Goal: Task Accomplishment & Management: Manage account settings

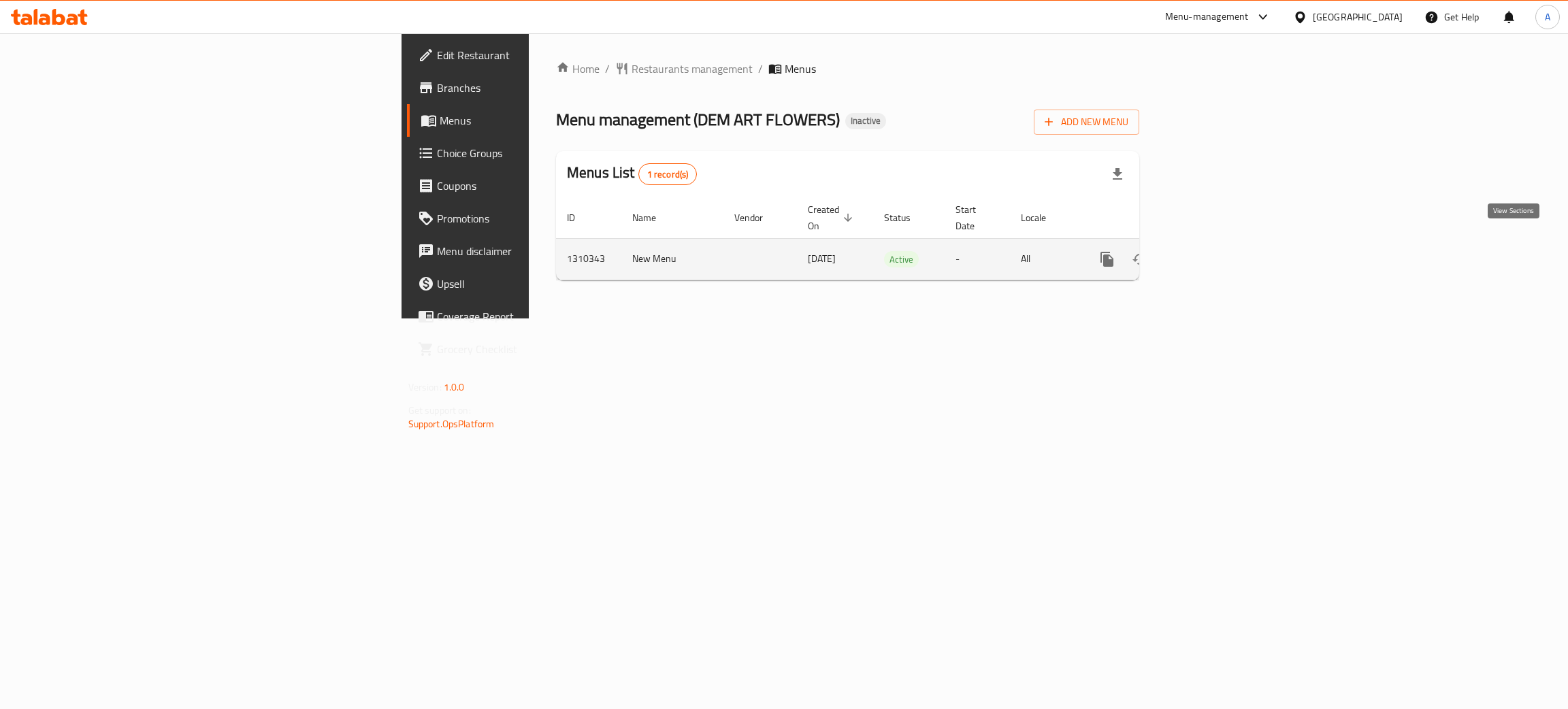
click at [1213, 251] on icon "enhanced table" at bounding box center [1204, 259] width 17 height 17
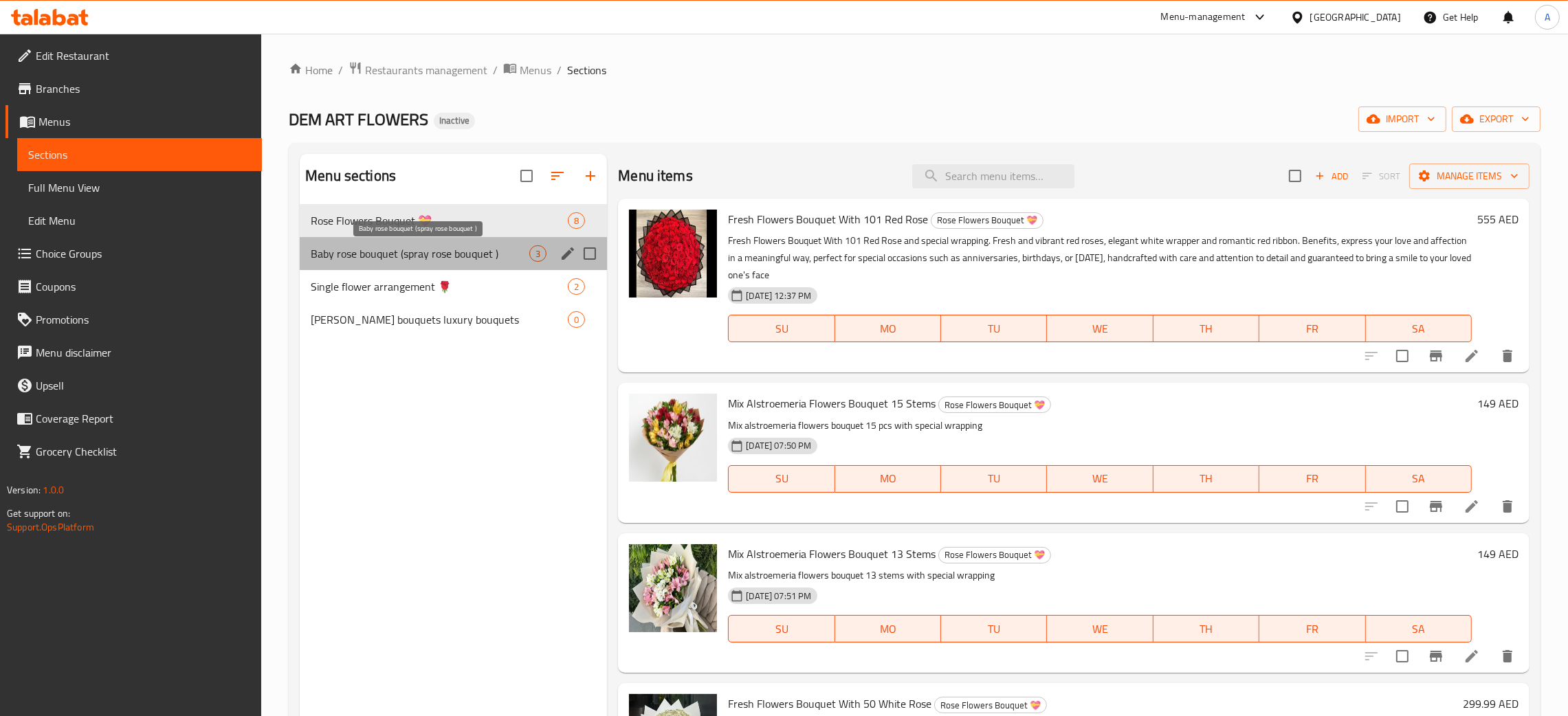
click at [469, 256] on span "Baby rose bouquet (spray rose bouquet )" at bounding box center [420, 253] width 219 height 17
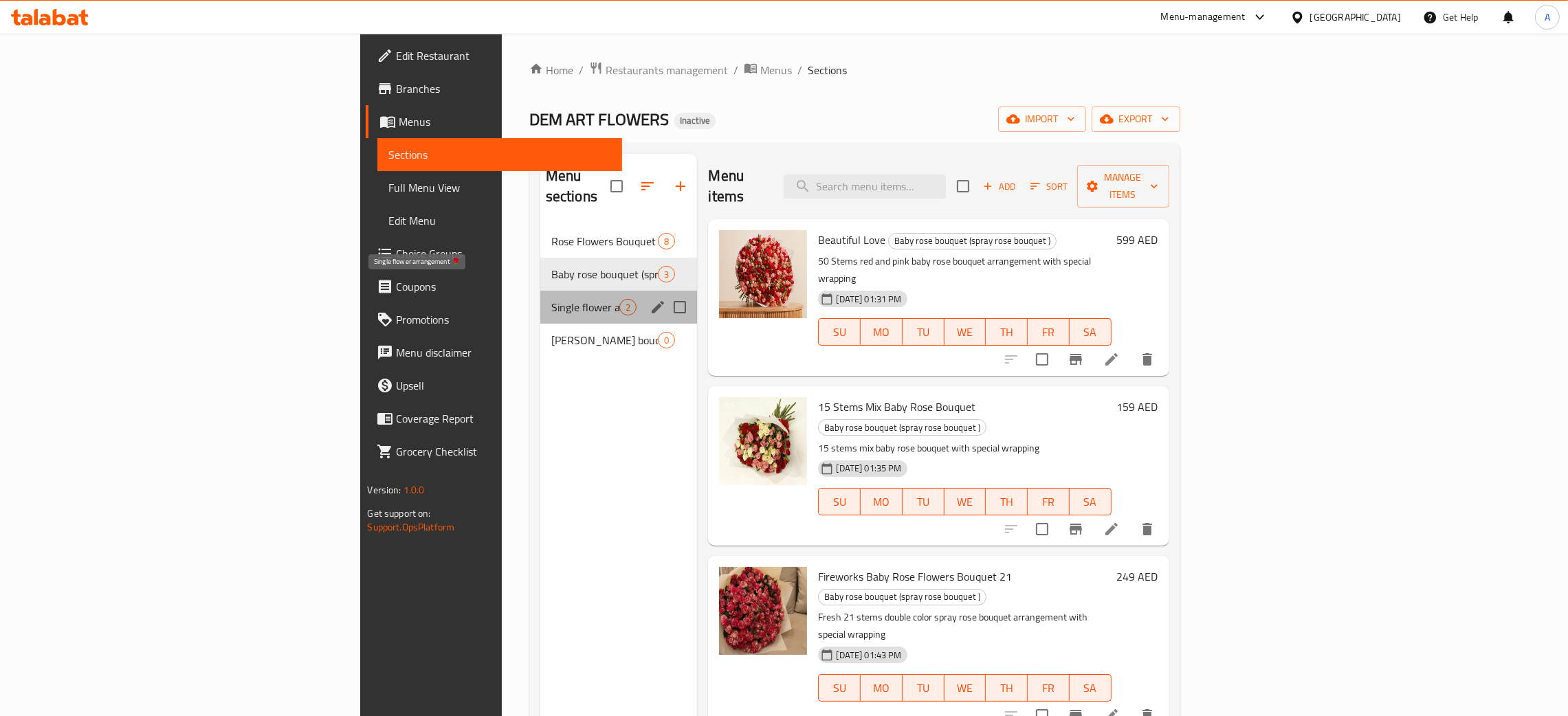
click at [551, 299] on span "Single flower arrangement 🌹" at bounding box center [585, 307] width 69 height 17
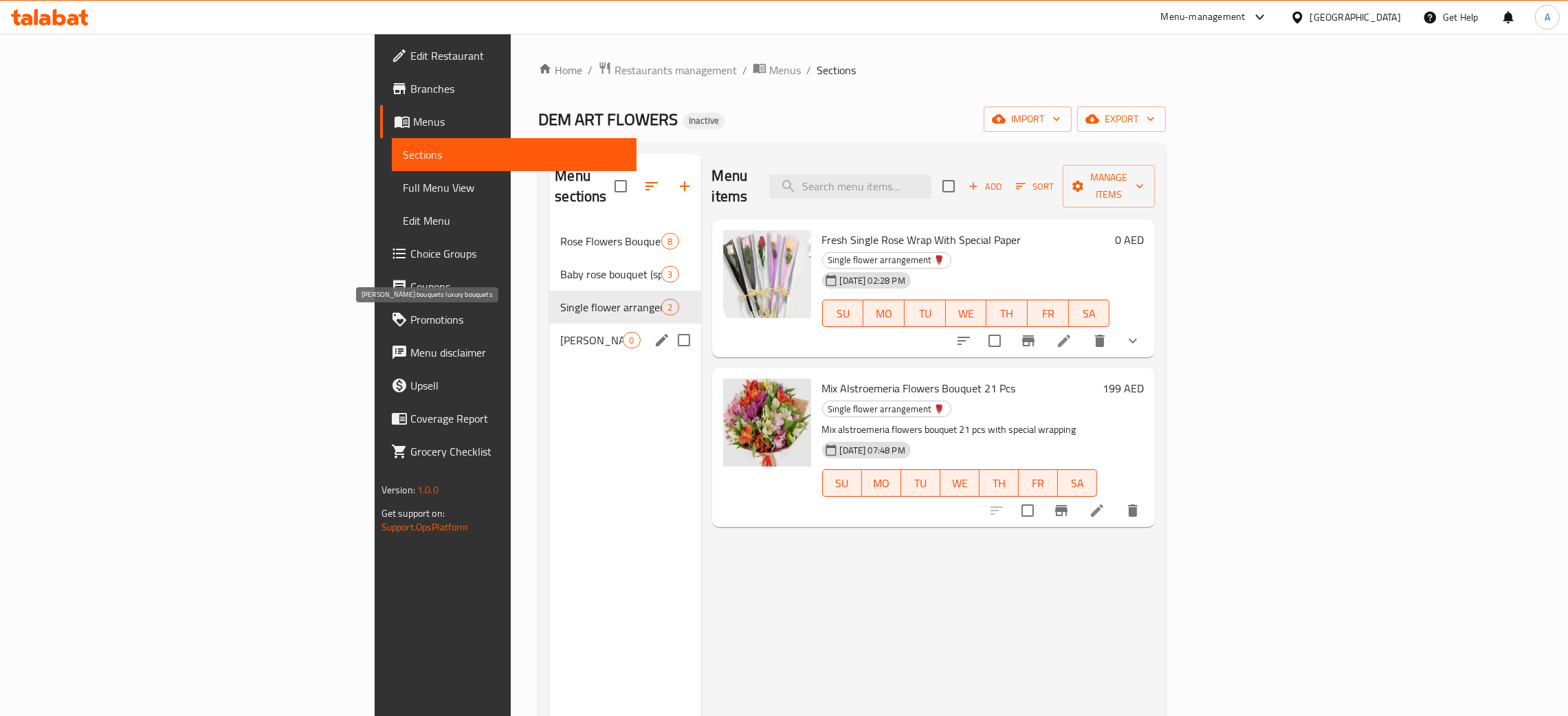
click at [560, 332] on span "Lilly flowers bouquets luxury bouquets" at bounding box center [591, 340] width 62 height 17
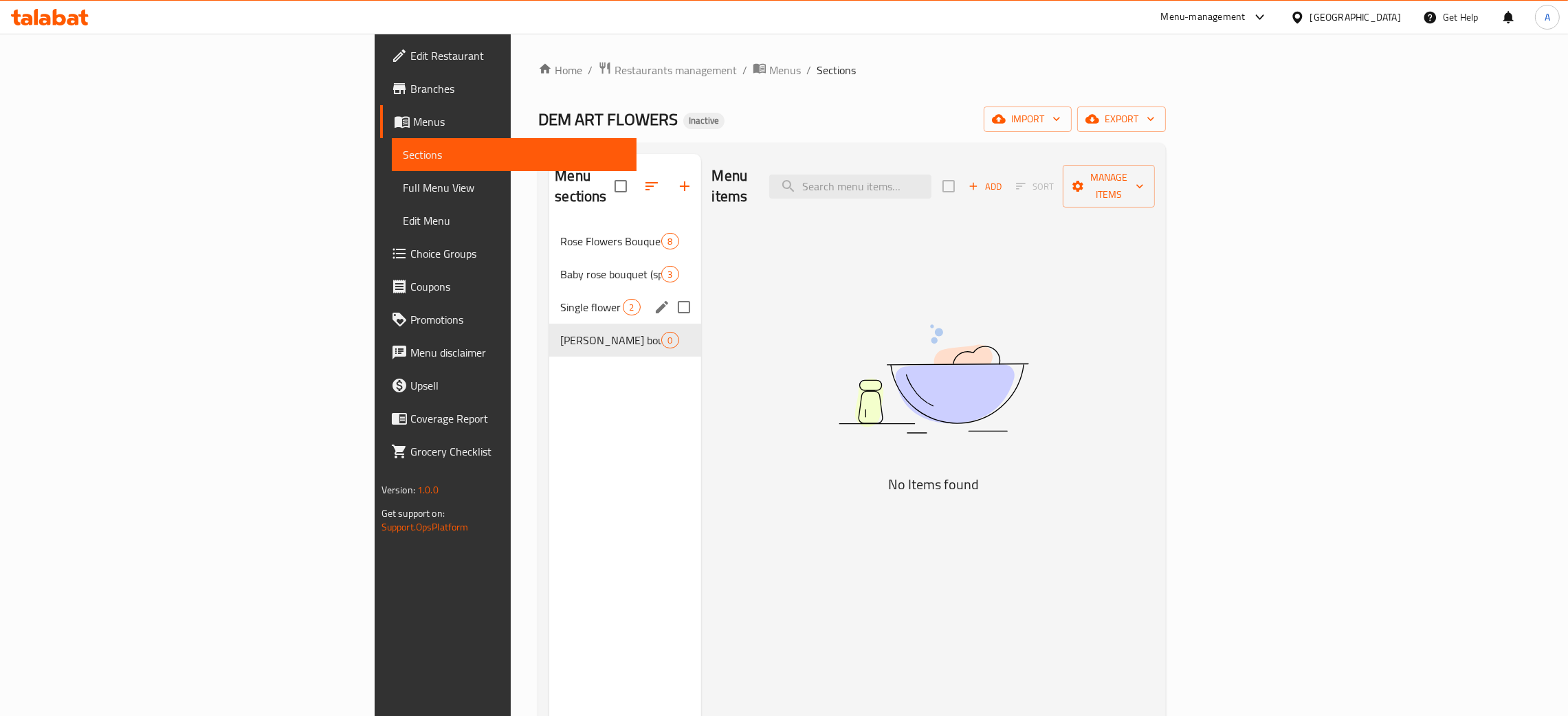
drag, startPoint x: 498, startPoint y: 300, endPoint x: 496, endPoint y: 290, distance: 10.2
click at [549, 299] on div "Single flower arrangement 🌹 2" at bounding box center [625, 307] width 151 height 33
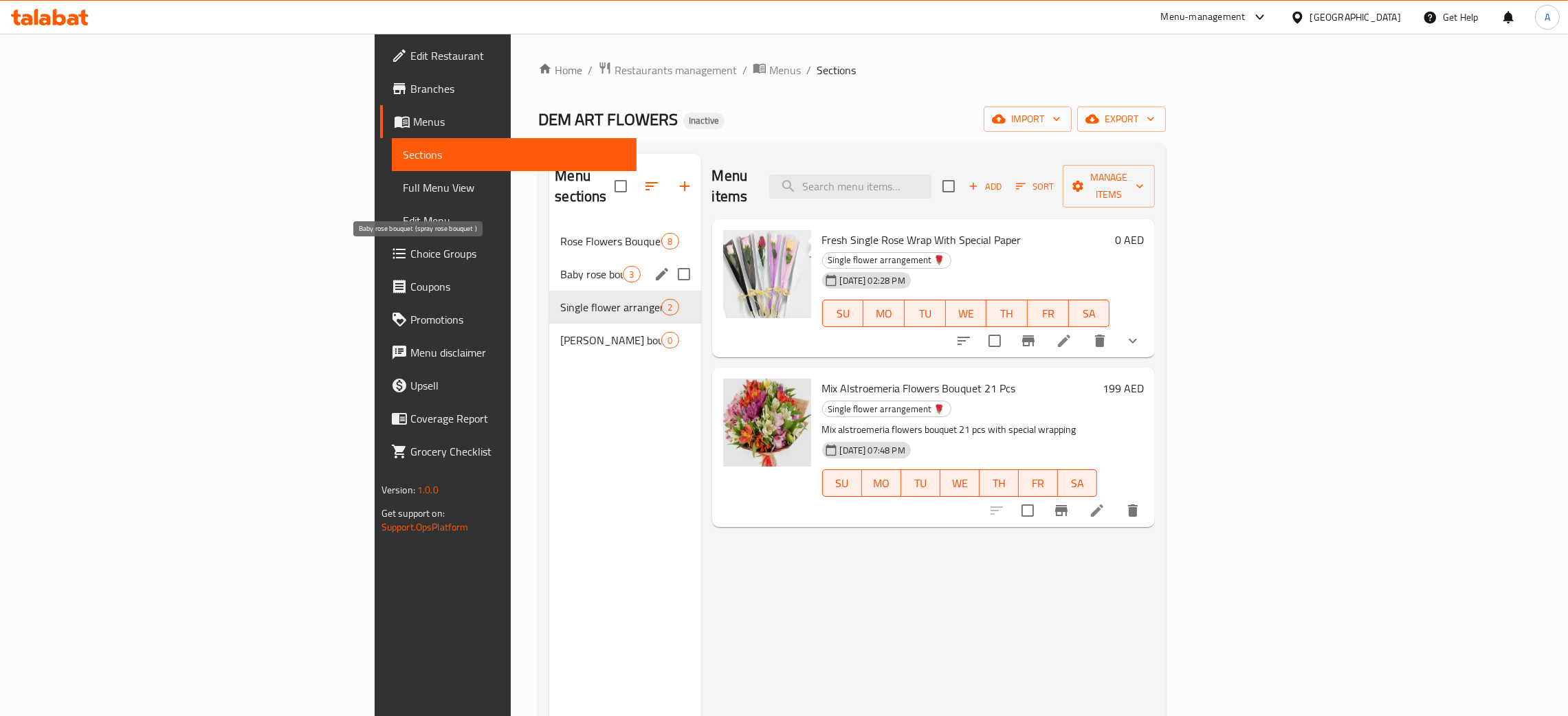
click at [560, 266] on span "Baby rose bouquet (spray rose bouquet )" at bounding box center [591, 274] width 62 height 17
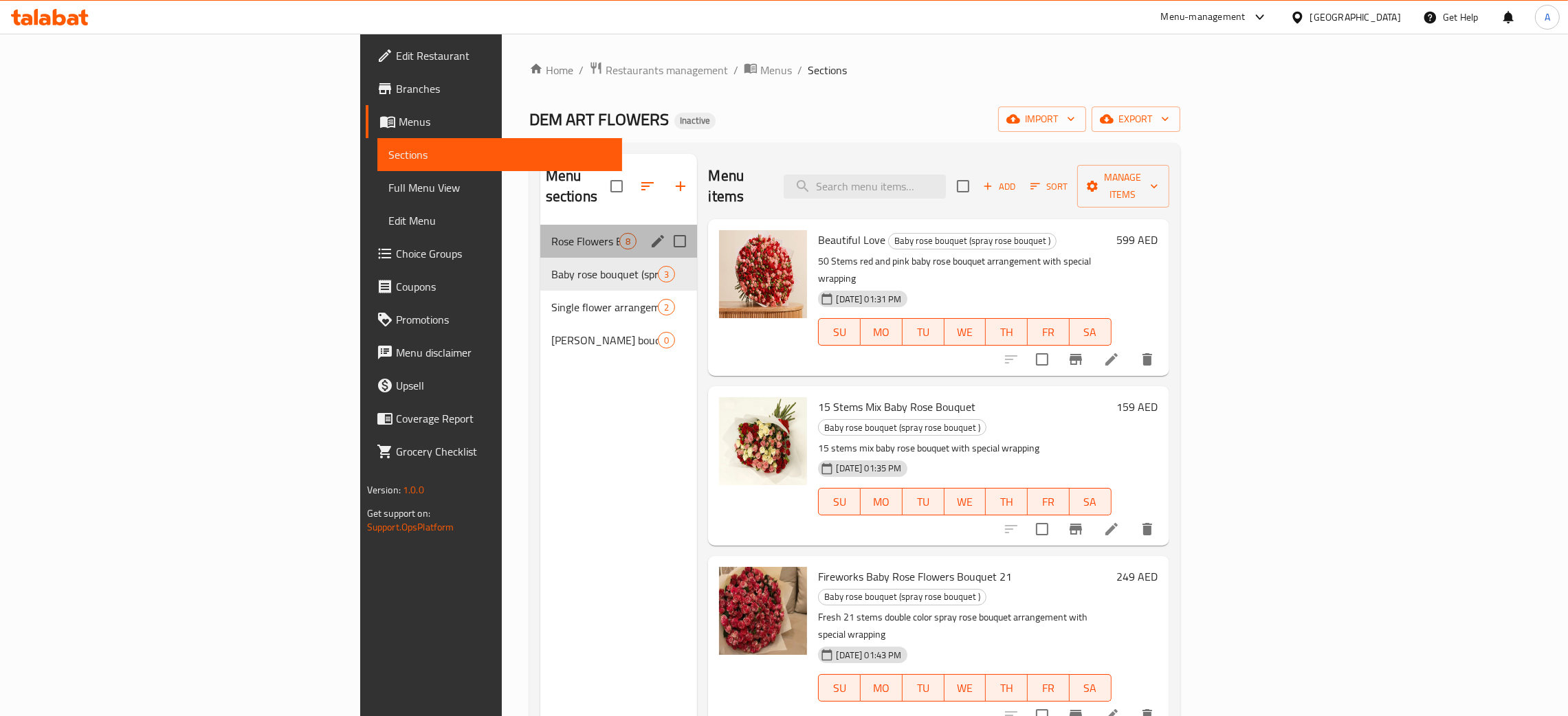
click at [540, 232] on div "Rose Flowers Bouquet 💝 8" at bounding box center [618, 242] width 157 height 33
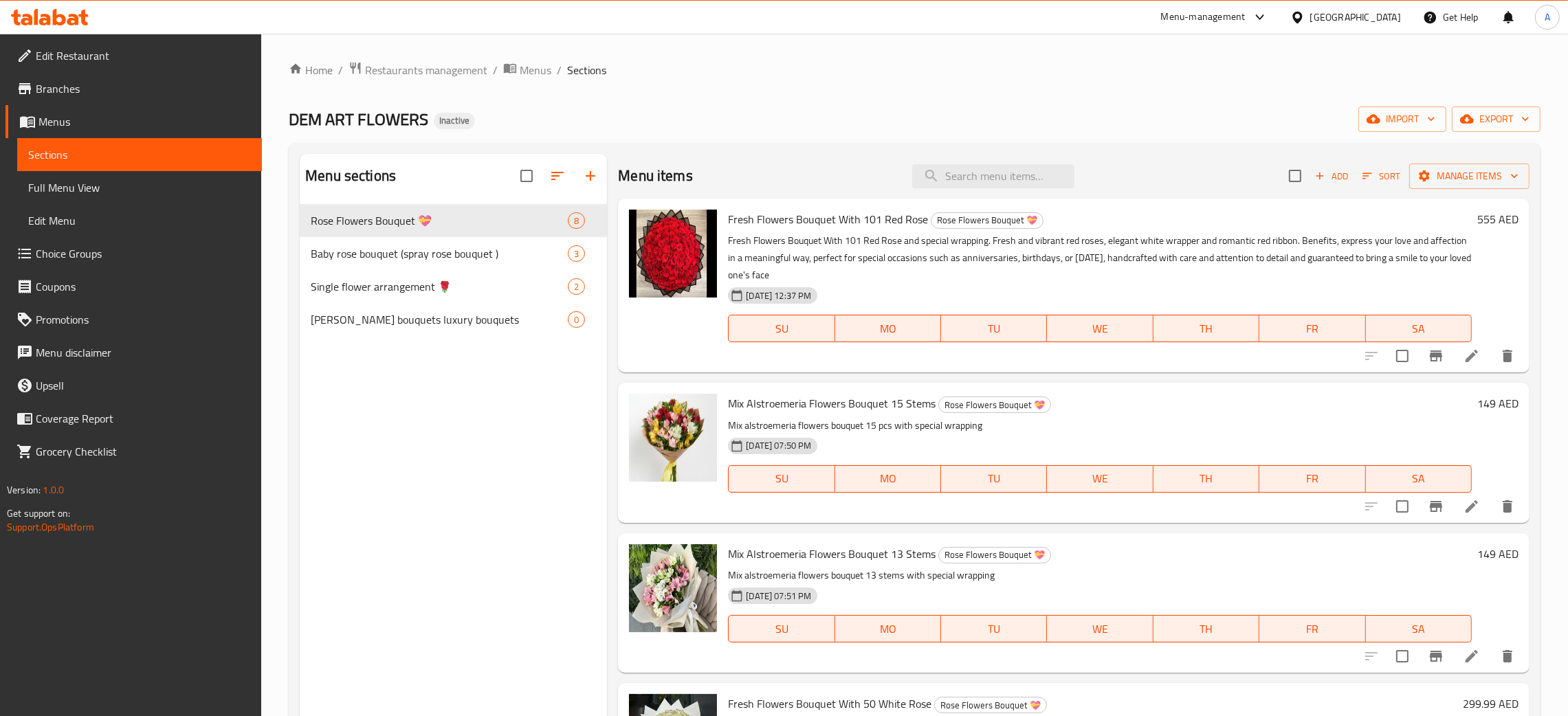
click at [69, 55] on span "Edit Restaurant" at bounding box center [143, 55] width 215 height 17
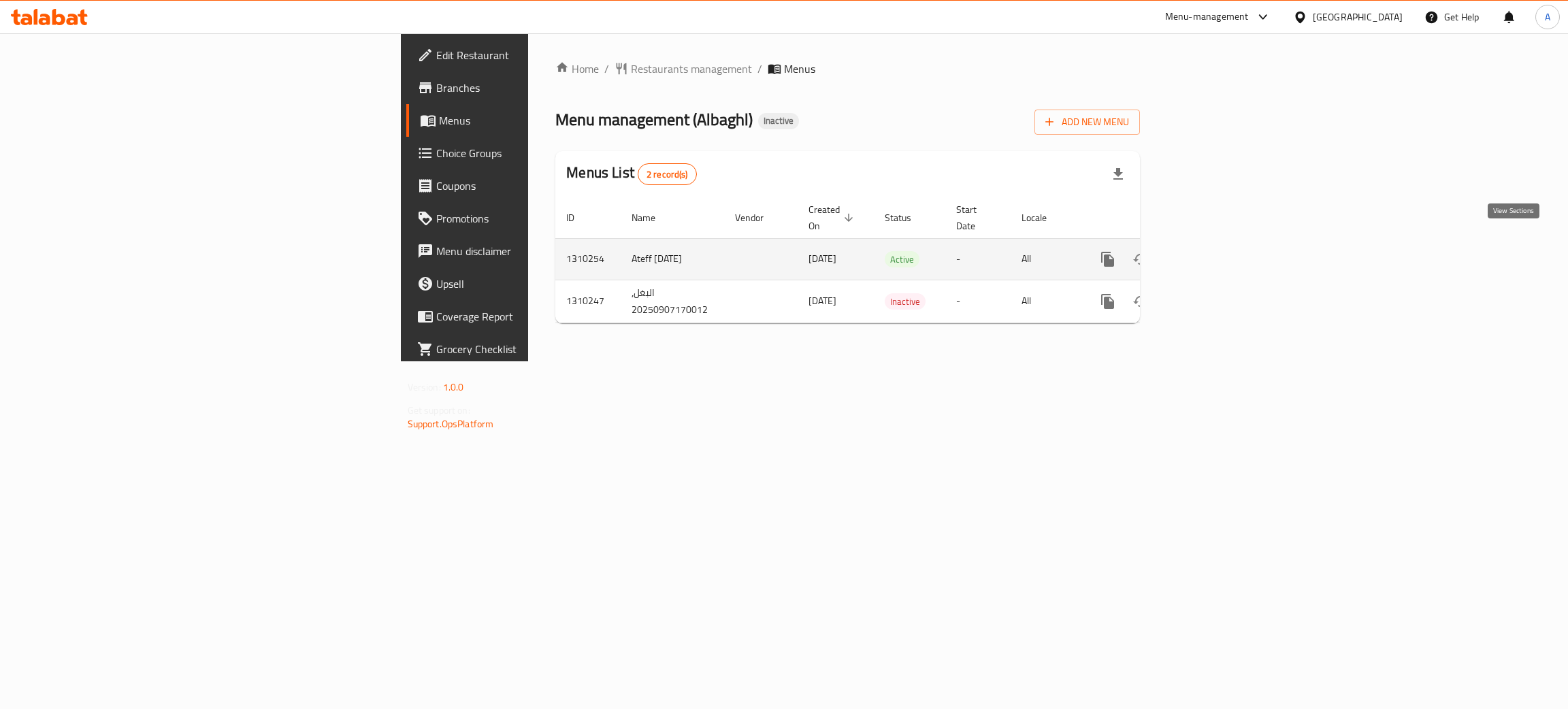
click at [1211, 253] on icon "enhanced table" at bounding box center [1205, 259] width 12 height 12
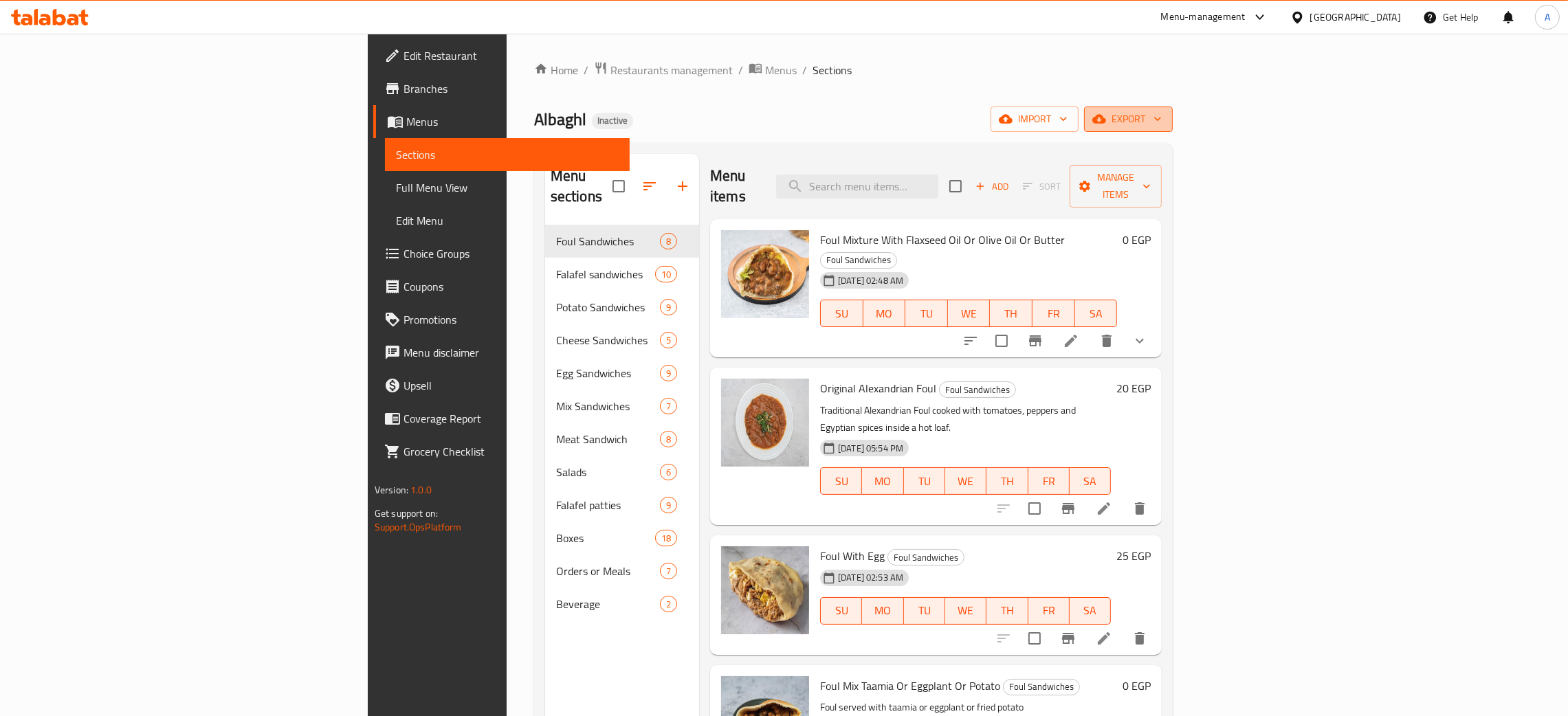
click at [1161, 115] on span "export" at bounding box center [1128, 119] width 67 height 18
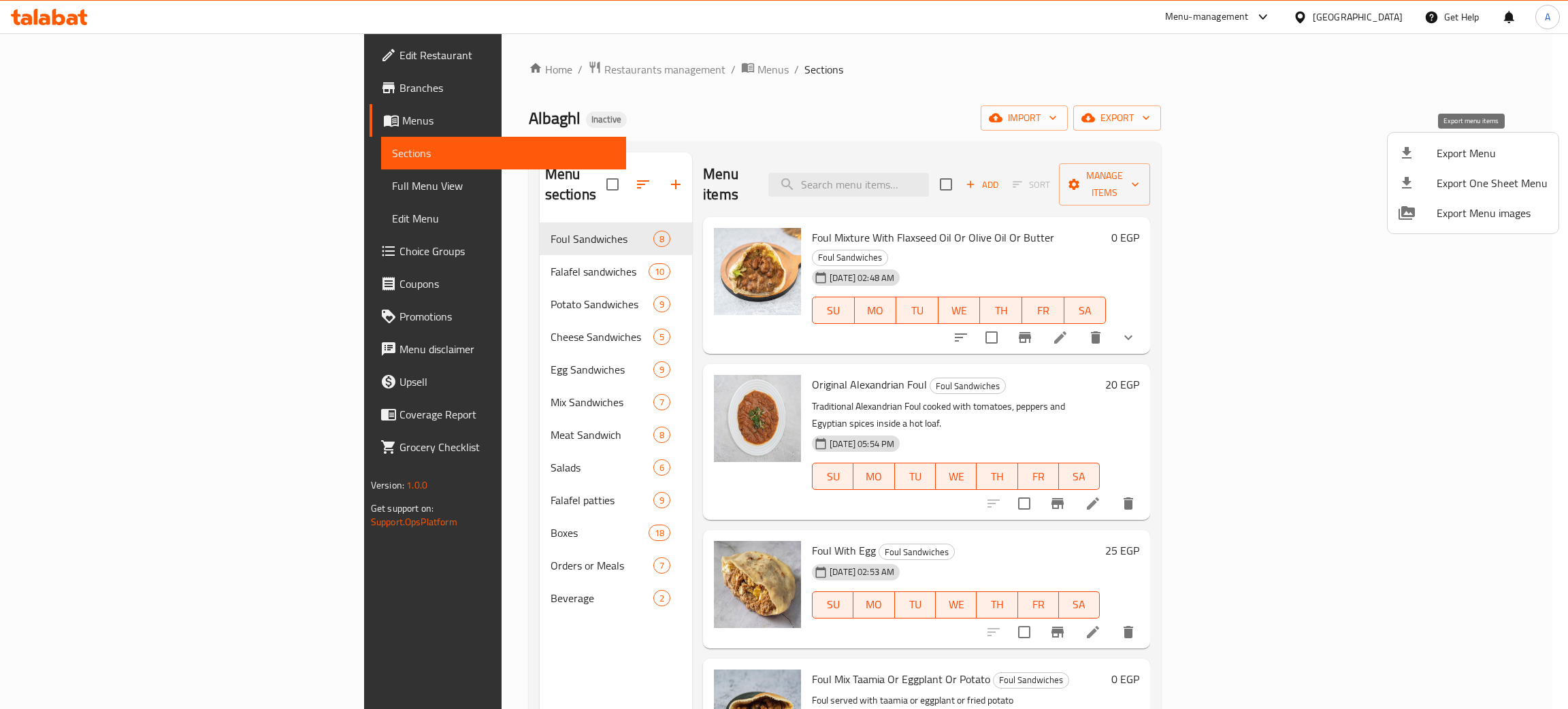
click at [1493, 157] on span "Export Menu" at bounding box center [1492, 153] width 111 height 17
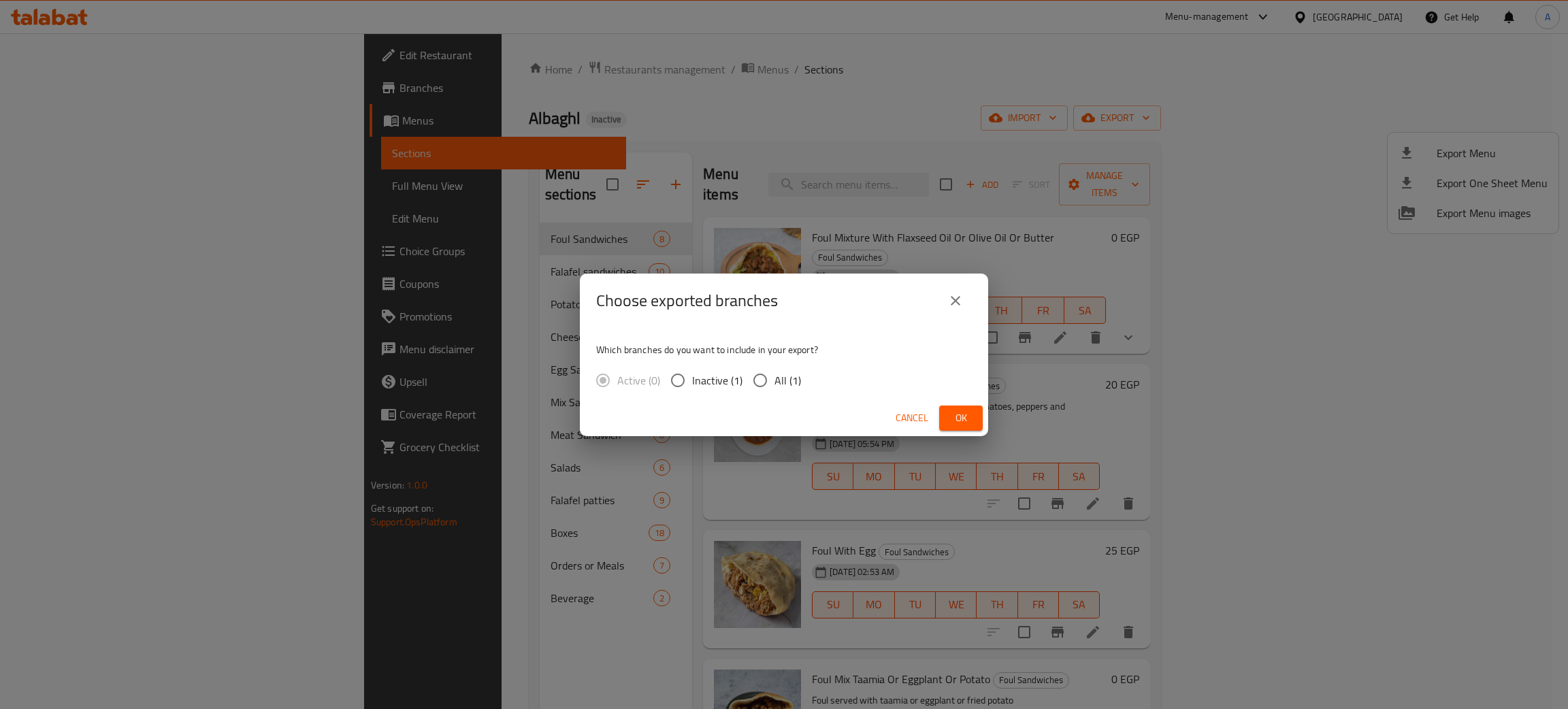
click at [971, 411] on span "Ok" at bounding box center [960, 418] width 22 height 17
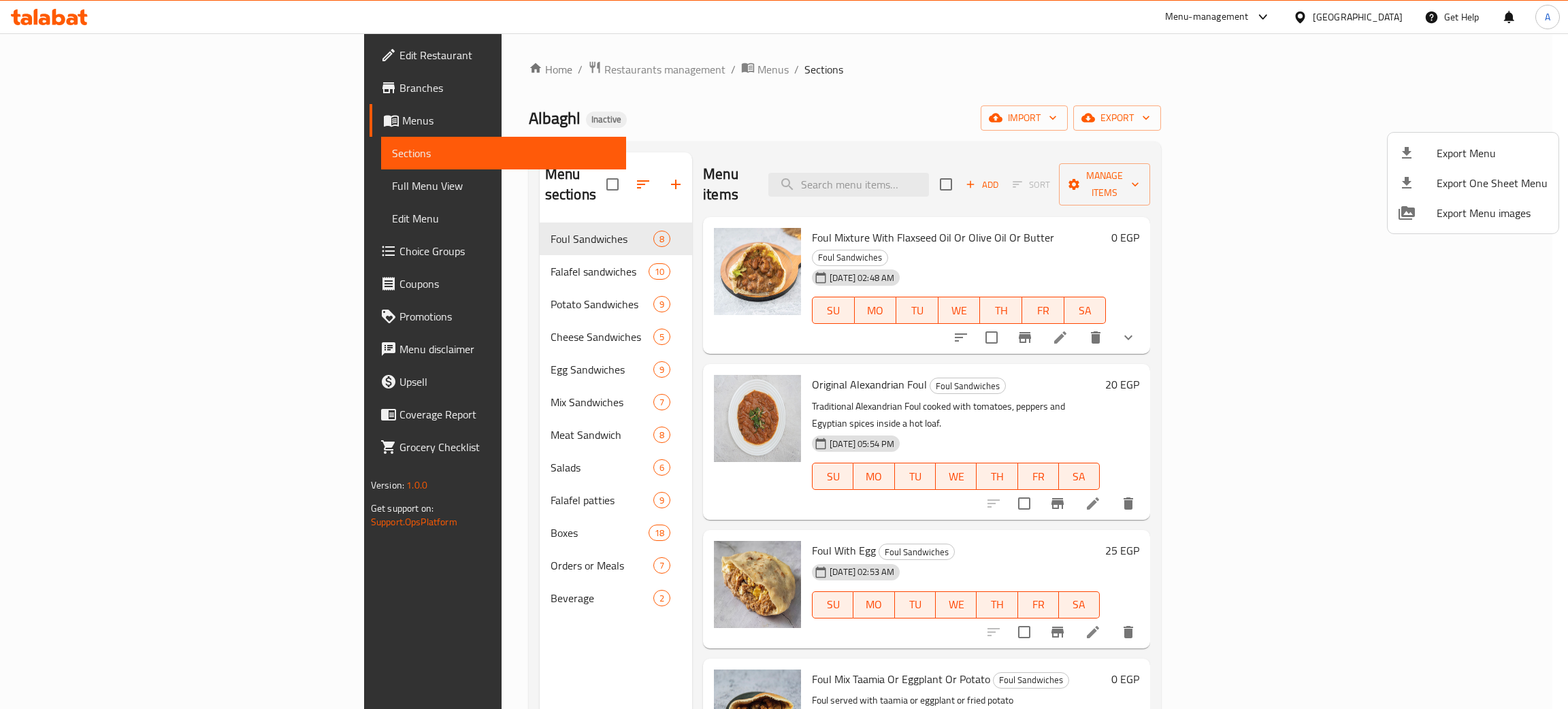
click at [389, 565] on div at bounding box center [784, 354] width 1568 height 709
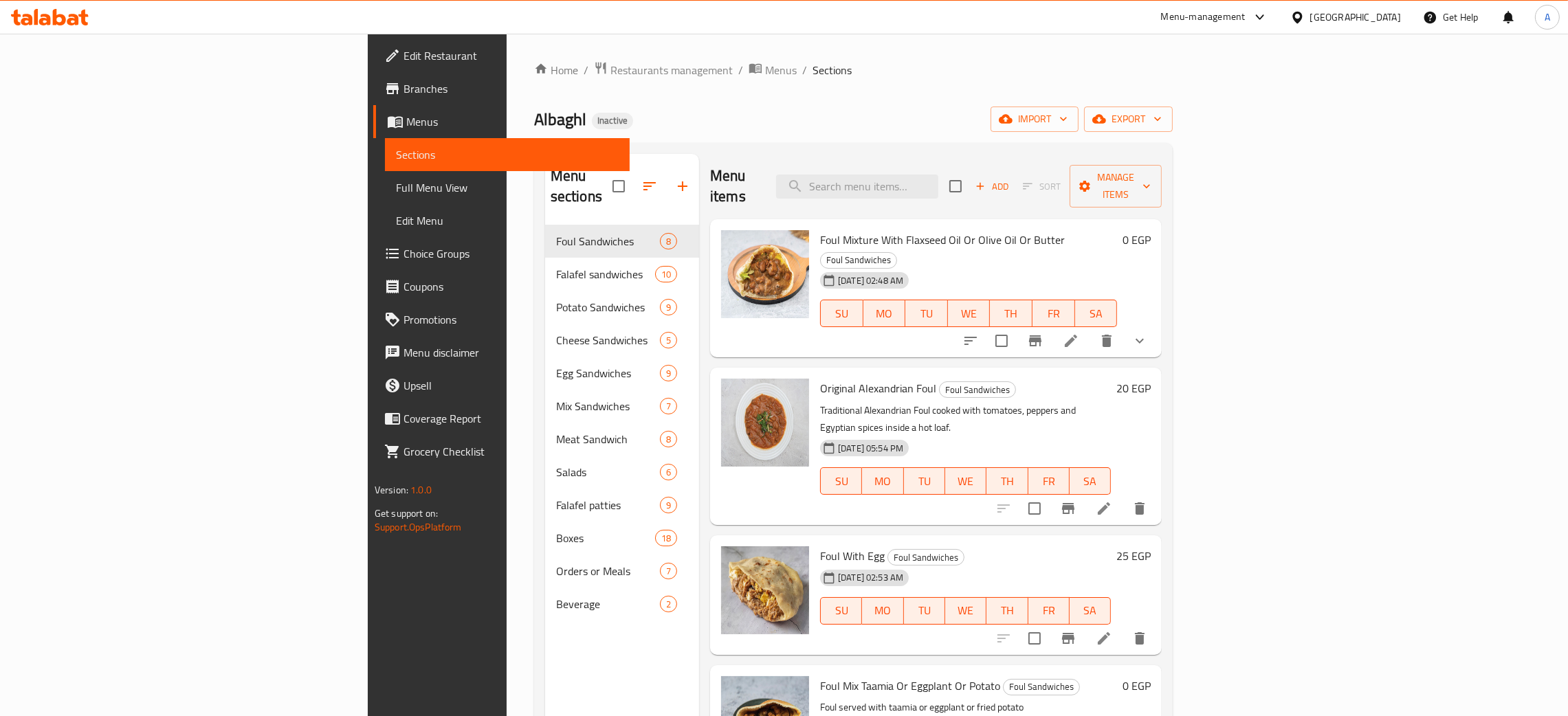
click at [556, 596] on span "Beverage" at bounding box center [608, 604] width 104 height 17
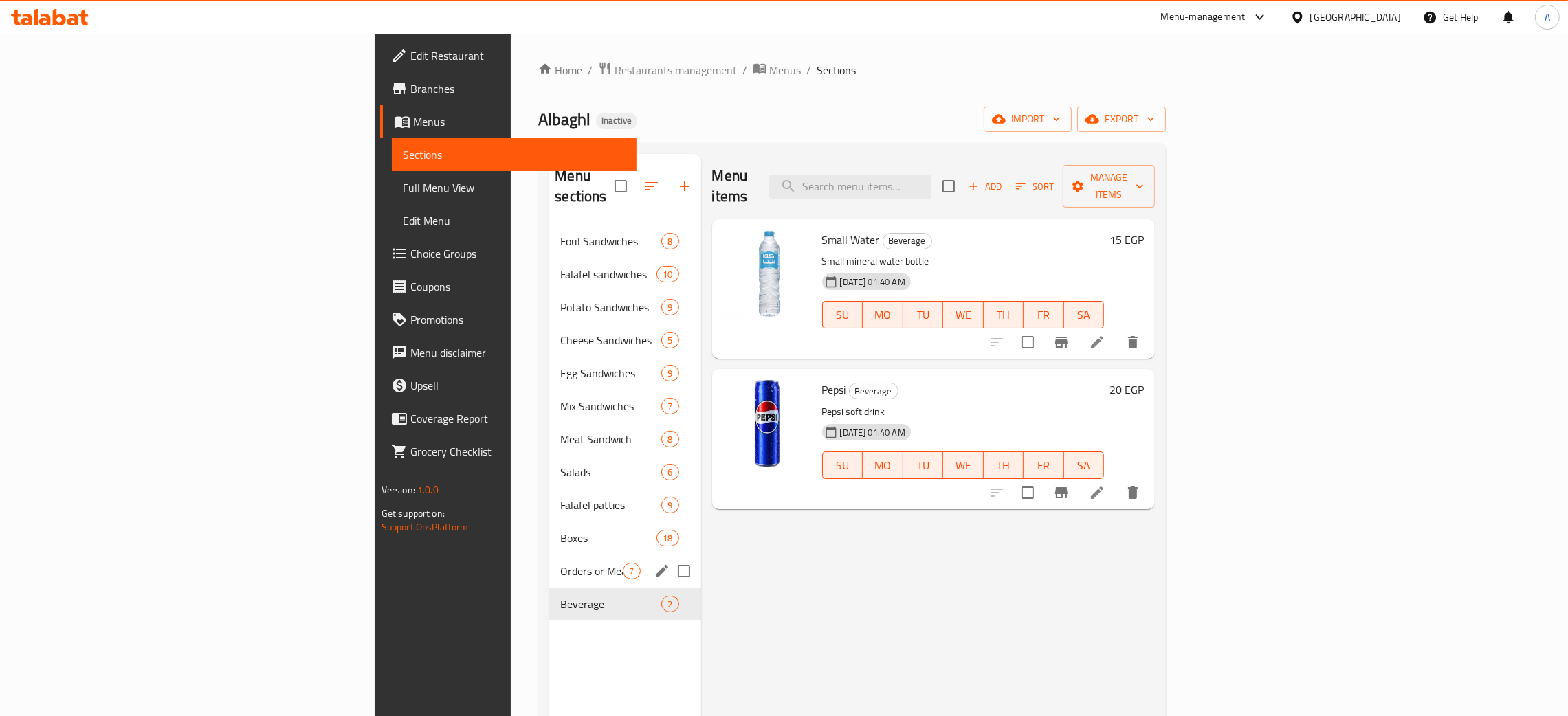
click at [549, 554] on div "Orders or Meals 7" at bounding box center [625, 571] width 151 height 33
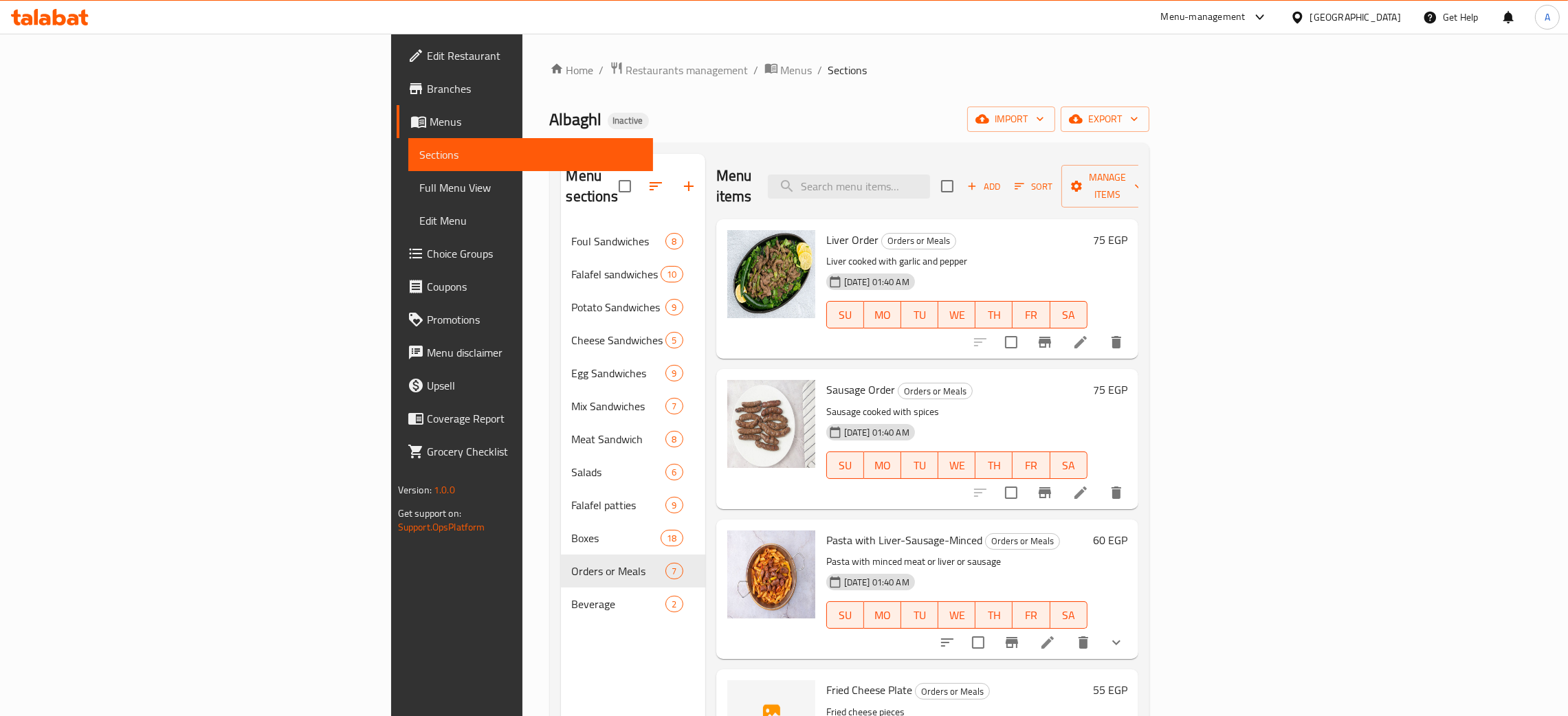
scroll to position [368, 0]
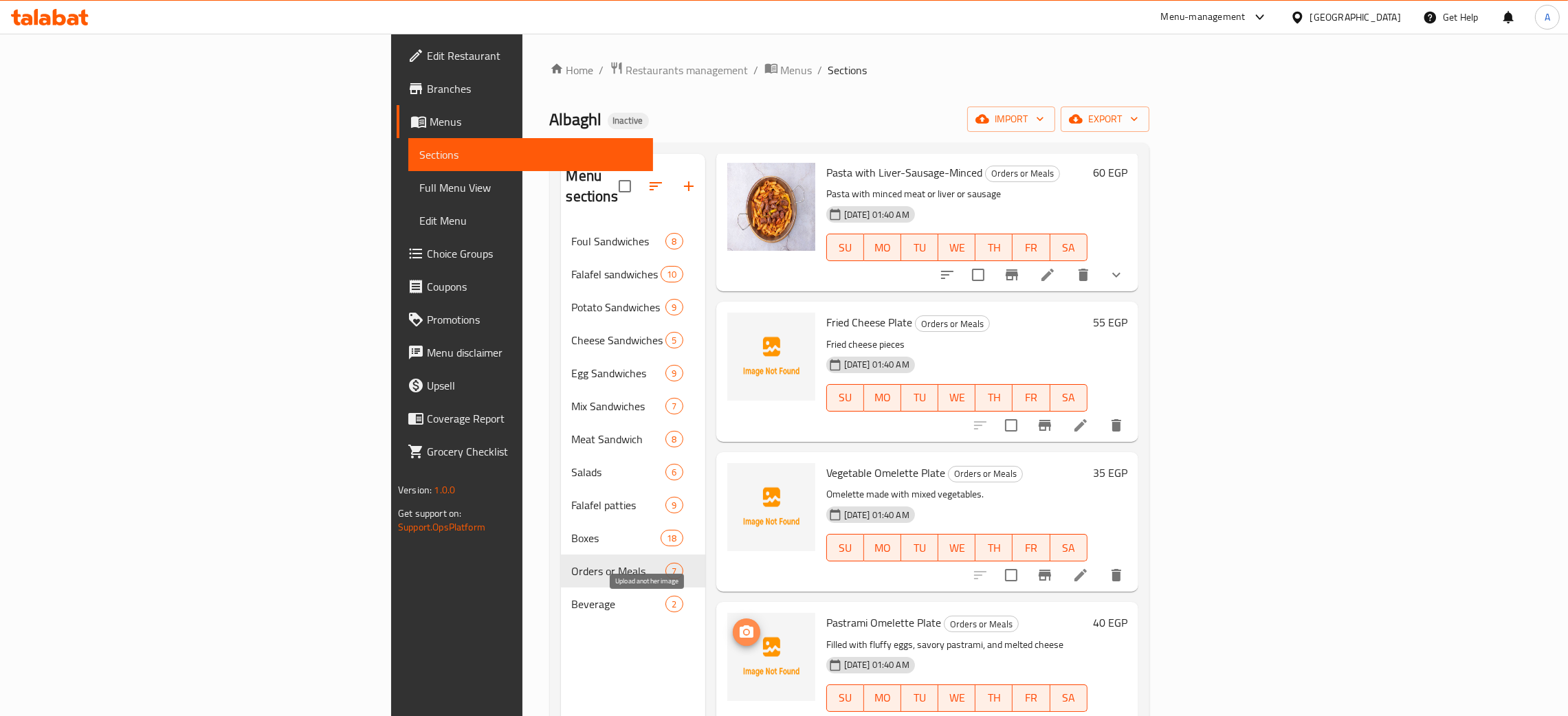
click at [733, 624] on span "upload picture" at bounding box center [746, 632] width 27 height 17
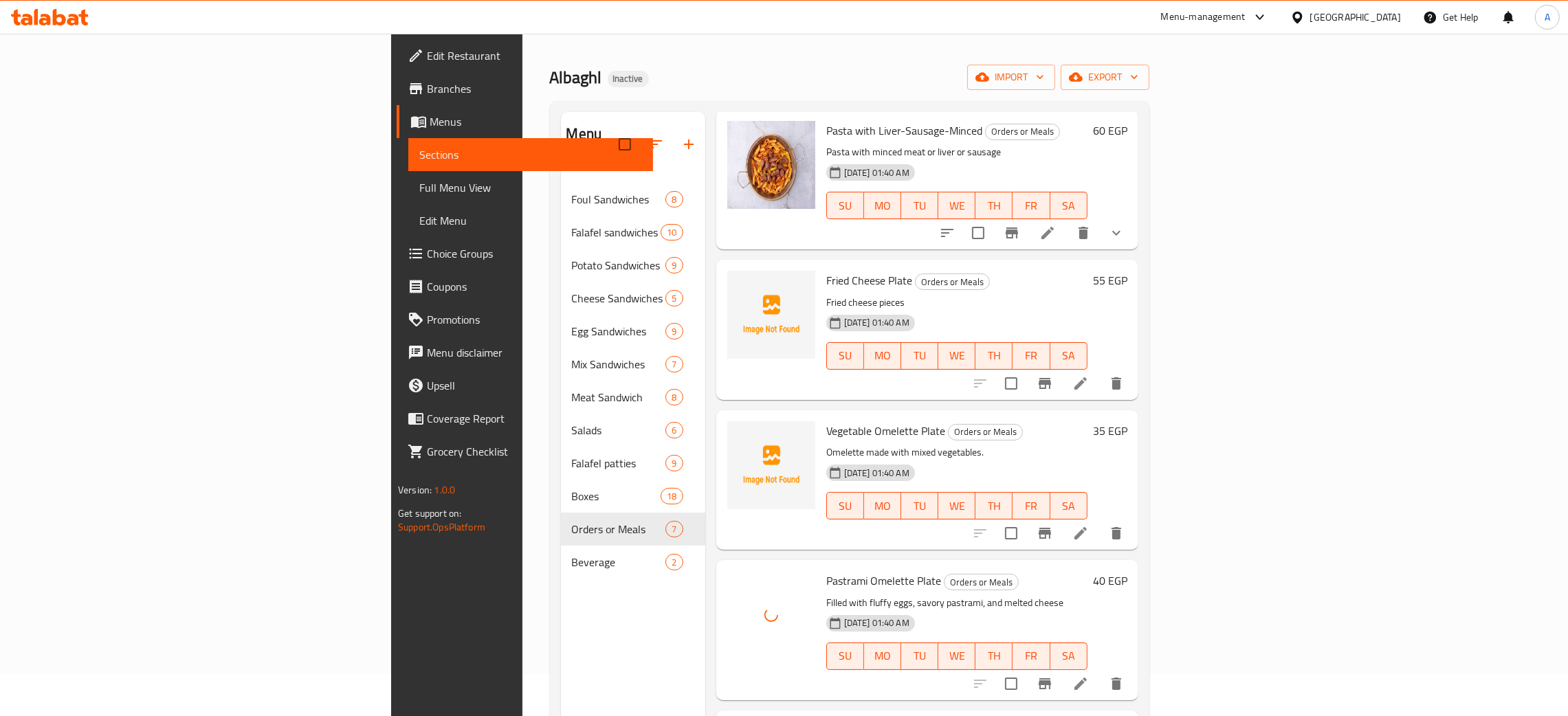
scroll to position [194, 0]
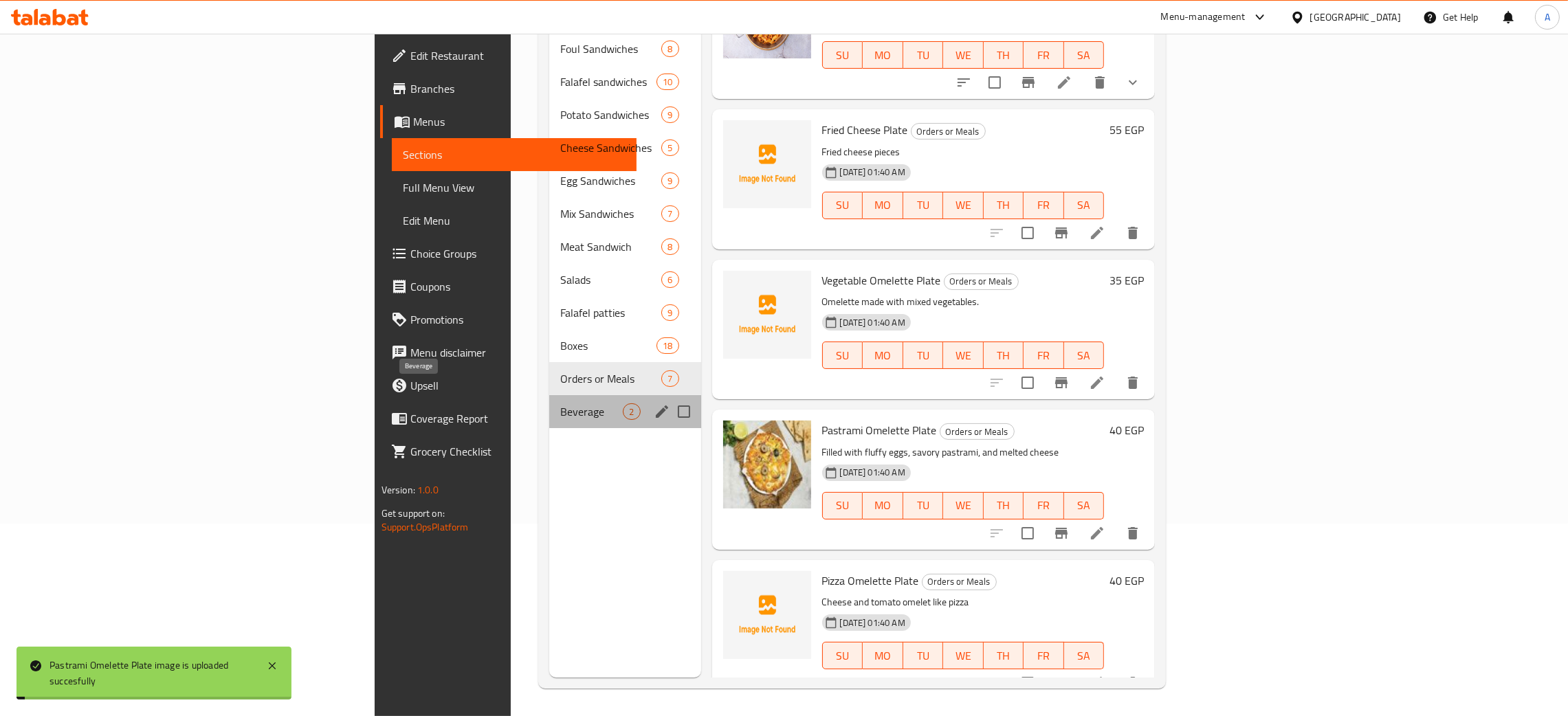
click at [560, 403] on span "Beverage" at bounding box center [591, 411] width 62 height 17
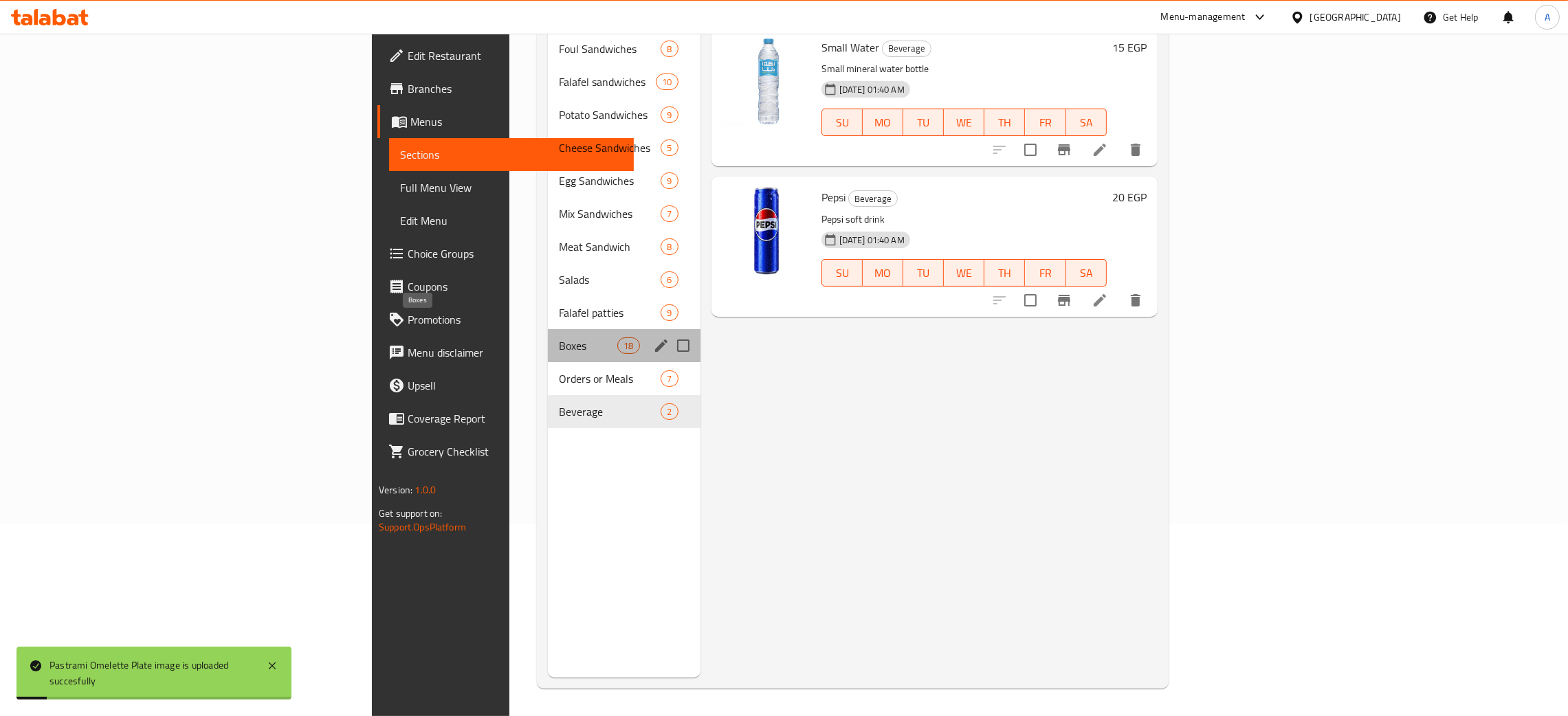
click at [559, 337] on span "Boxes" at bounding box center [588, 345] width 59 height 17
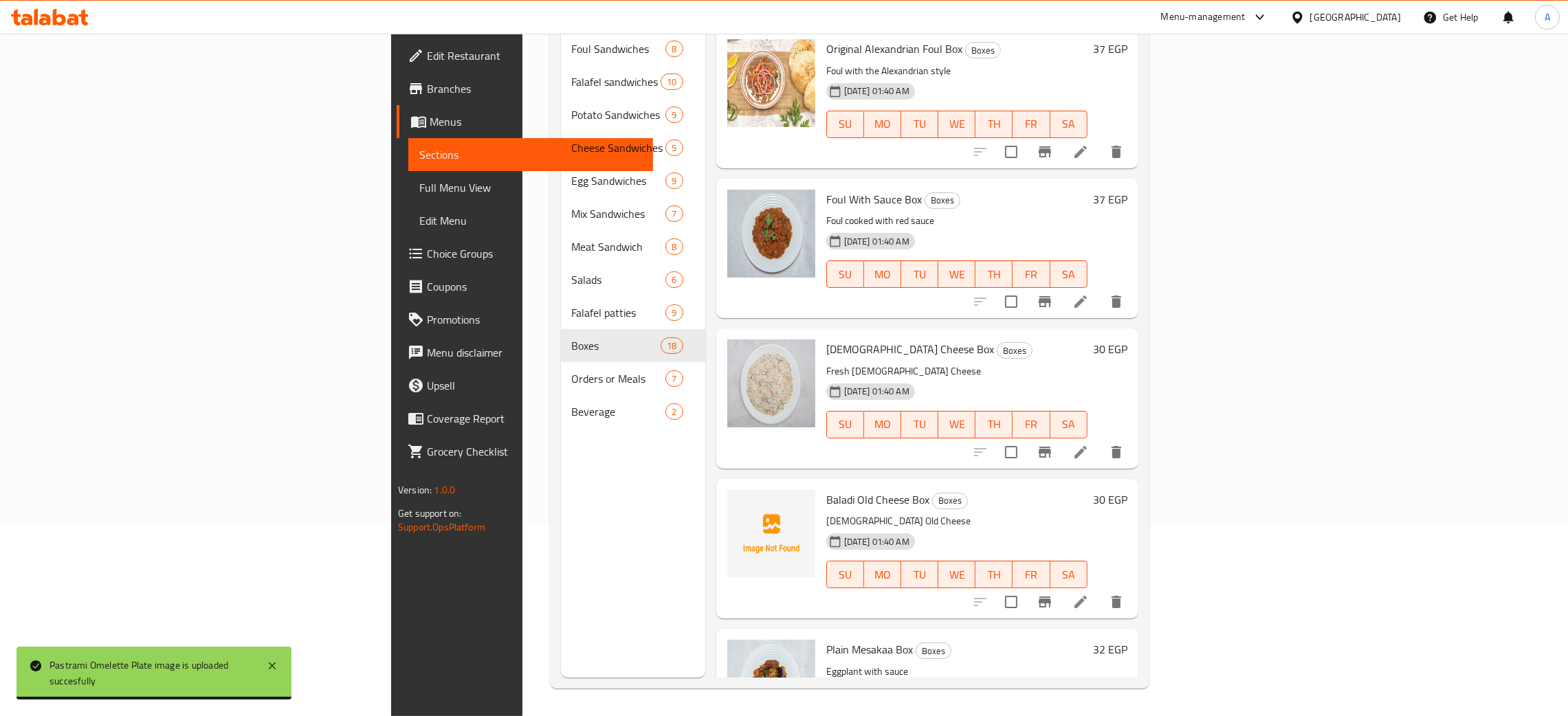
scroll to position [1031, 0]
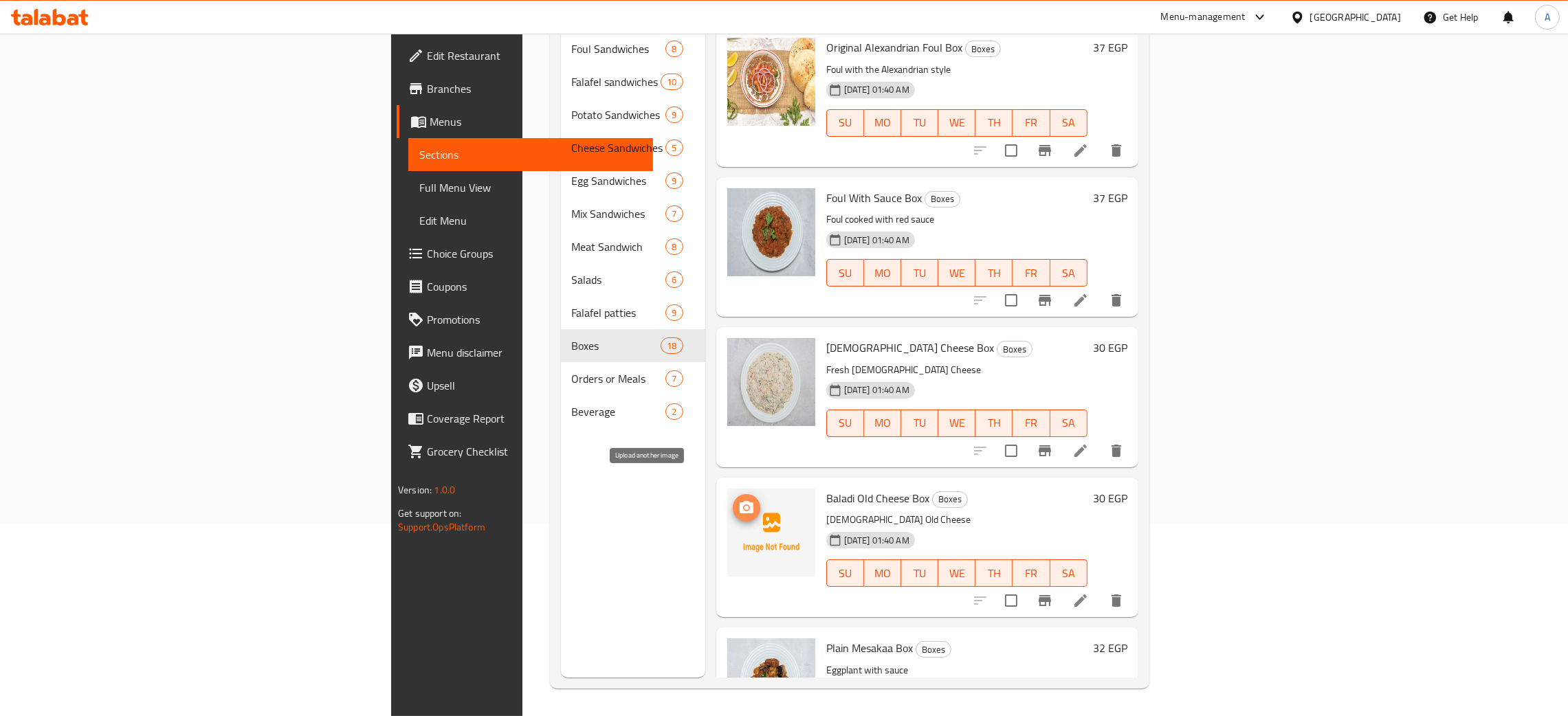
click at [744, 505] on circle "upload picture" at bounding box center [746, 507] width 4 height 4
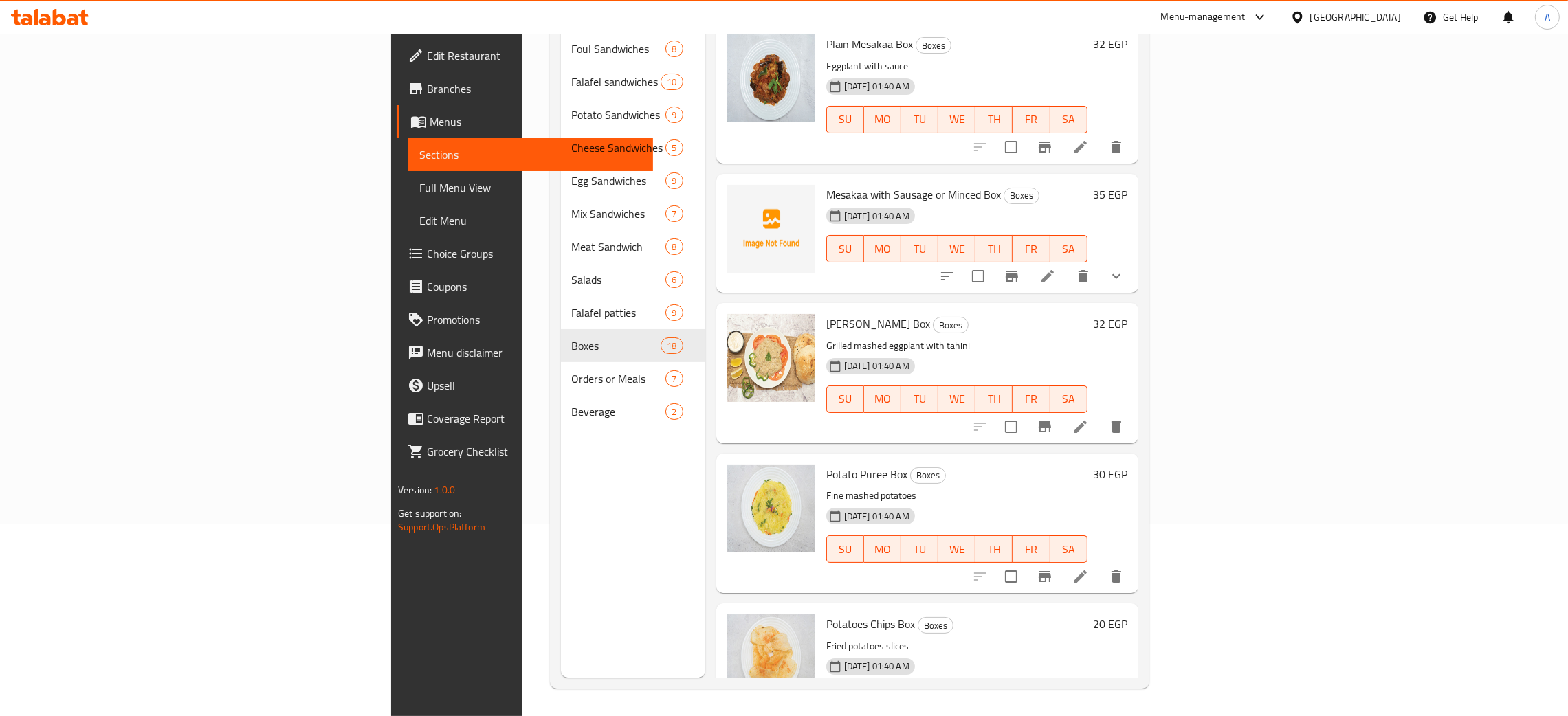
scroll to position [1650, 0]
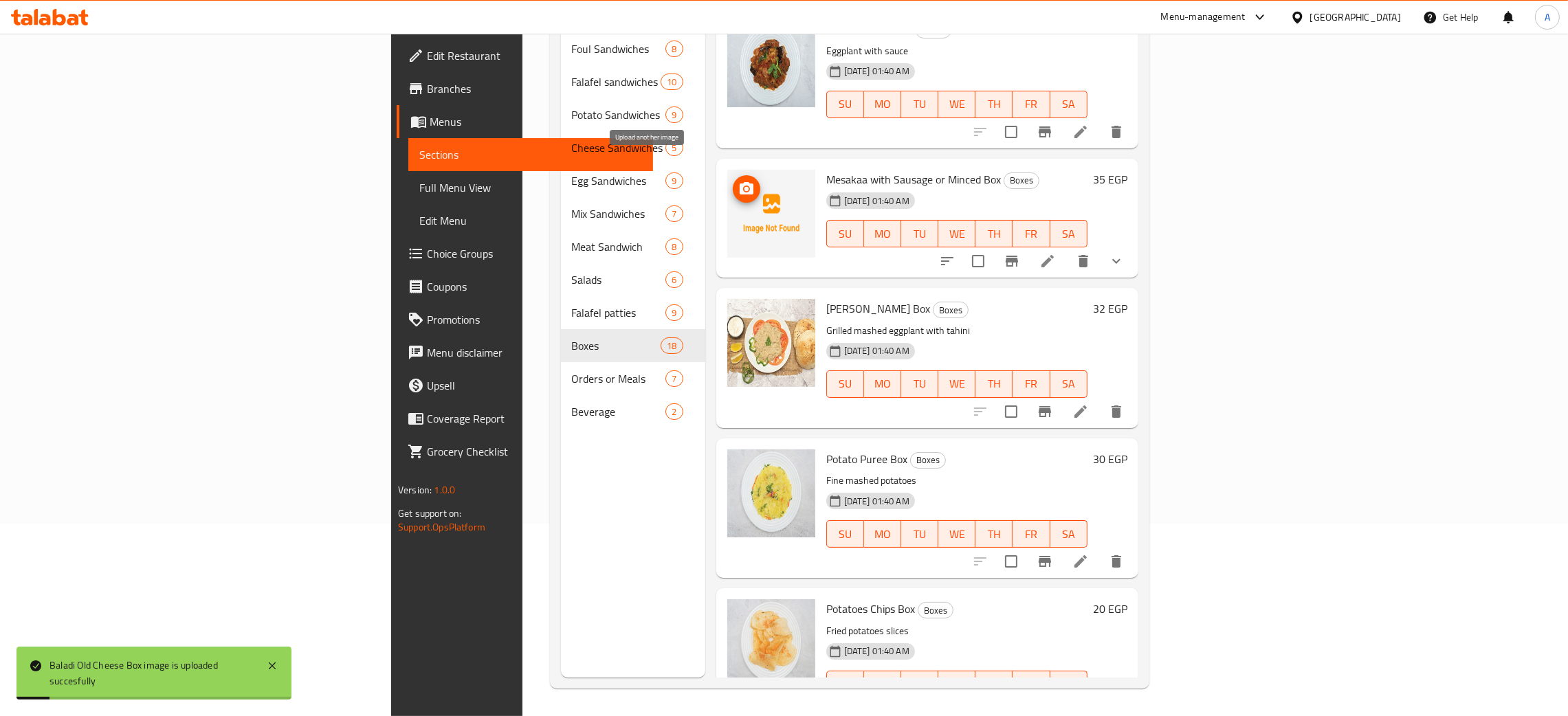
click at [733, 181] on span "upload picture" at bounding box center [746, 189] width 27 height 17
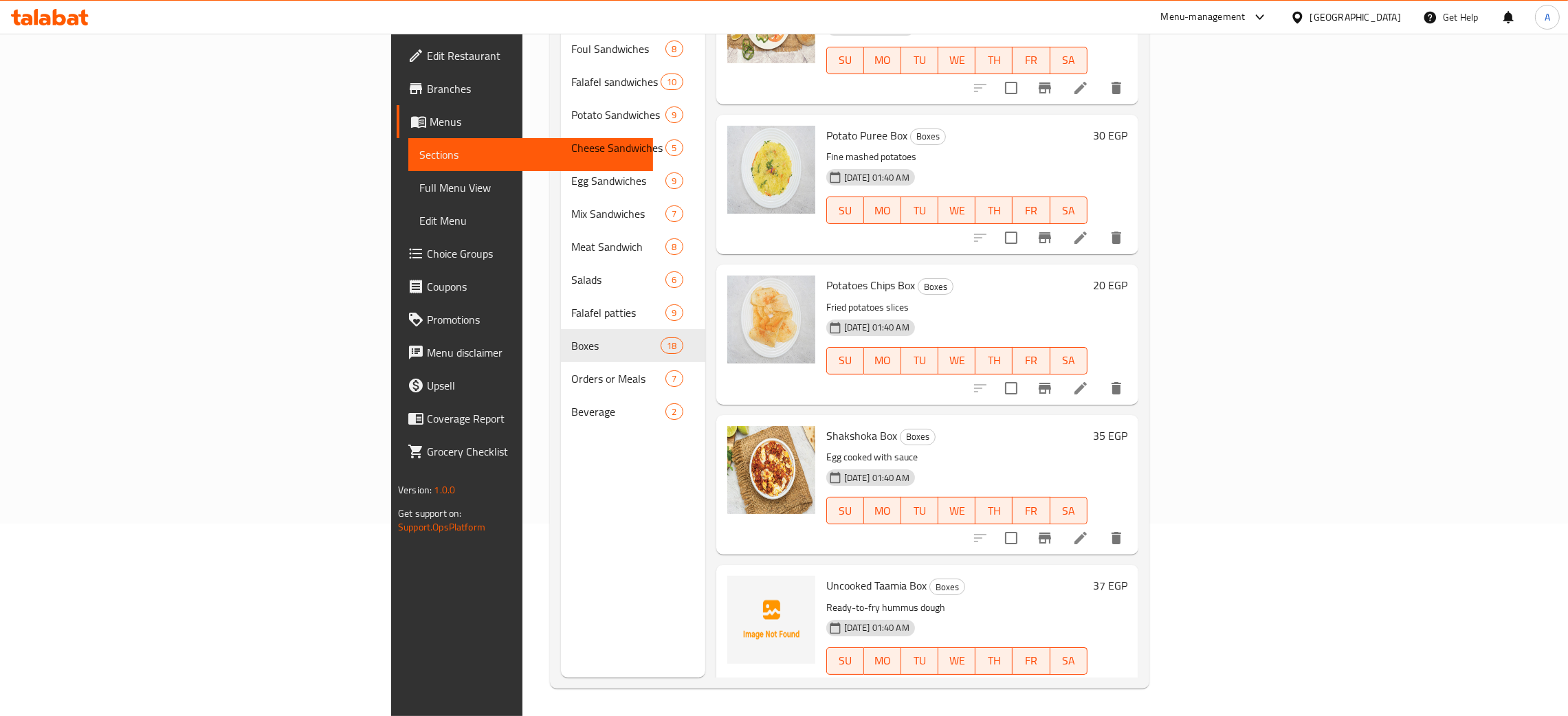
scroll to position [1978, 0]
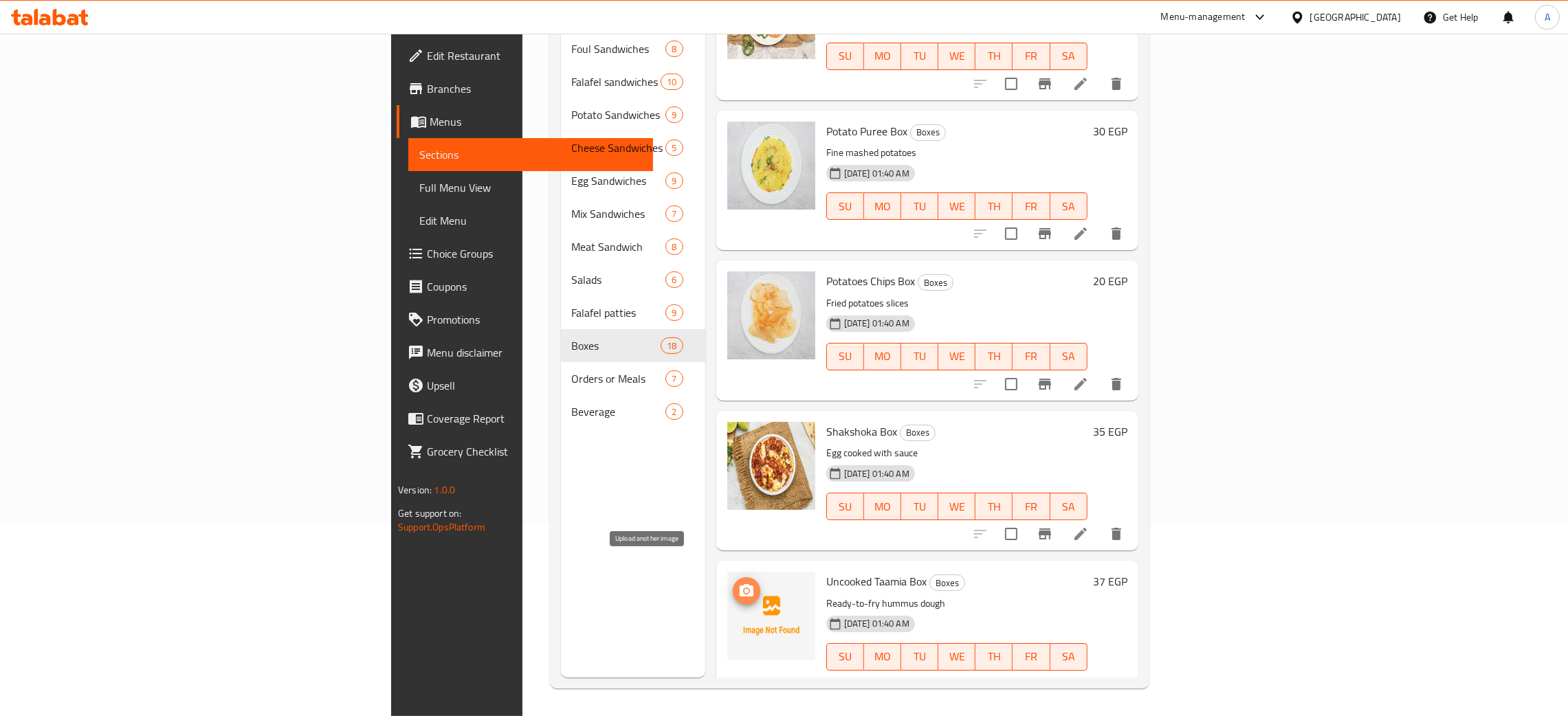
drag, startPoint x: 650, startPoint y: 574, endPoint x: 659, endPoint y: 568, distance: 10.8
click at [740, 584] on icon "upload picture" at bounding box center [747, 590] width 14 height 12
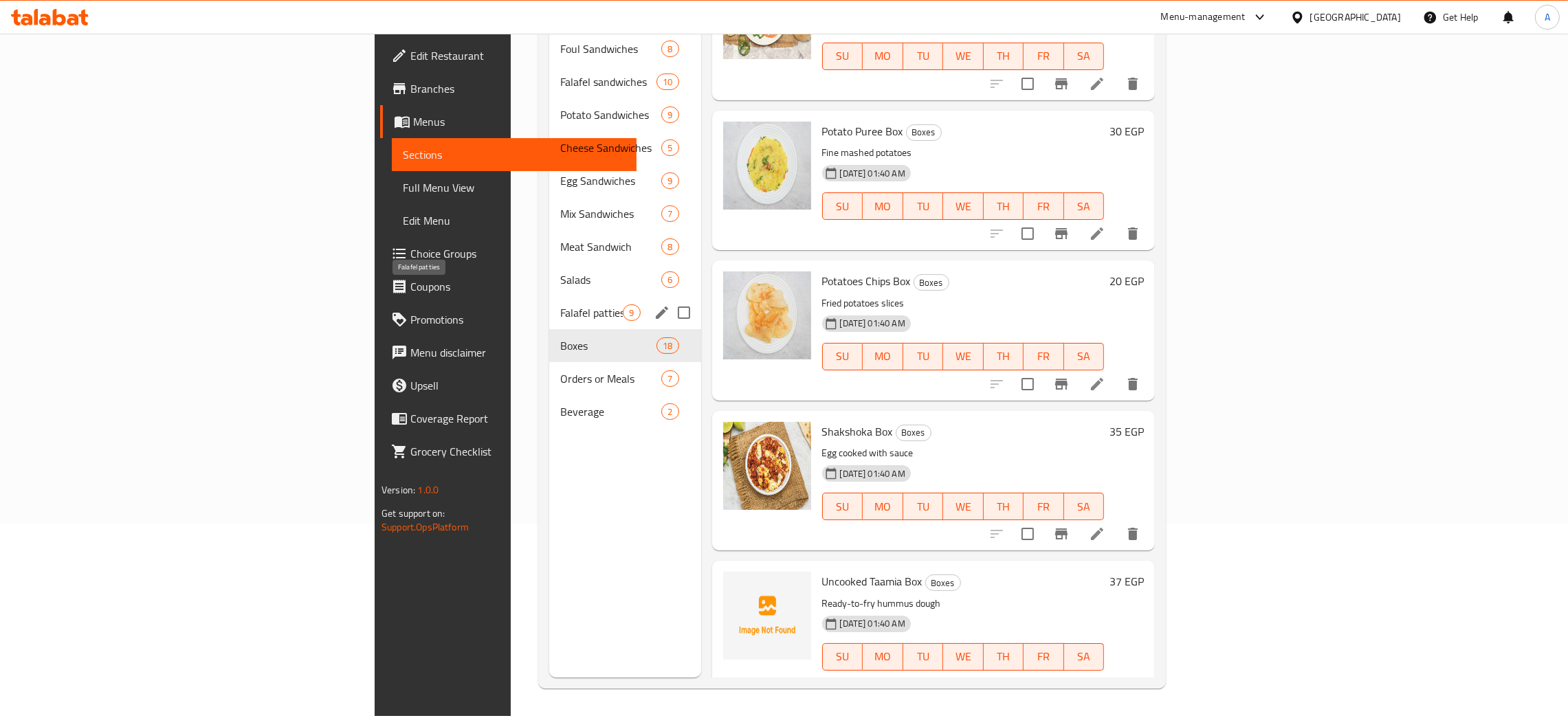
drag, startPoint x: 354, startPoint y: 286, endPoint x: 353, endPoint y: 267, distance: 19.0
click at [560, 305] on span "Falafel patties" at bounding box center [591, 313] width 62 height 17
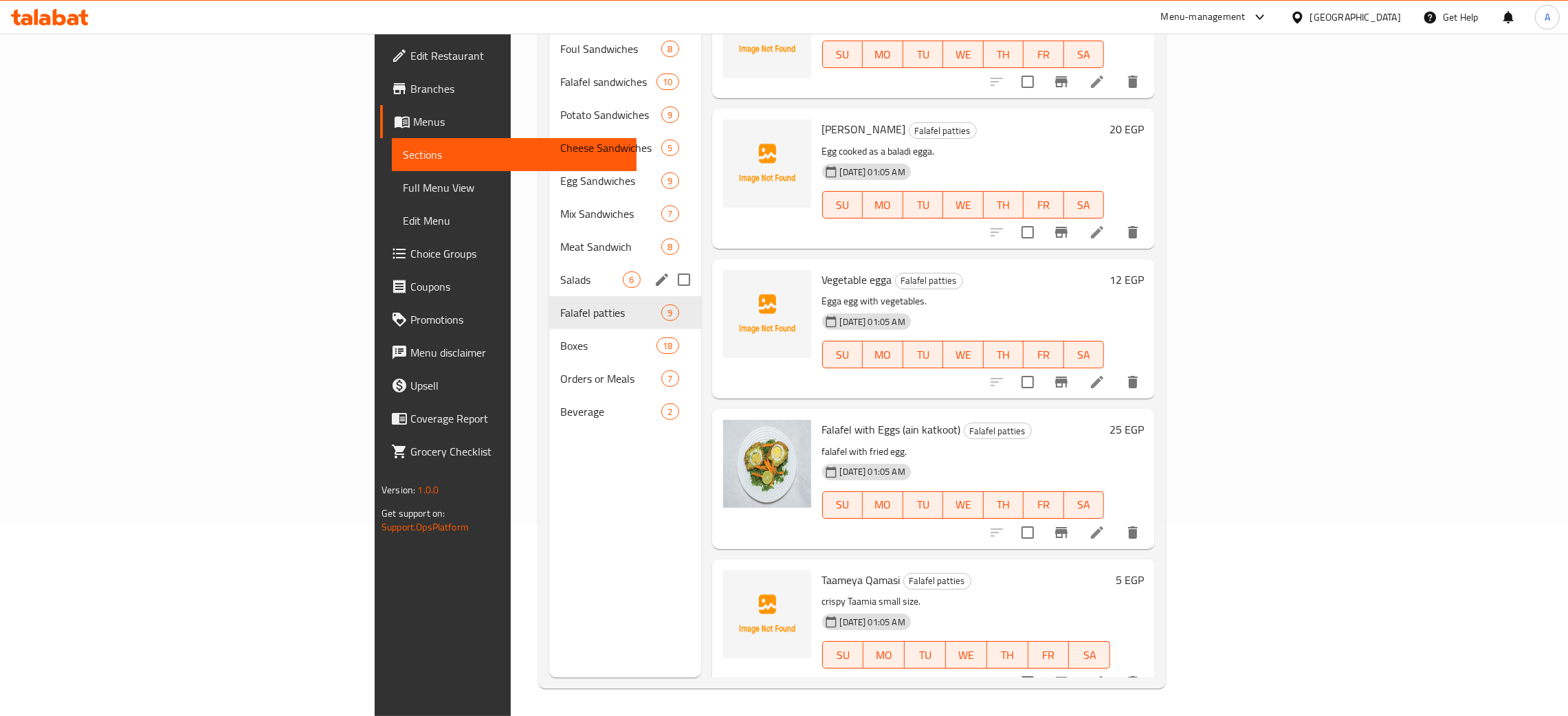
click at [549, 264] on div "Salads 6" at bounding box center [625, 280] width 151 height 33
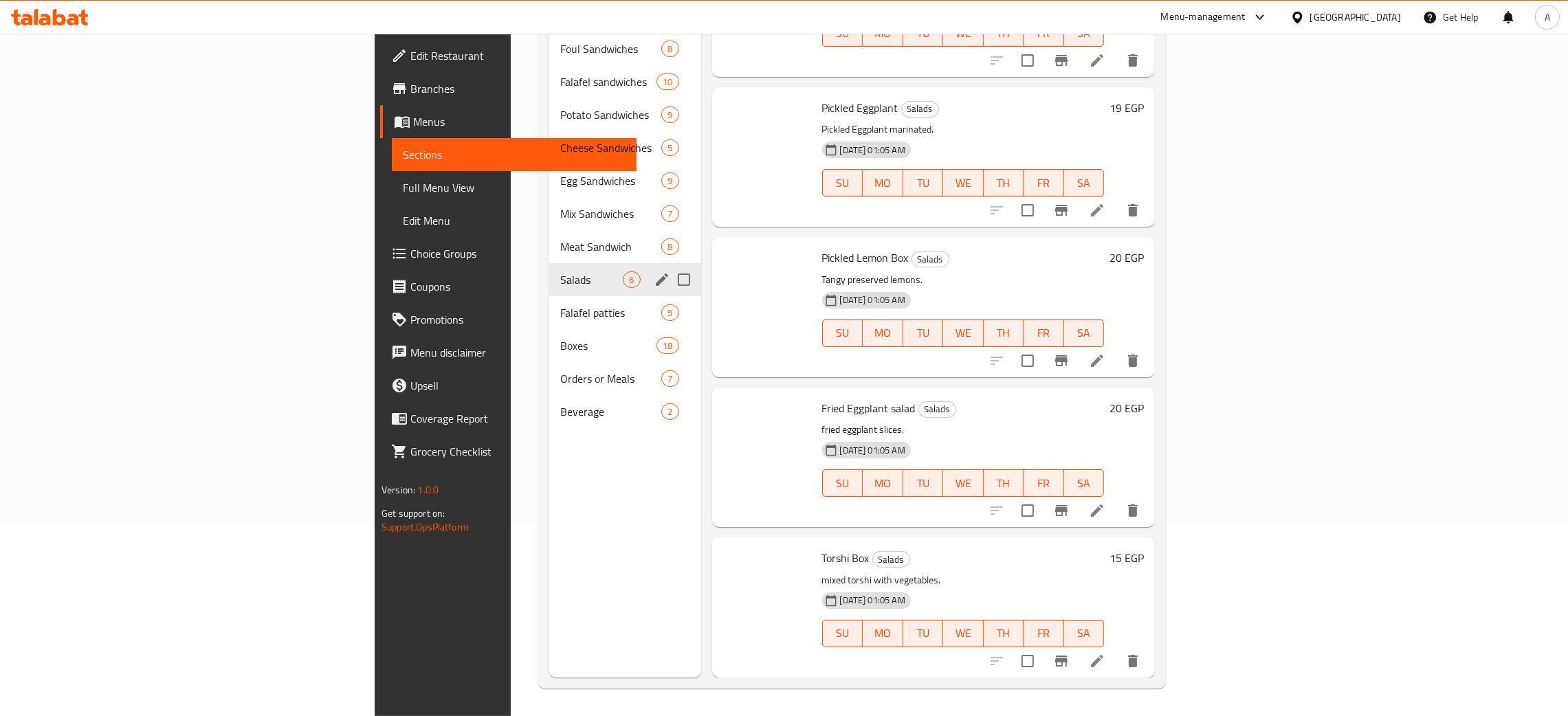
scroll to position [217, 0]
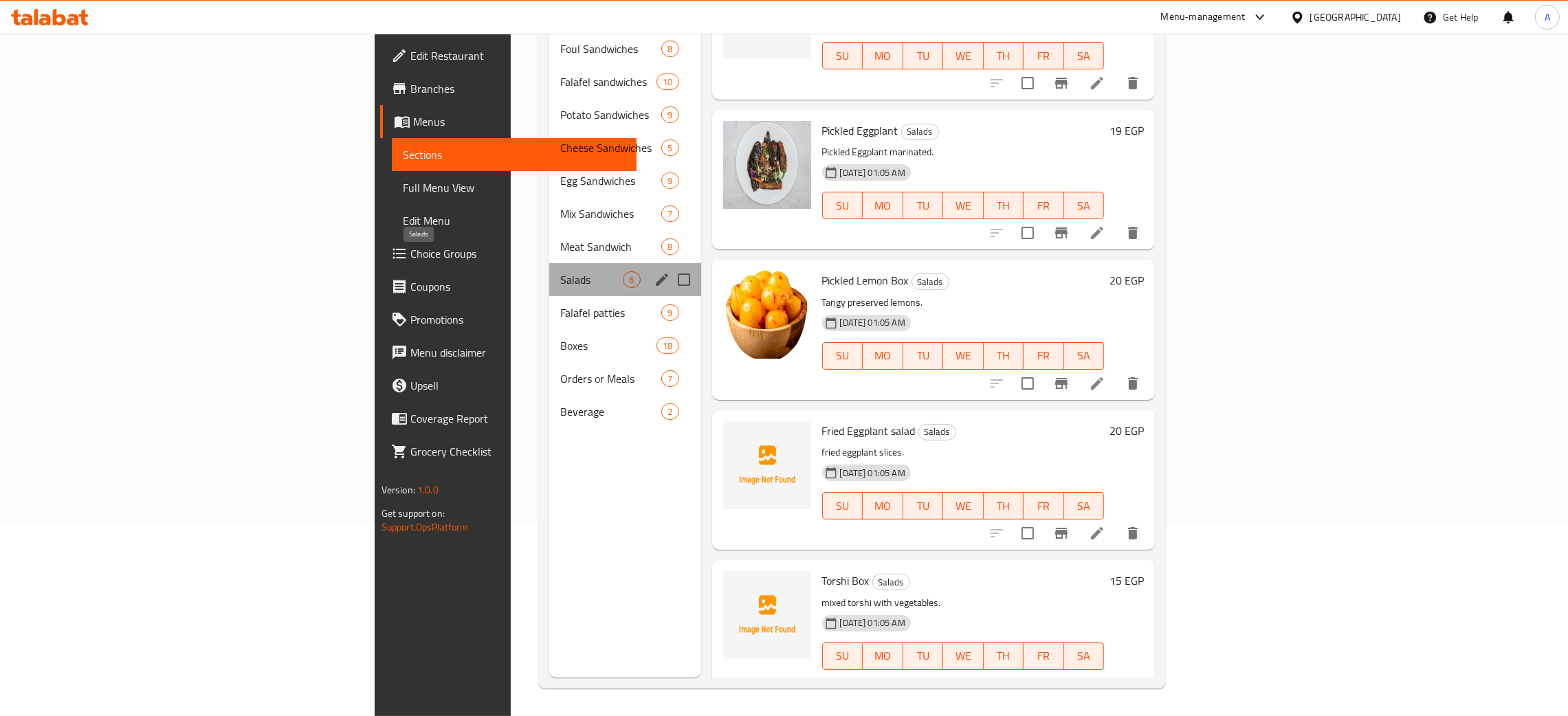
click at [560, 271] on span "Salads" at bounding box center [591, 279] width 62 height 17
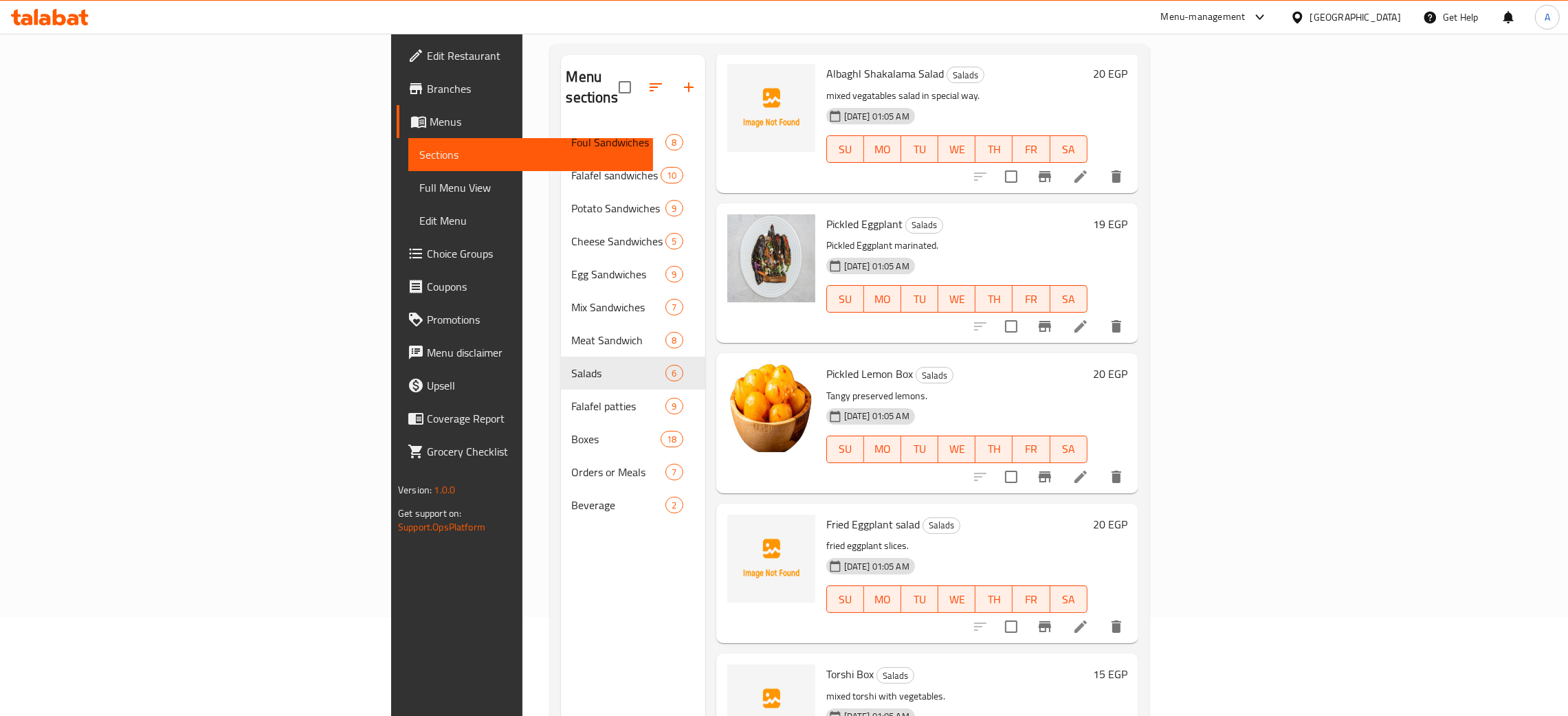
scroll to position [194, 0]
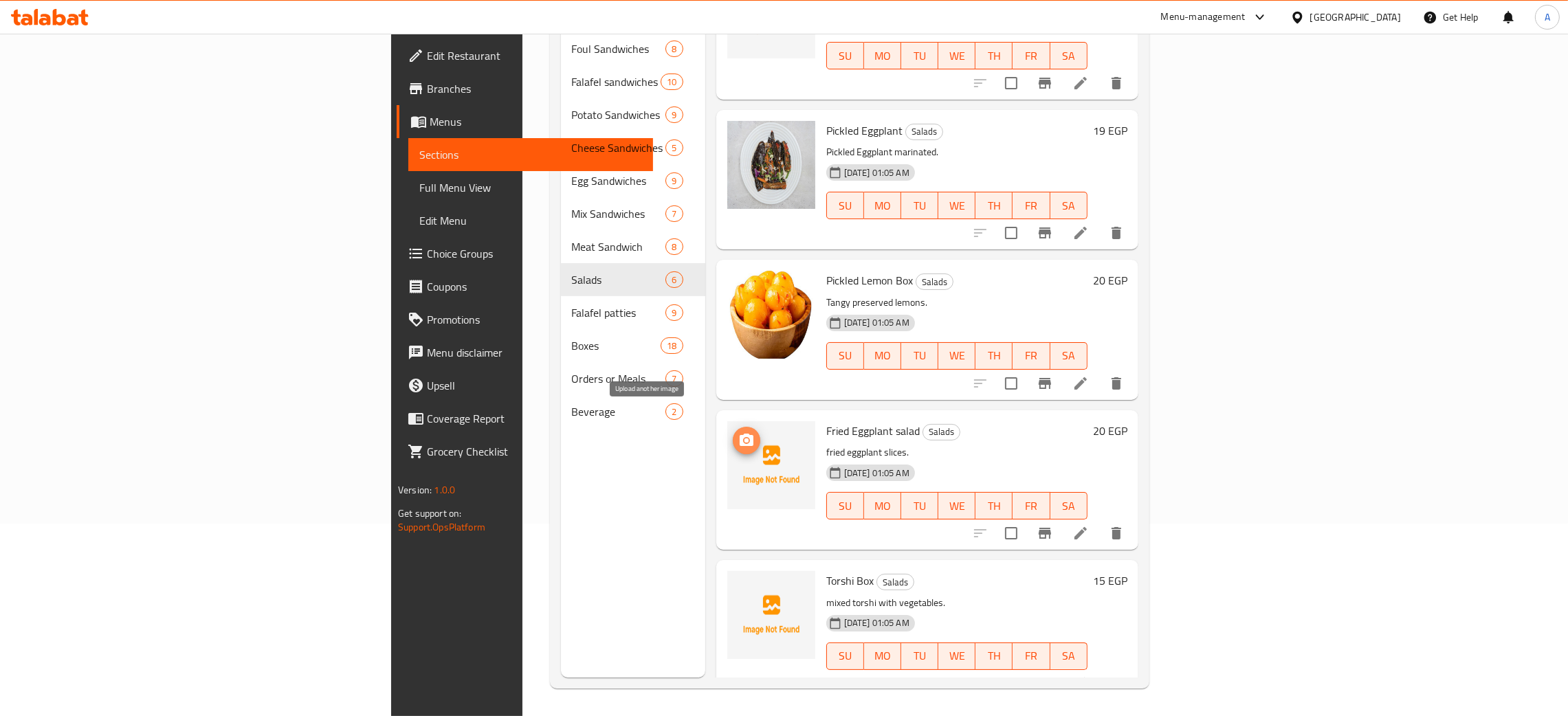
click at [740, 434] on icon "upload picture" at bounding box center [747, 440] width 14 height 12
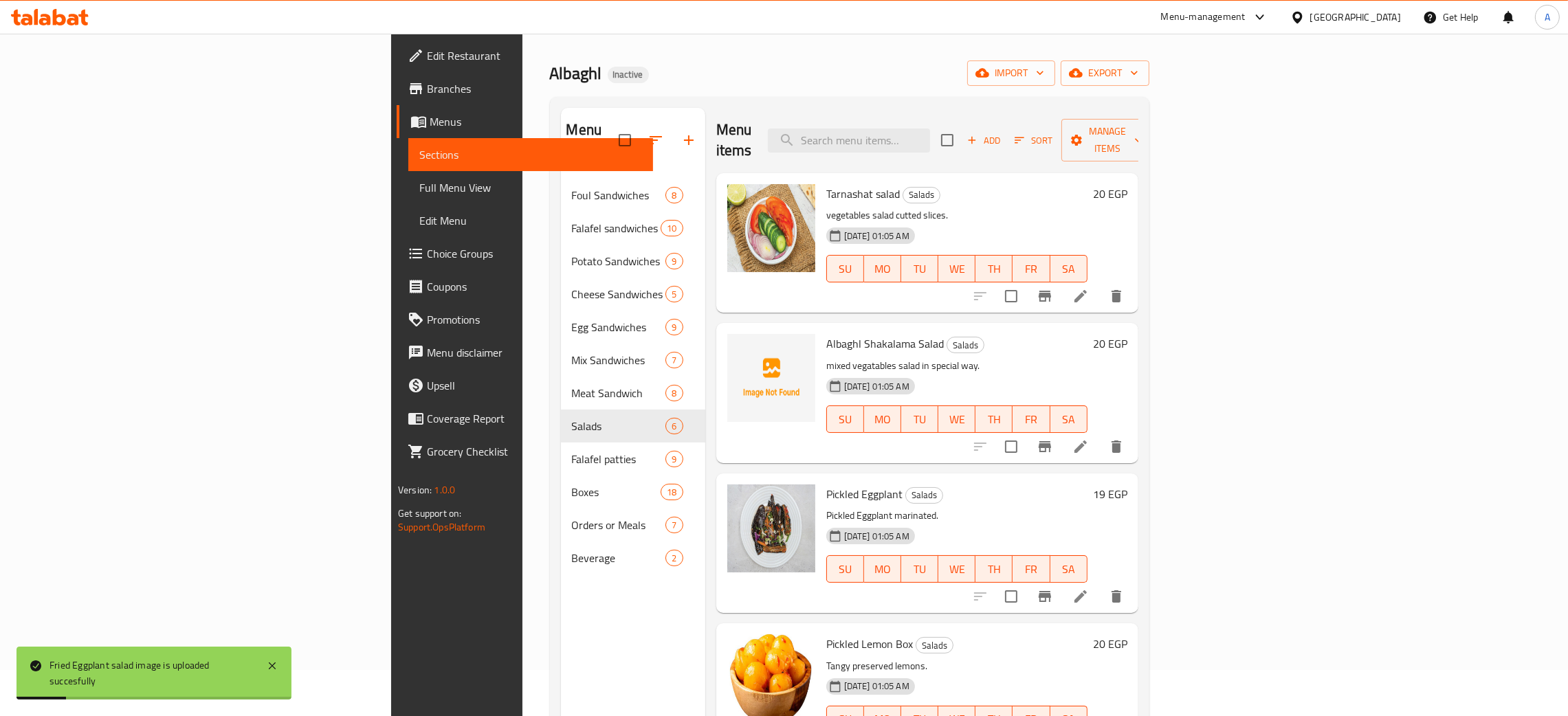
scroll to position [0, 0]
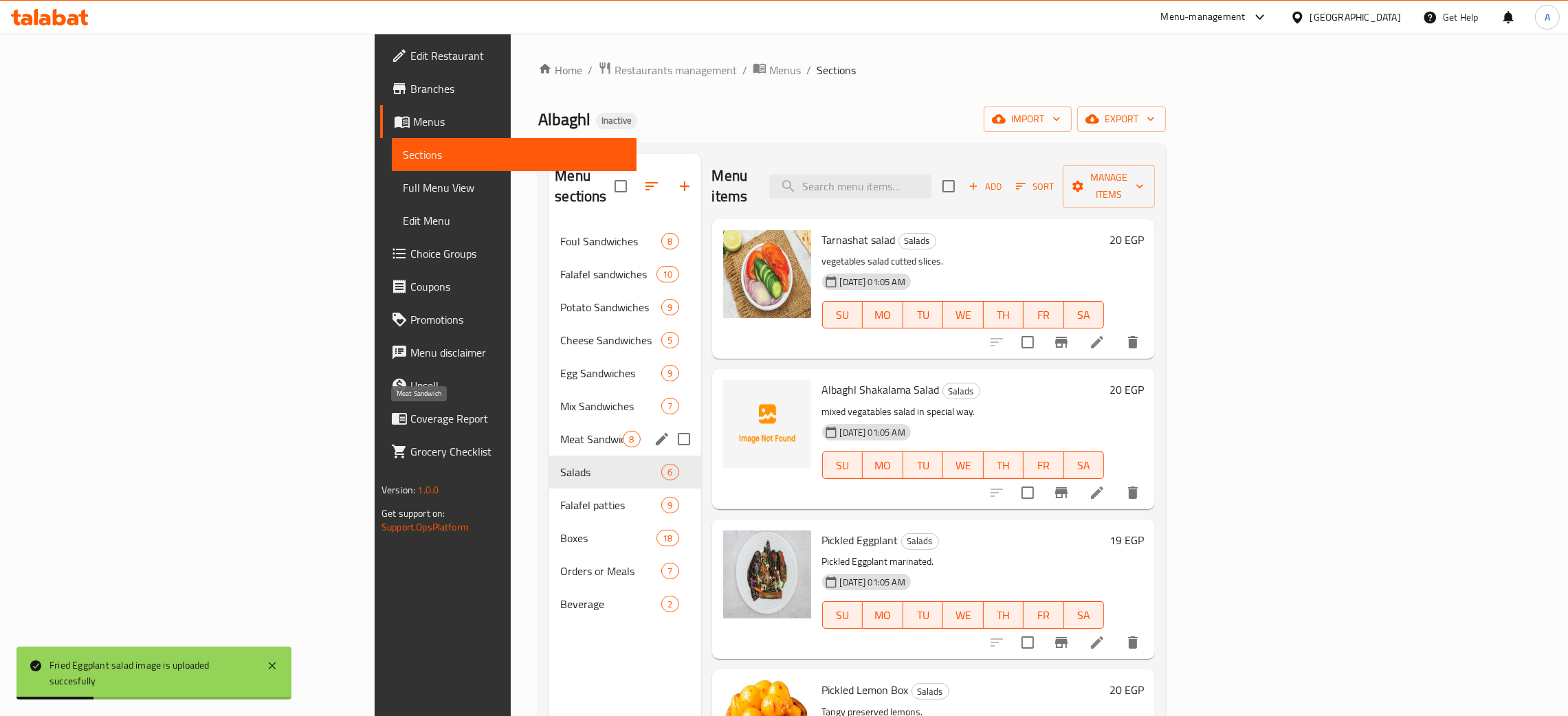
click at [560, 431] on span "Meat Sandwich" at bounding box center [591, 439] width 62 height 17
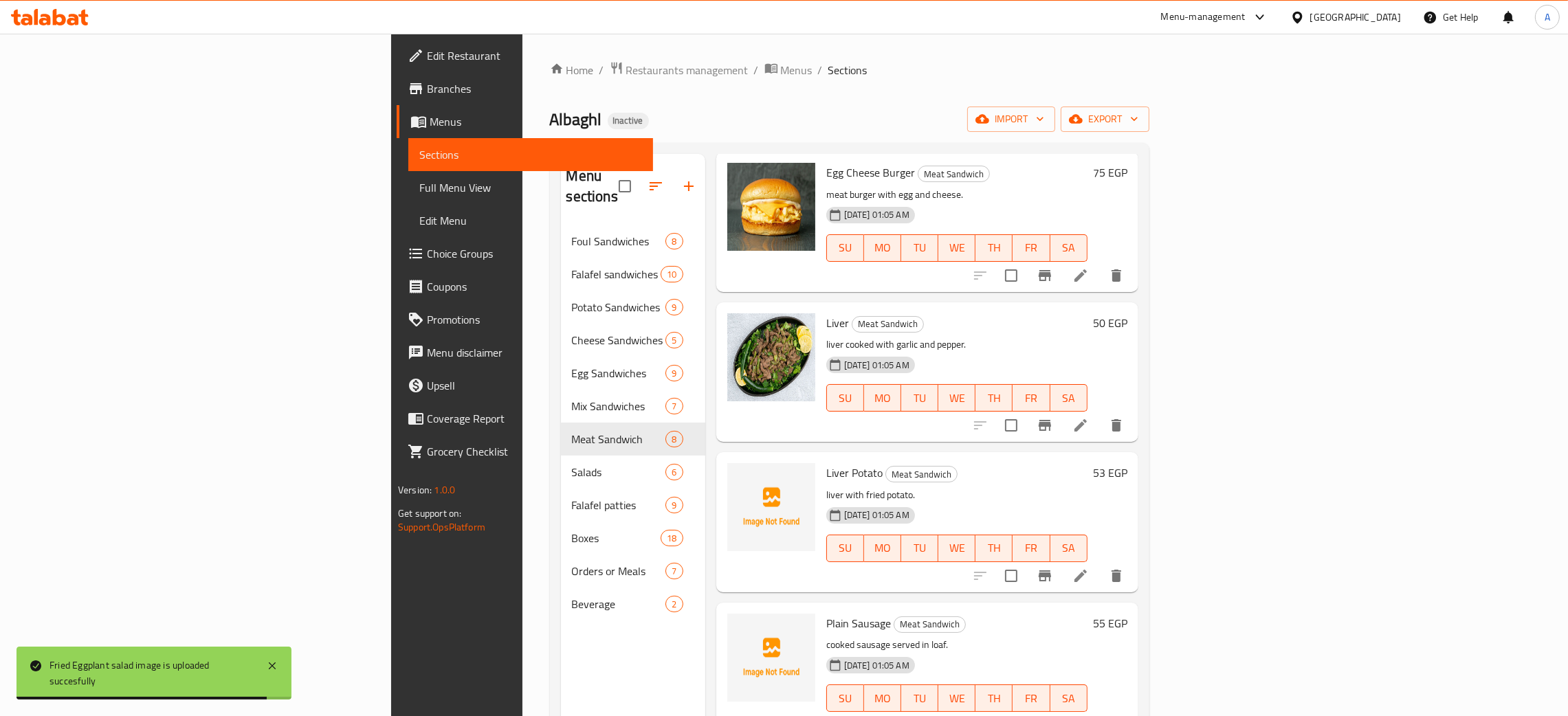
scroll to position [194, 0]
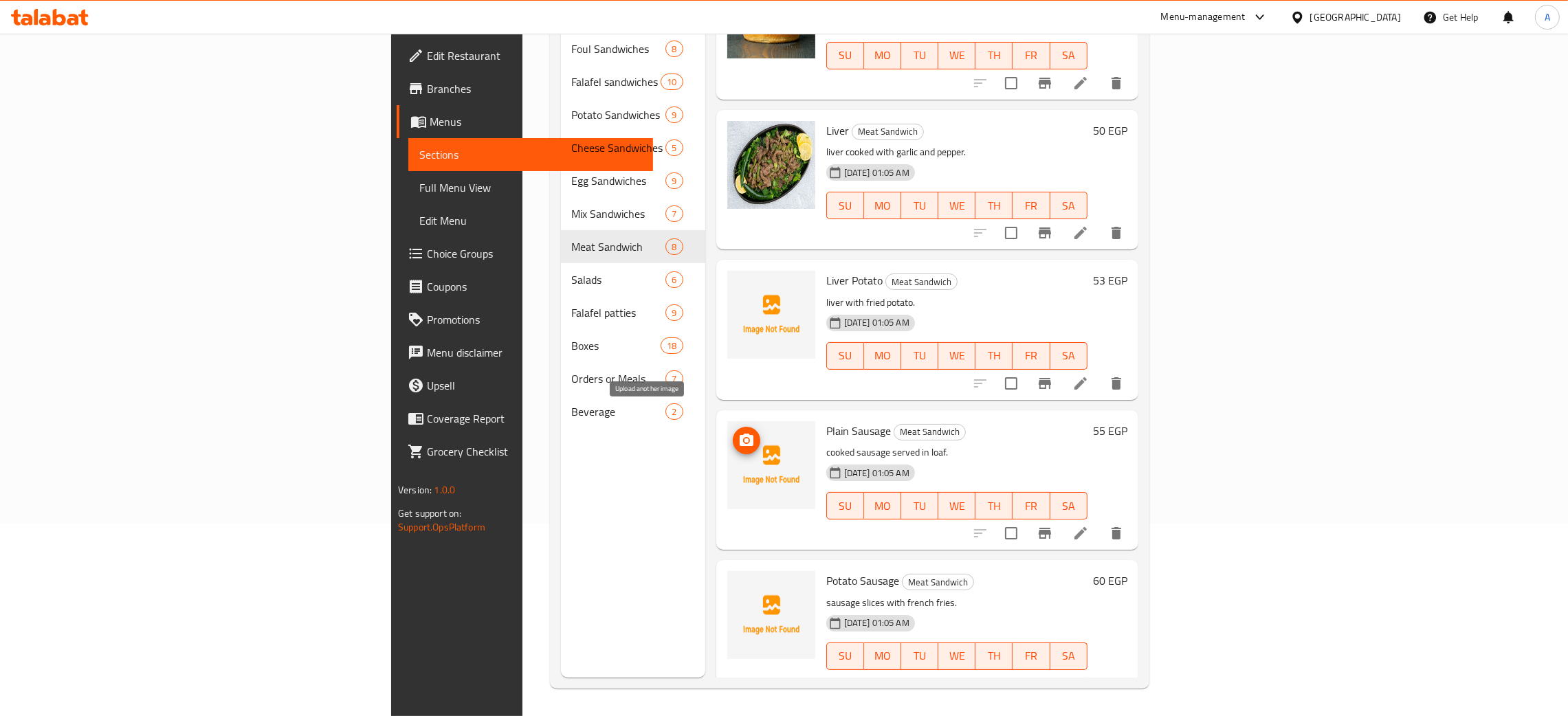
click at [738, 432] on icon "upload picture" at bounding box center [746, 440] width 17 height 17
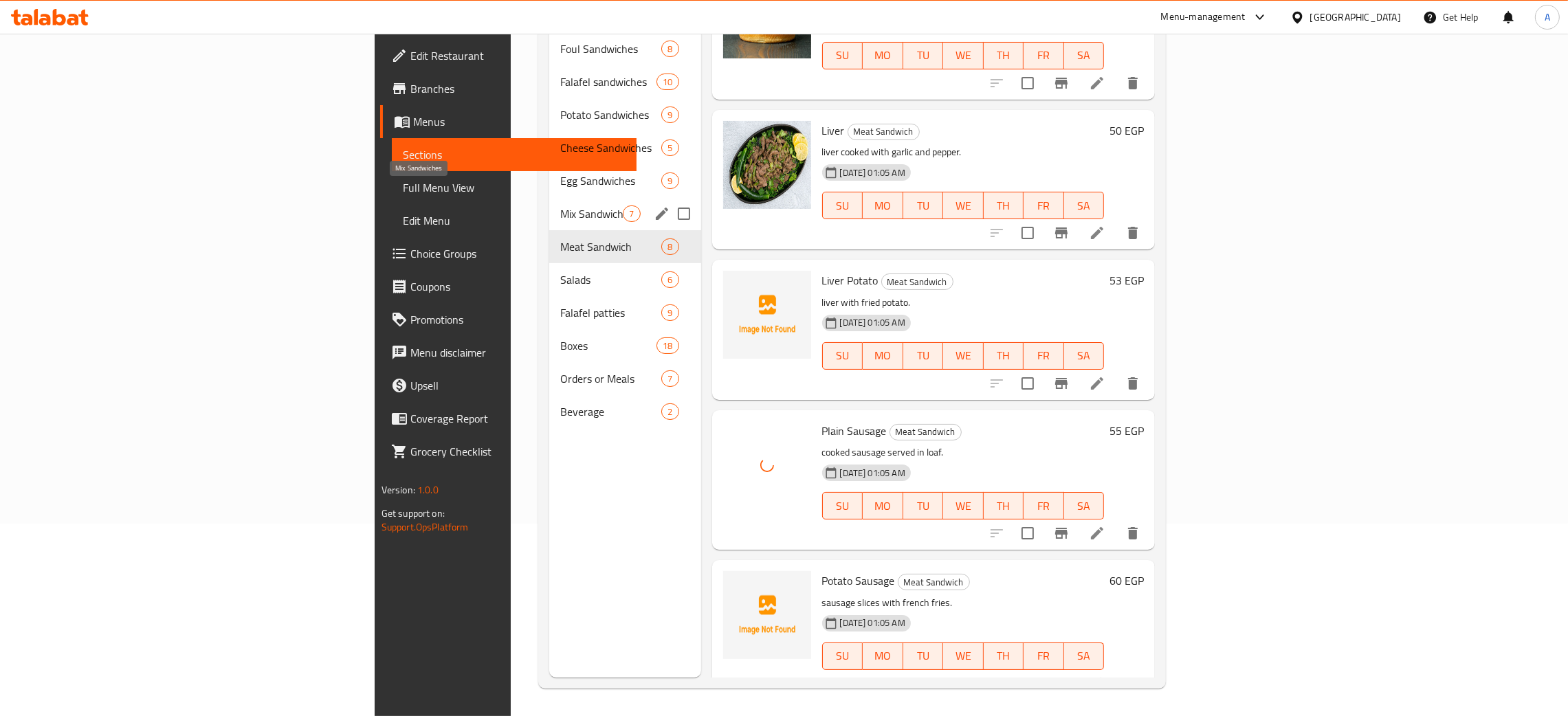
click at [560, 206] on span "Mix Sandwiches" at bounding box center [591, 213] width 62 height 17
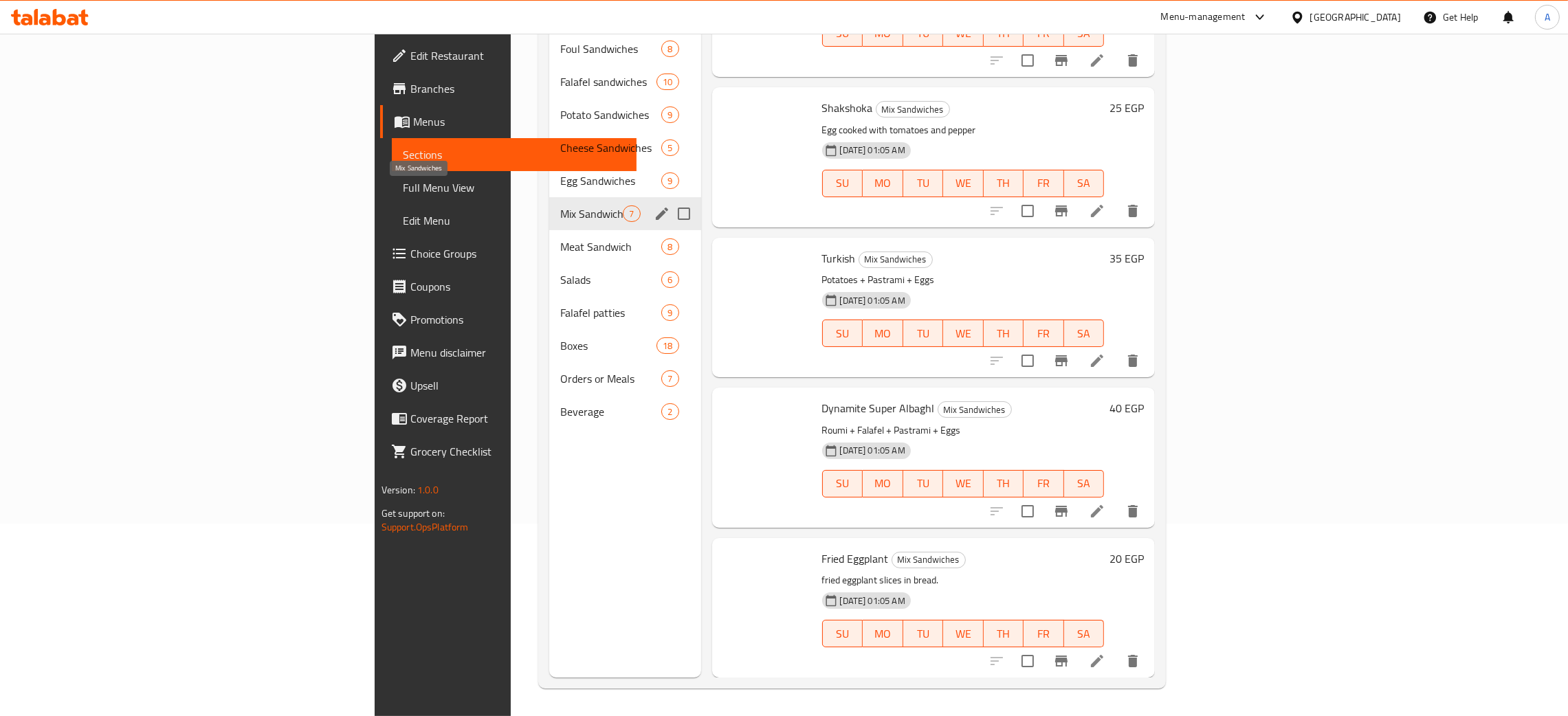
scroll to position [368, 0]
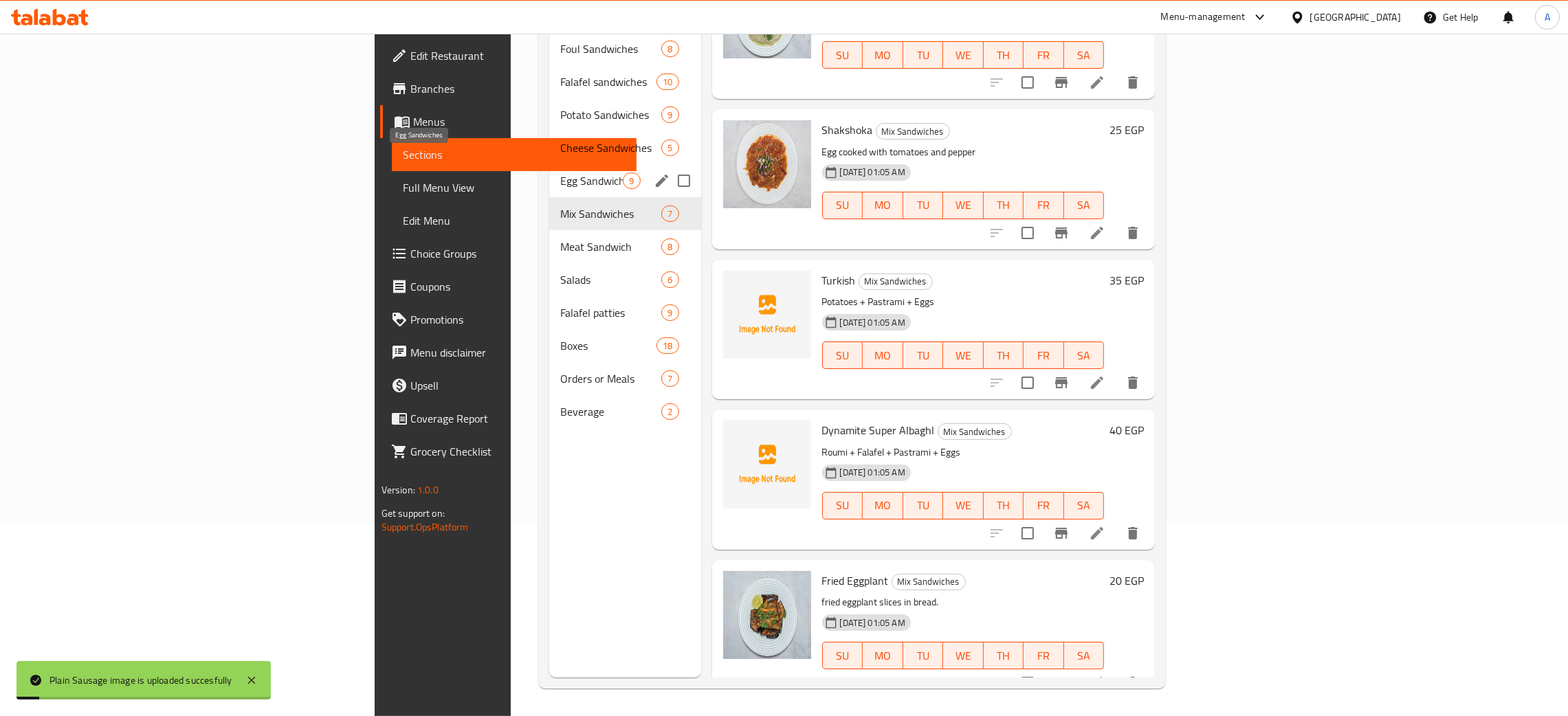
click at [560, 172] on span "Egg Sandwiches" at bounding box center [591, 180] width 62 height 17
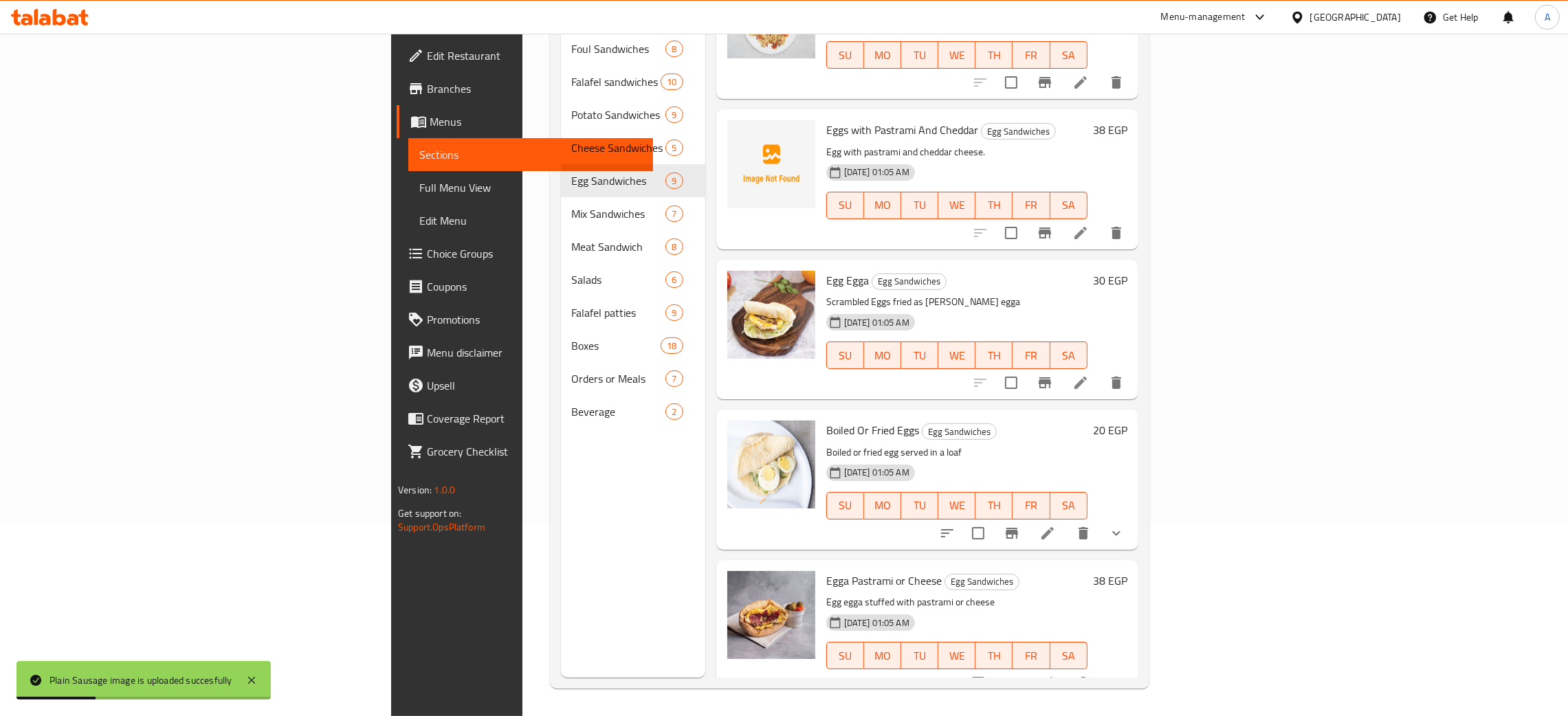
scroll to position [59, 0]
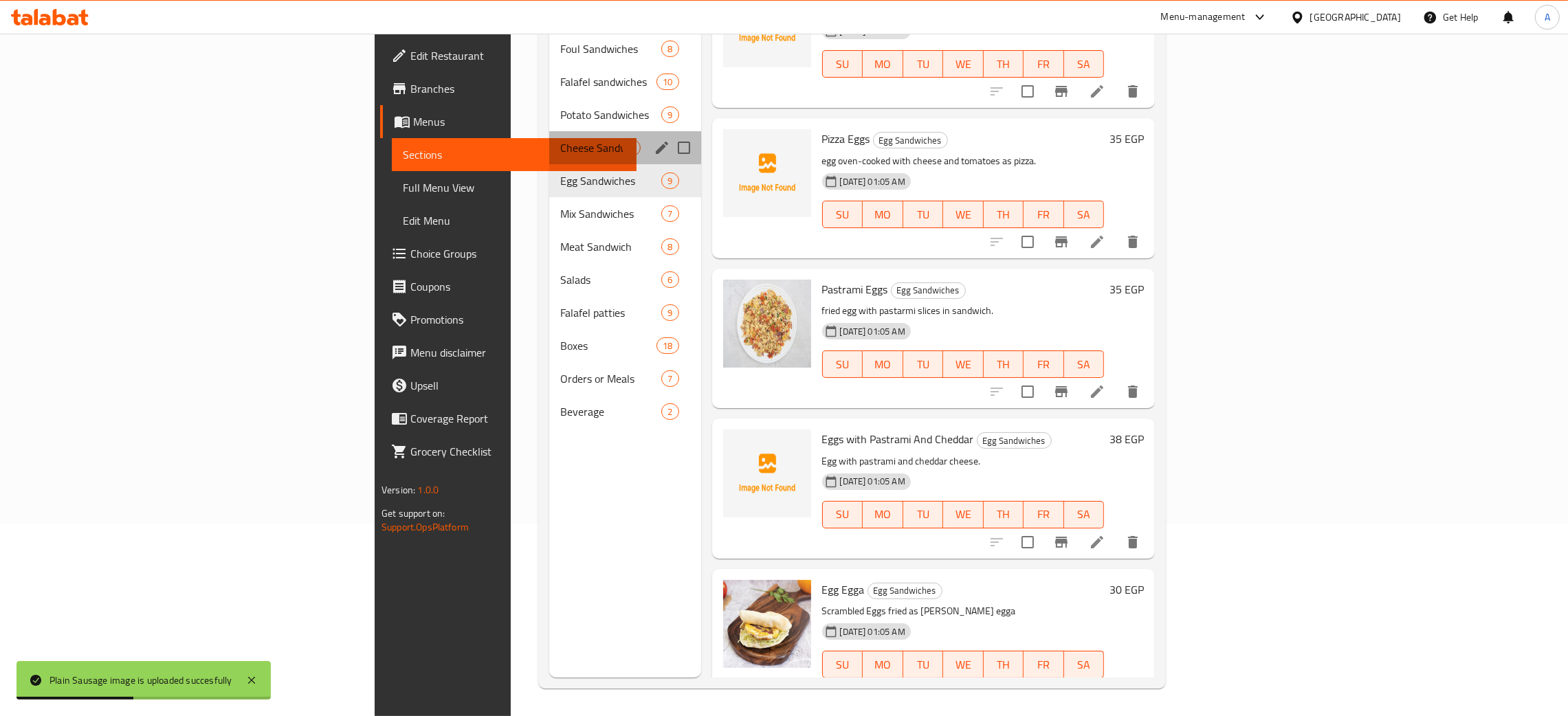
click at [549, 131] on div "Cheese Sandwiches 5" at bounding box center [625, 148] width 151 height 33
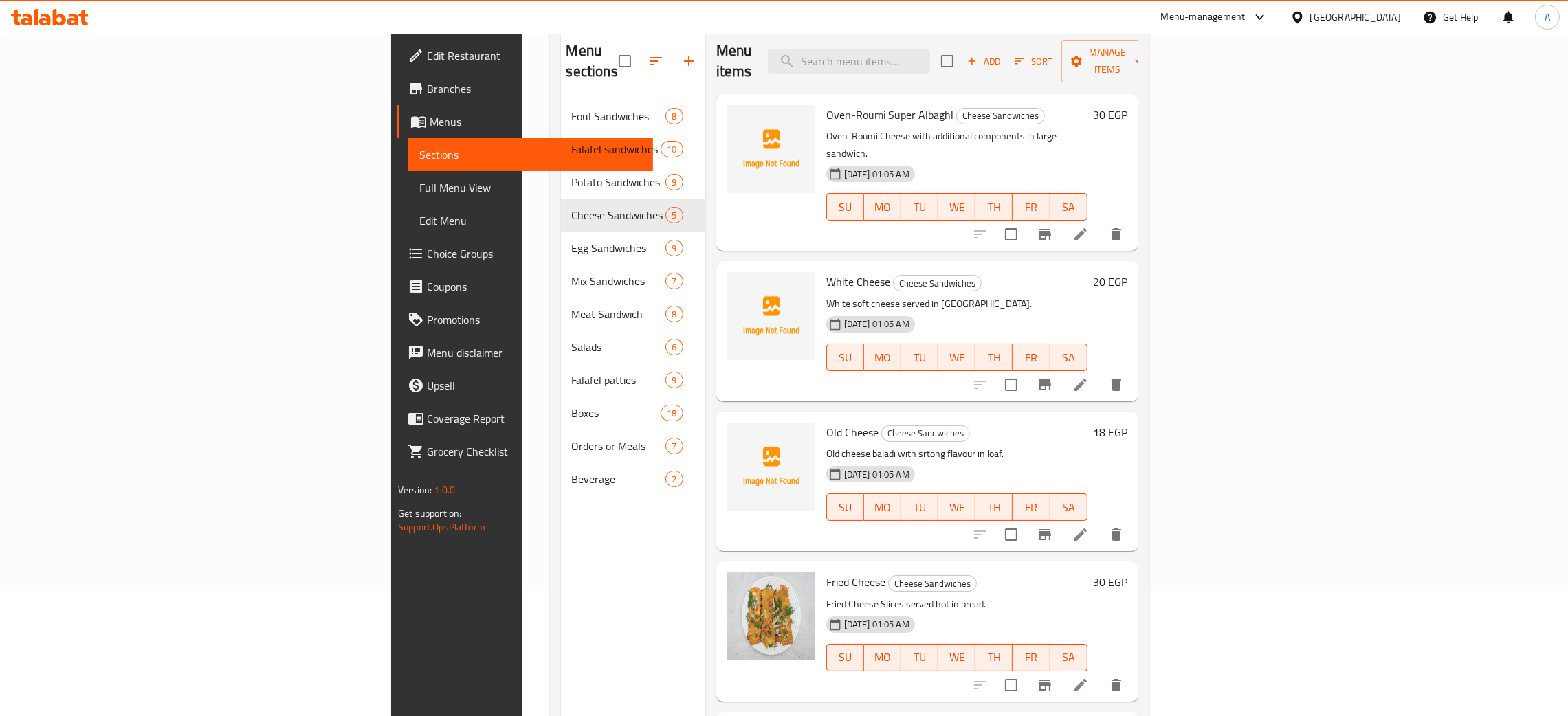
scroll to position [90, 0]
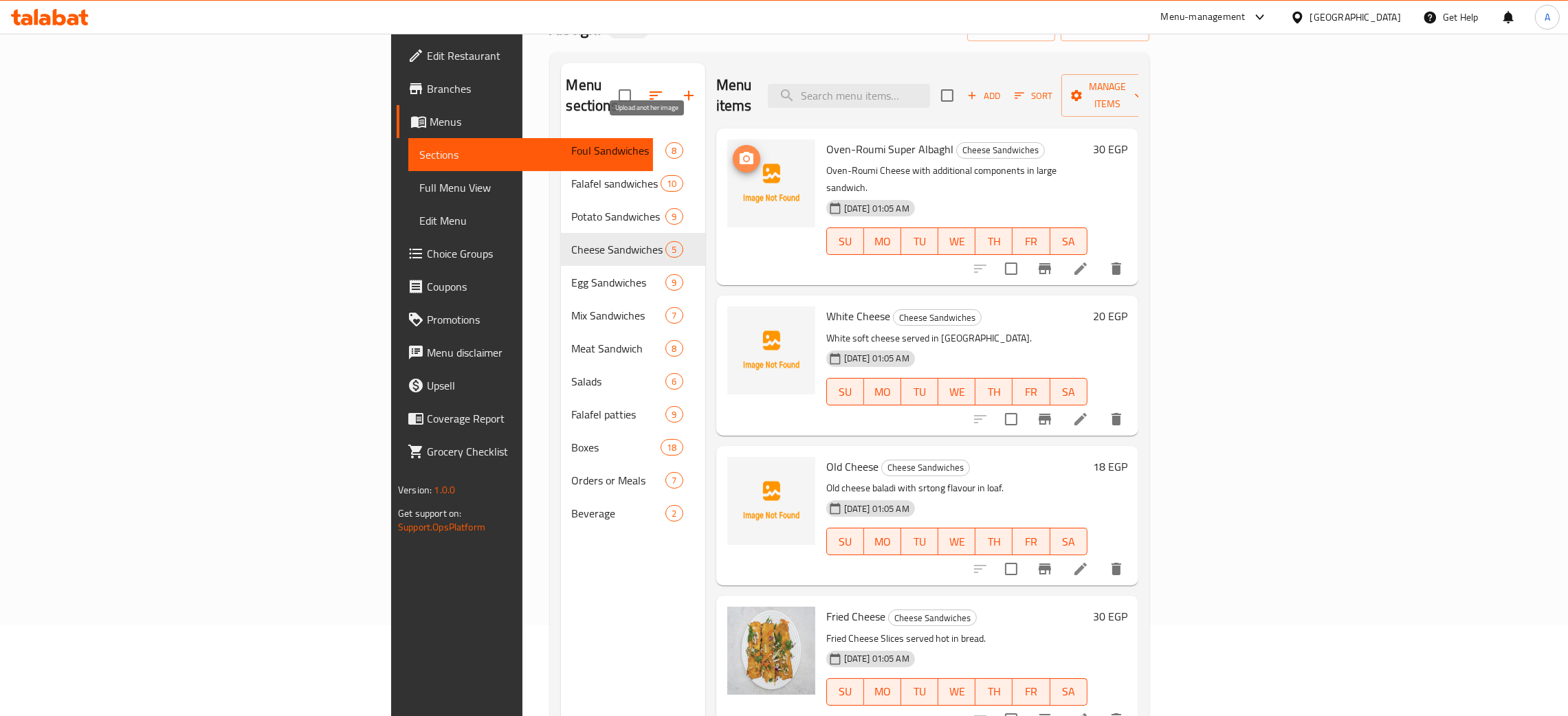
click at [740, 152] on icon "upload picture" at bounding box center [747, 158] width 14 height 12
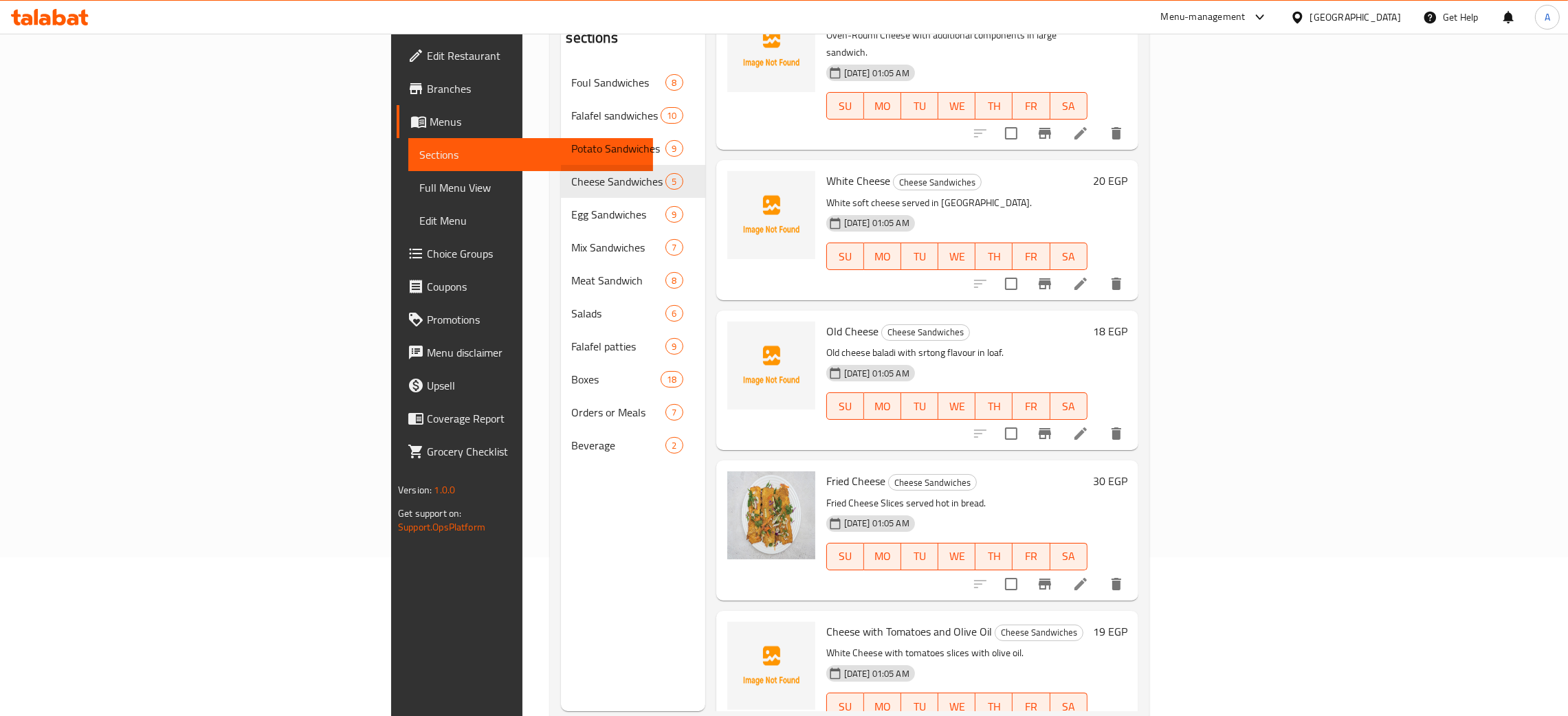
scroll to position [194, 0]
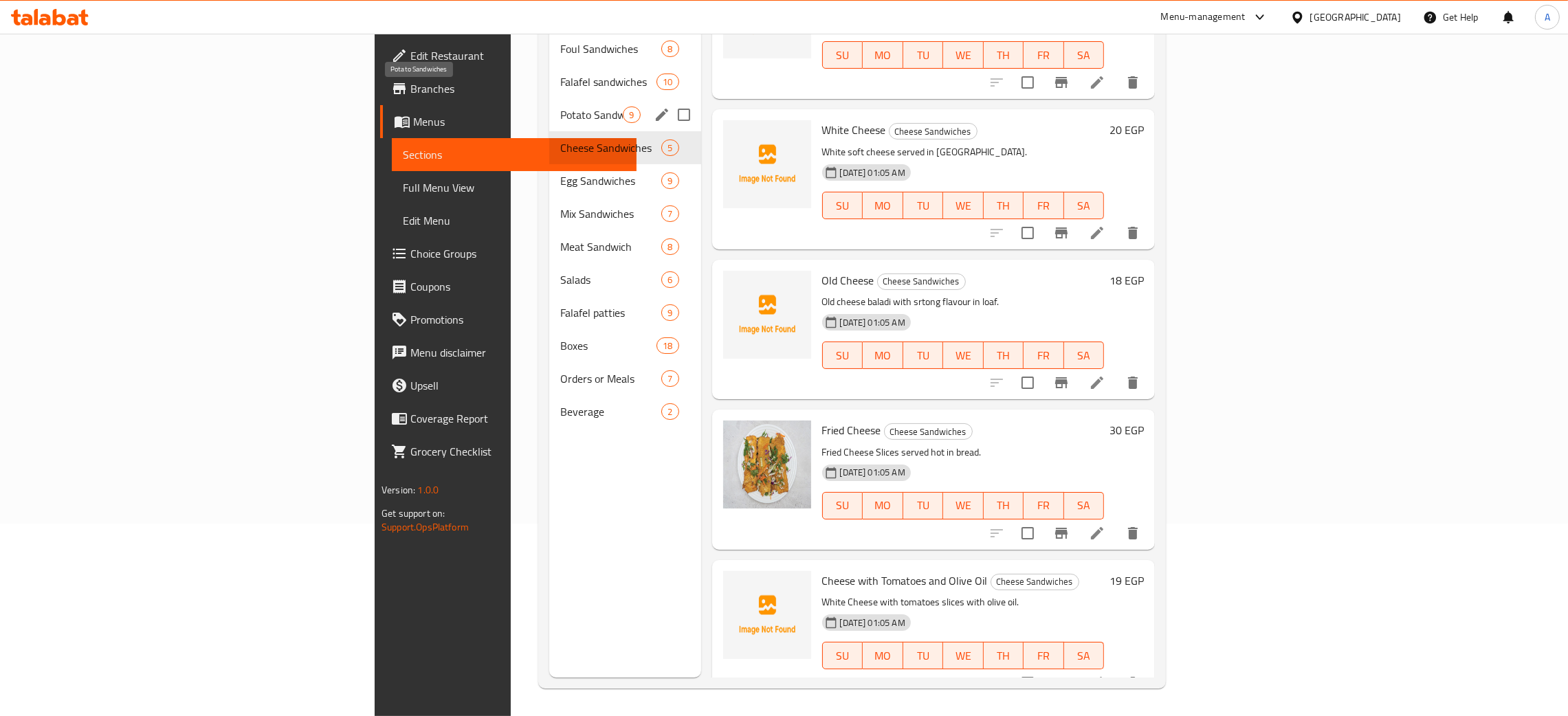
click at [560, 106] on span "Potato Sandwiches" at bounding box center [591, 114] width 62 height 17
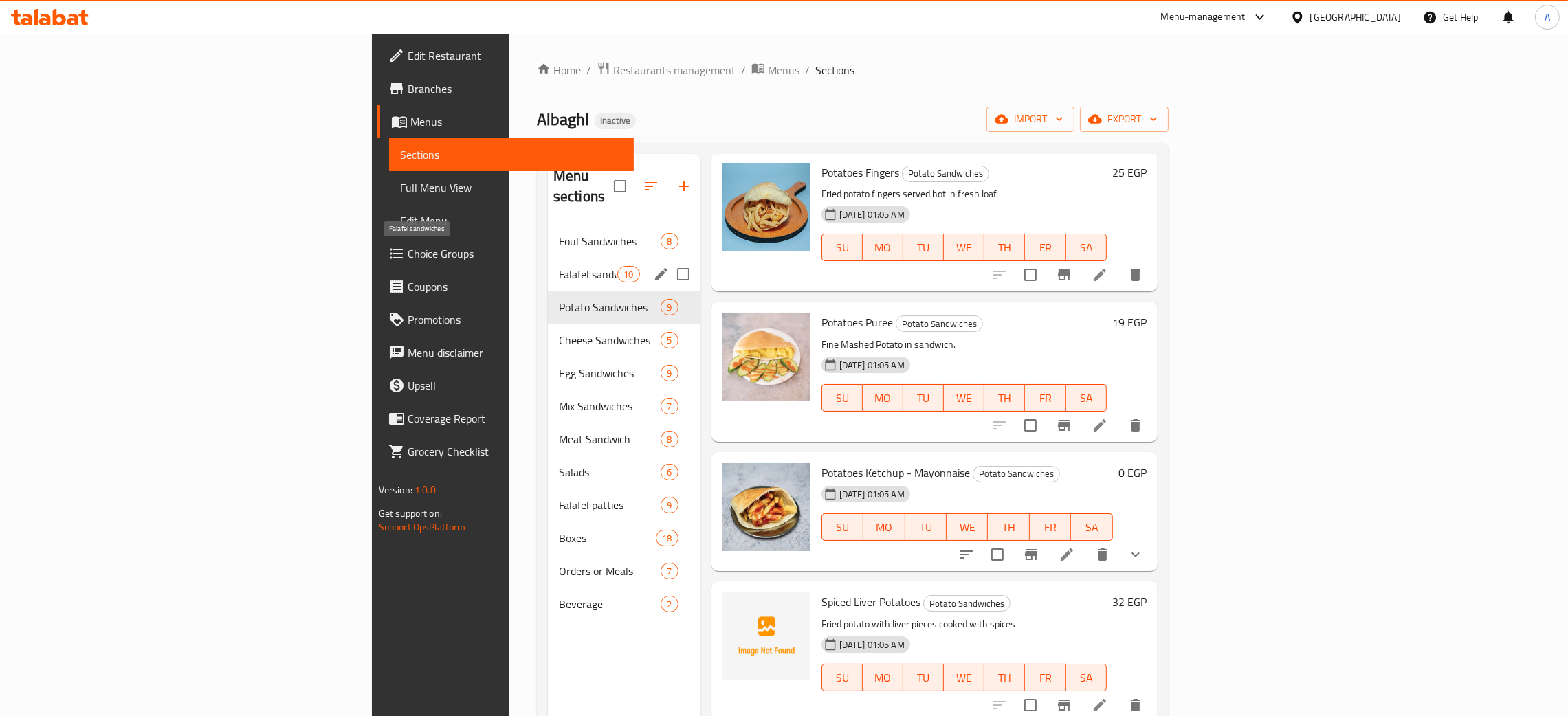
click at [559, 266] on span "Falafel sandwiches" at bounding box center [588, 274] width 59 height 17
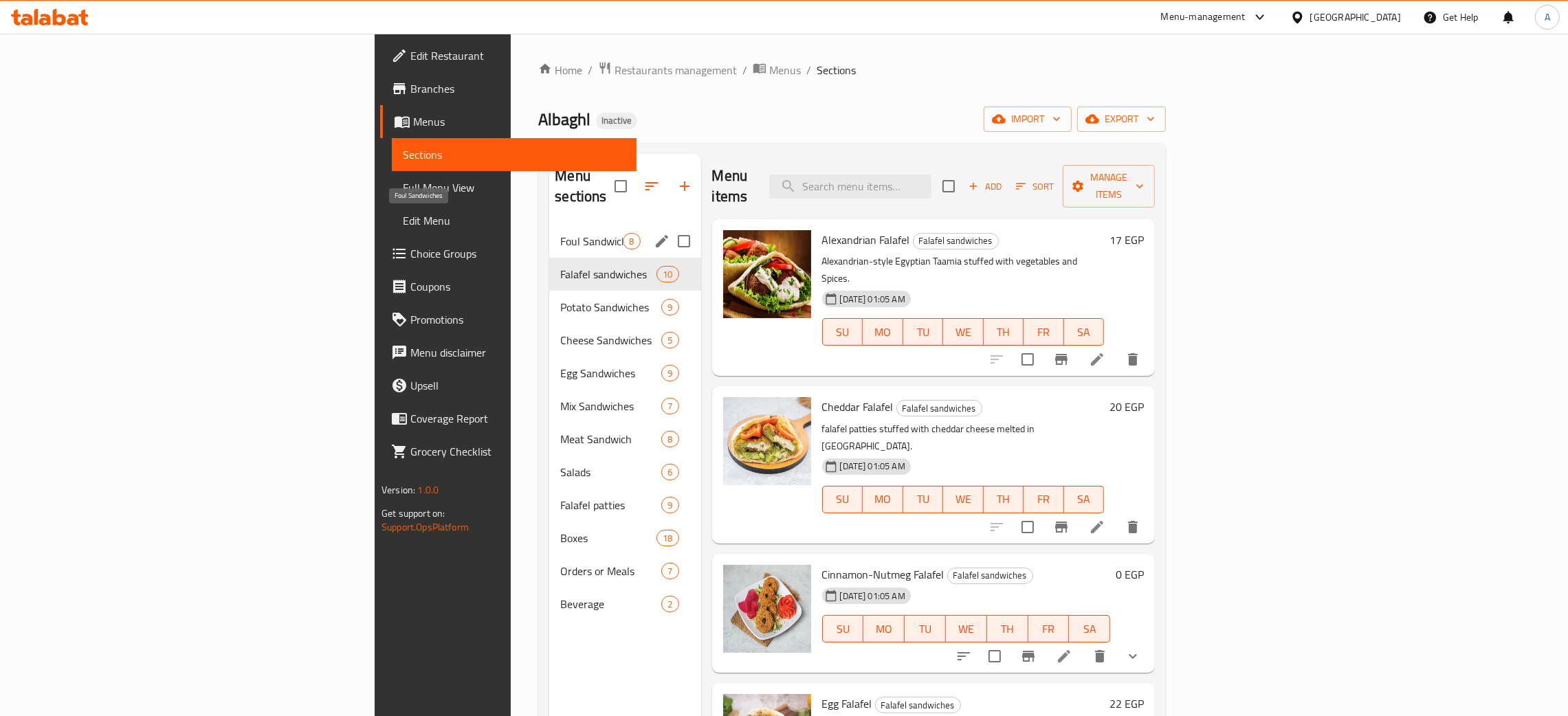
click at [560, 233] on span "Foul Sandwiches" at bounding box center [591, 241] width 62 height 17
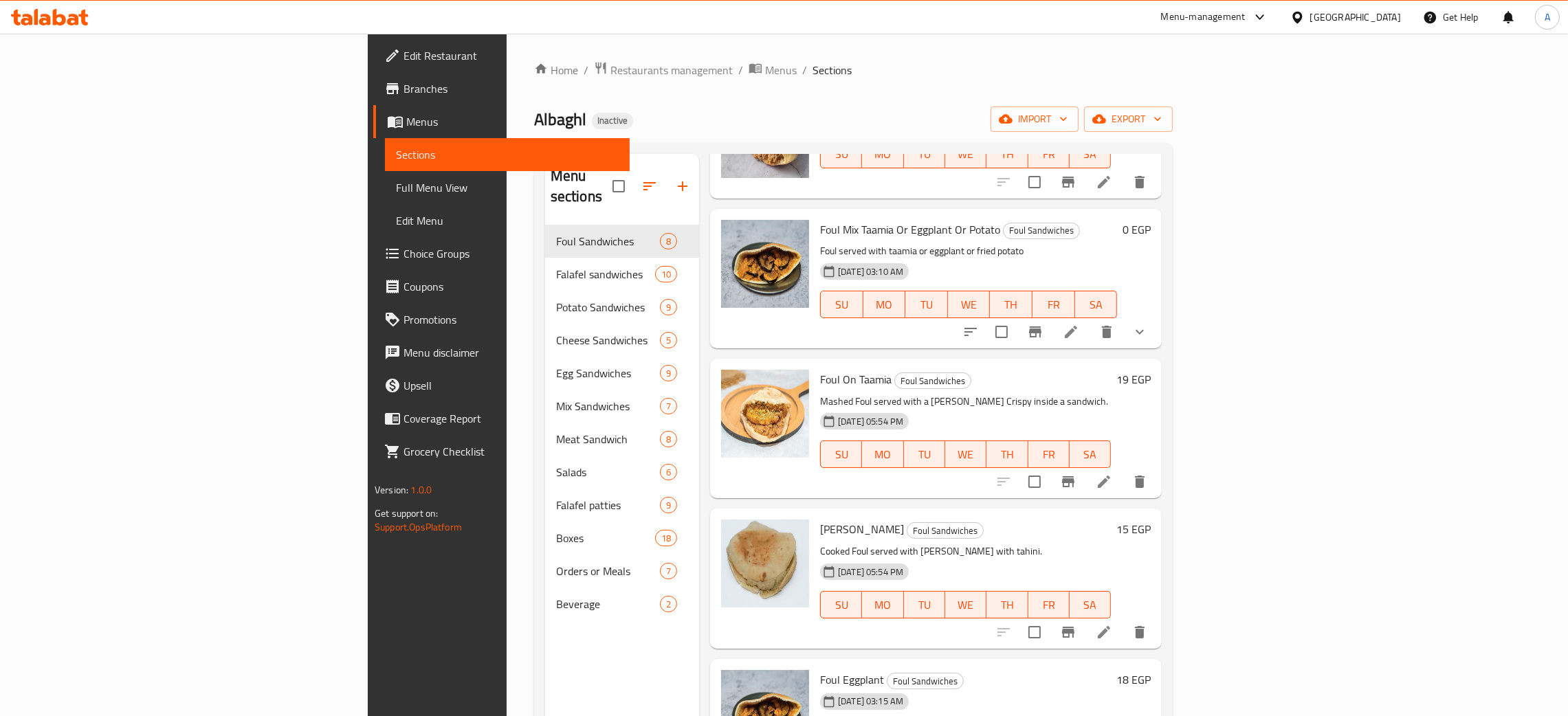
scroll to position [194, 0]
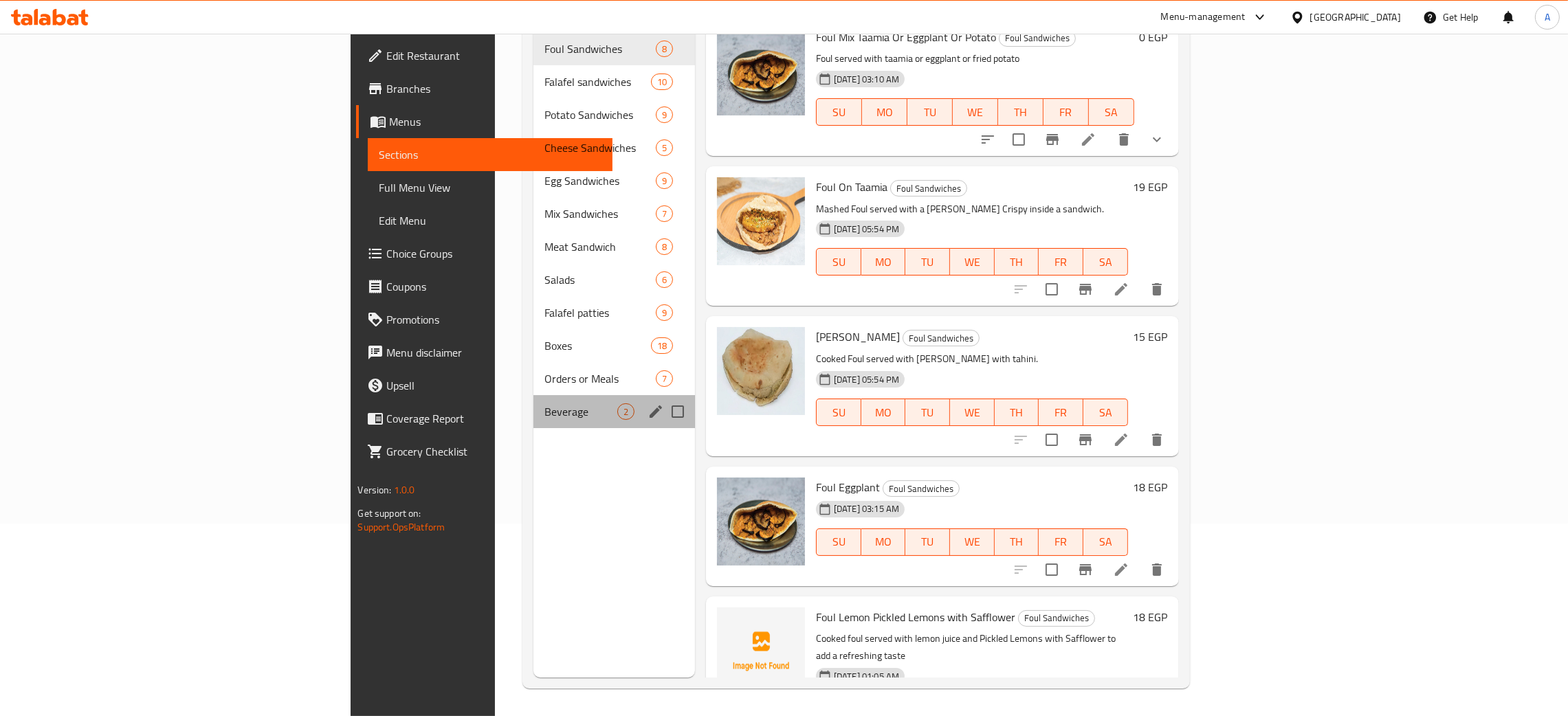
click at [533, 399] on div "Beverage 2" at bounding box center [614, 412] width 162 height 33
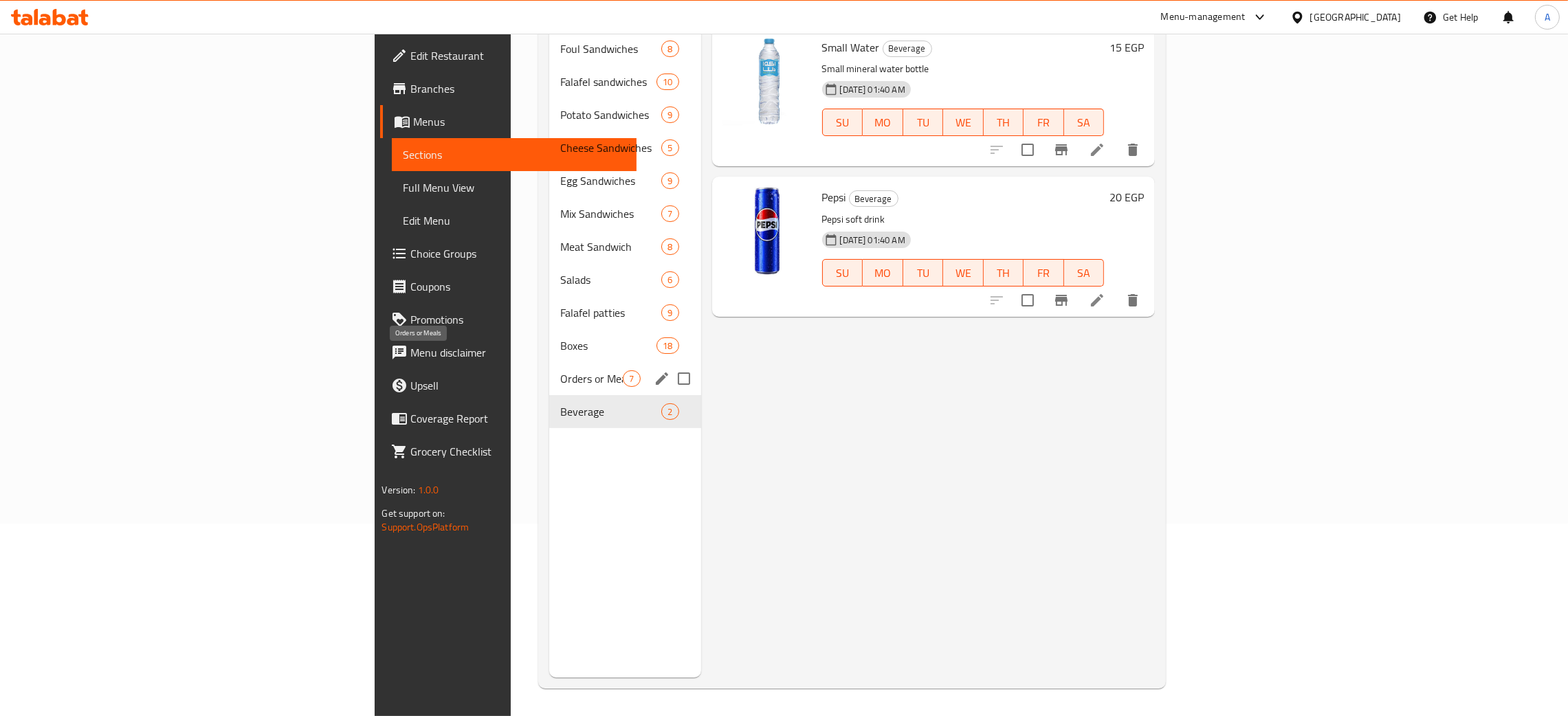
click at [560, 371] on span "Orders or Meals" at bounding box center [591, 379] width 62 height 17
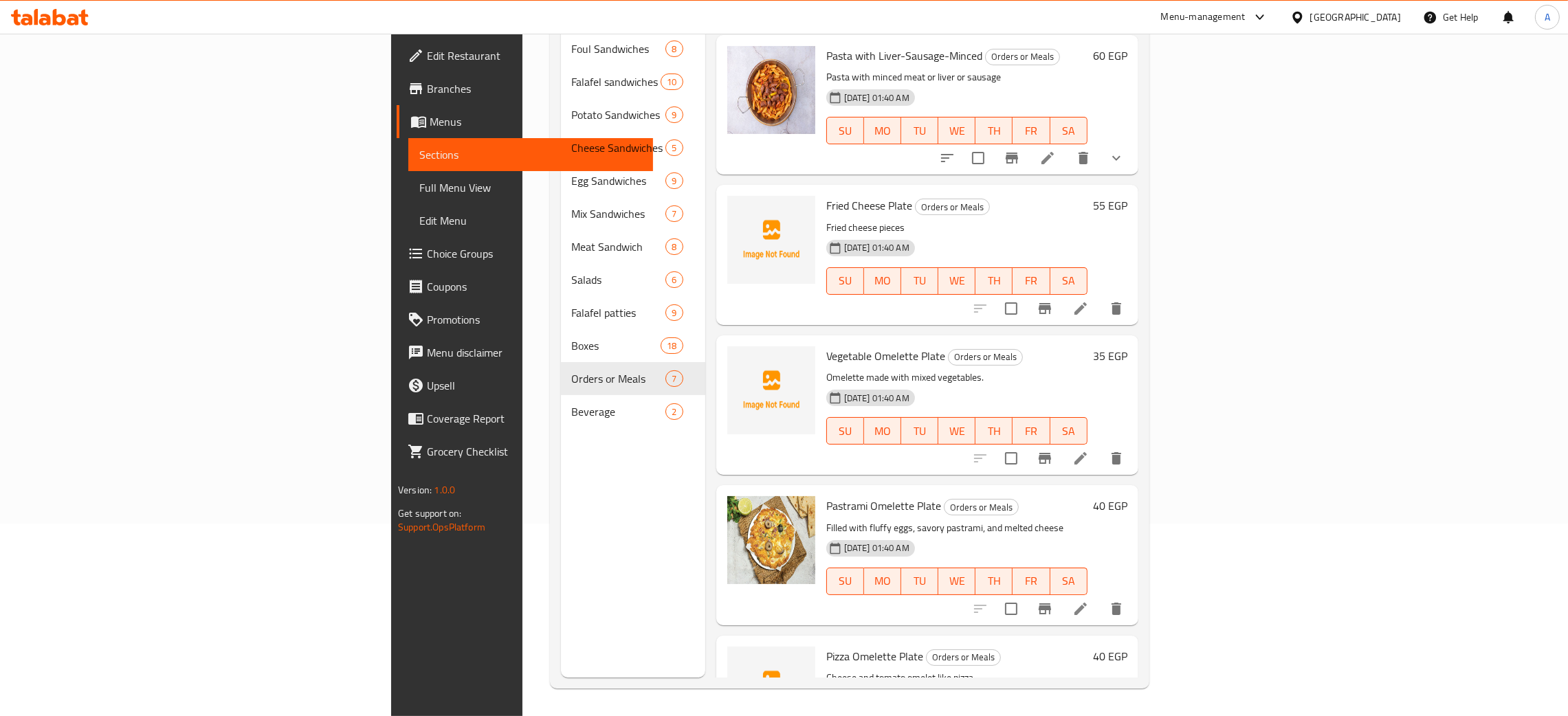
scroll to position [368, 0]
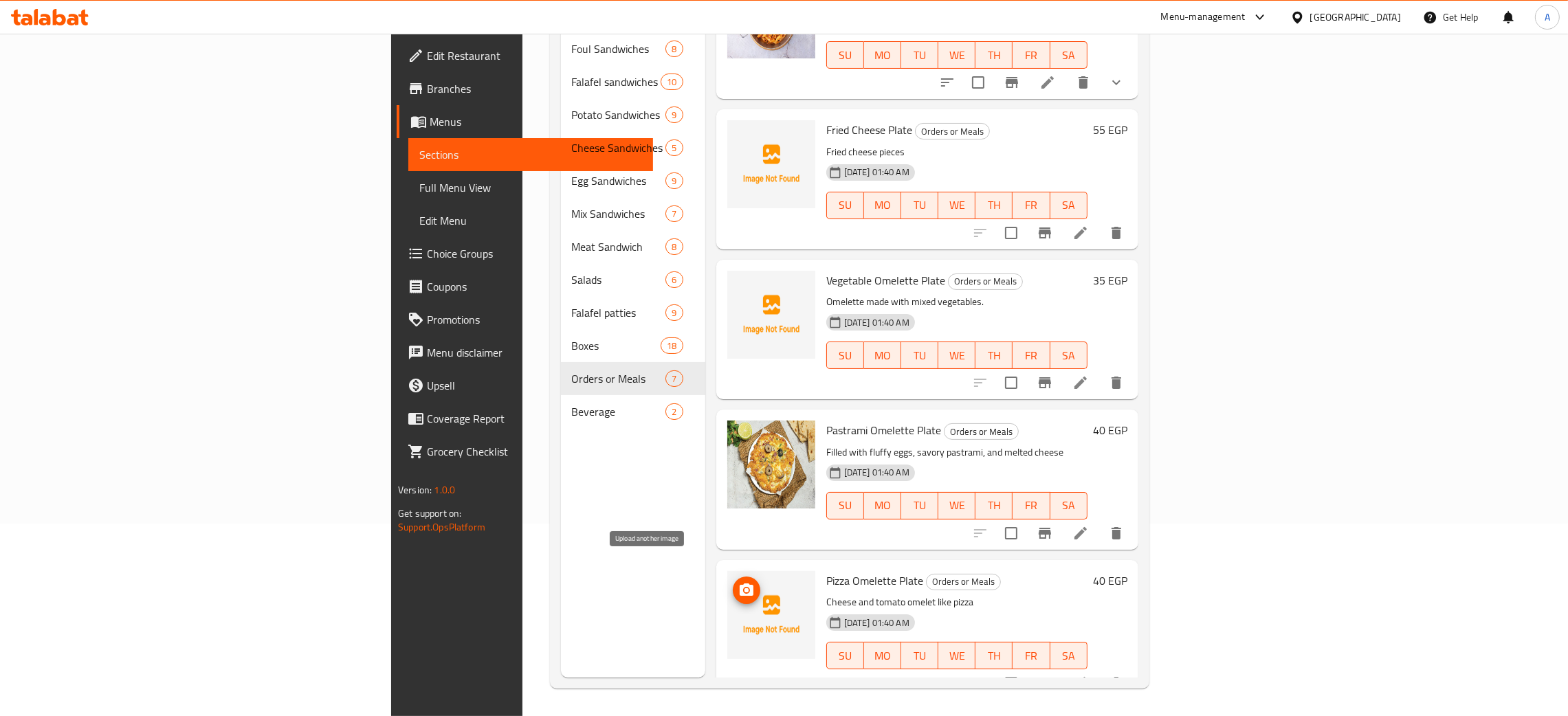
click at [740, 583] on icon "upload picture" at bounding box center [747, 589] width 14 height 12
click at [738, 582] on icon "upload picture" at bounding box center [746, 590] width 17 height 17
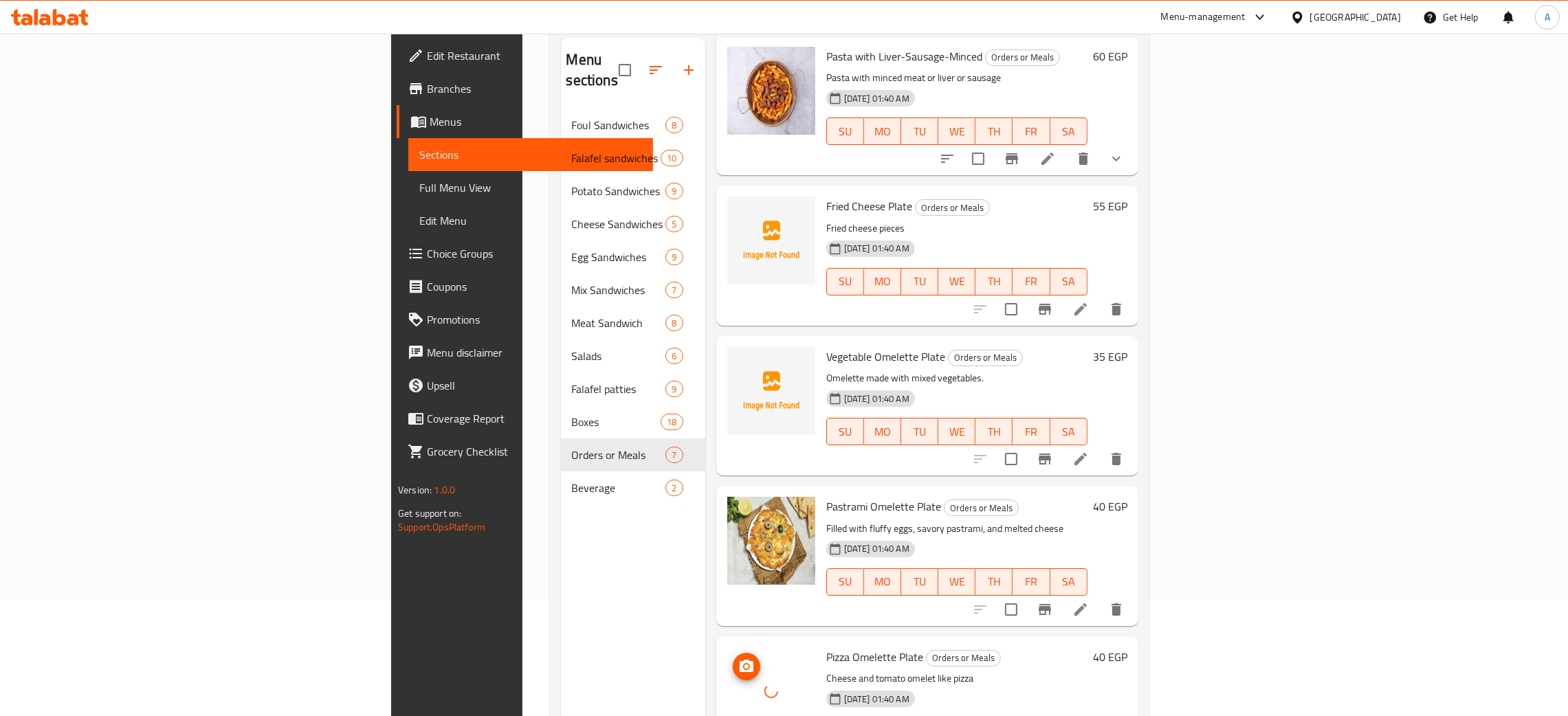
scroll to position [194, 0]
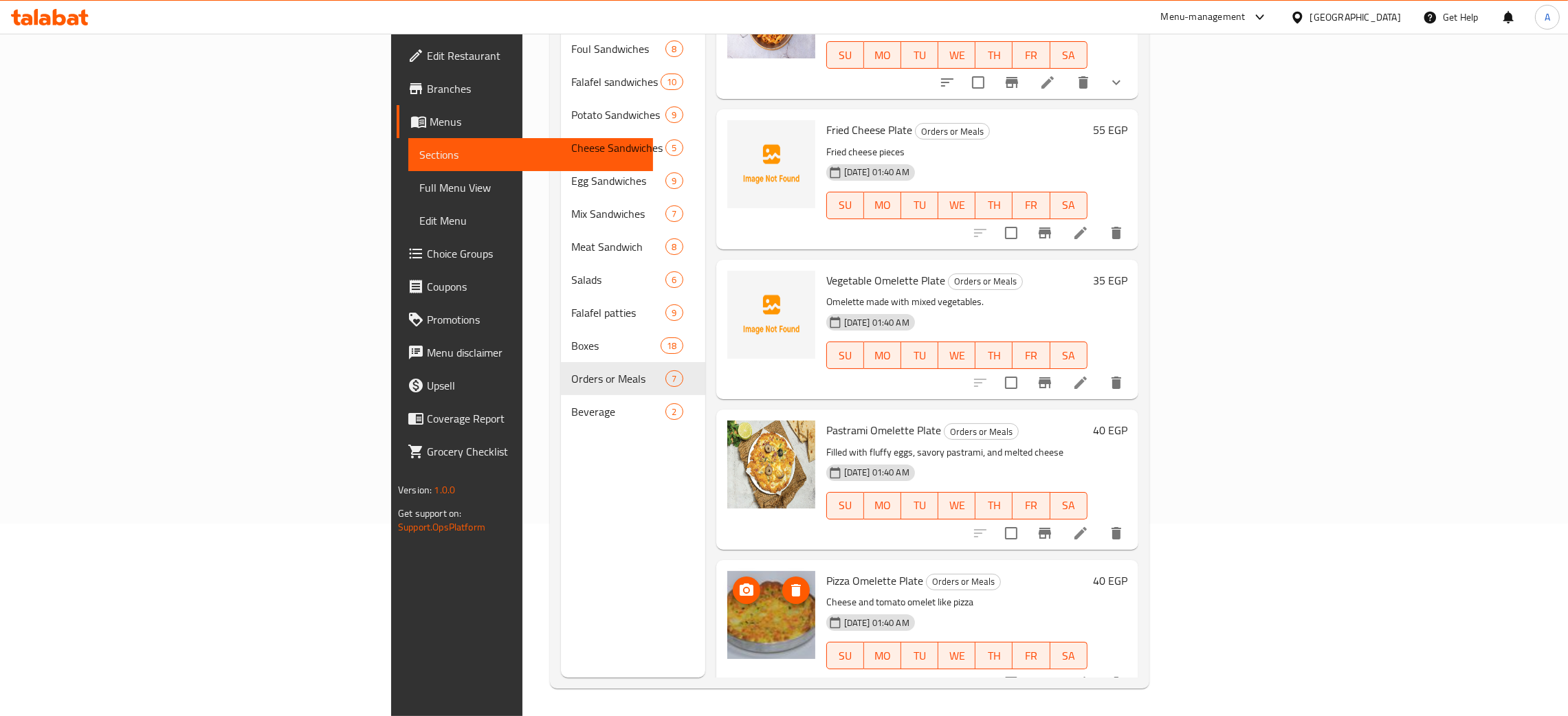
click at [1391, 15] on div "[GEOGRAPHIC_DATA]" at bounding box center [1355, 17] width 90 height 15
click at [1239, 360] on div "[GEOGRAPHIC_DATA]" at bounding box center [1251, 362] width 90 height 15
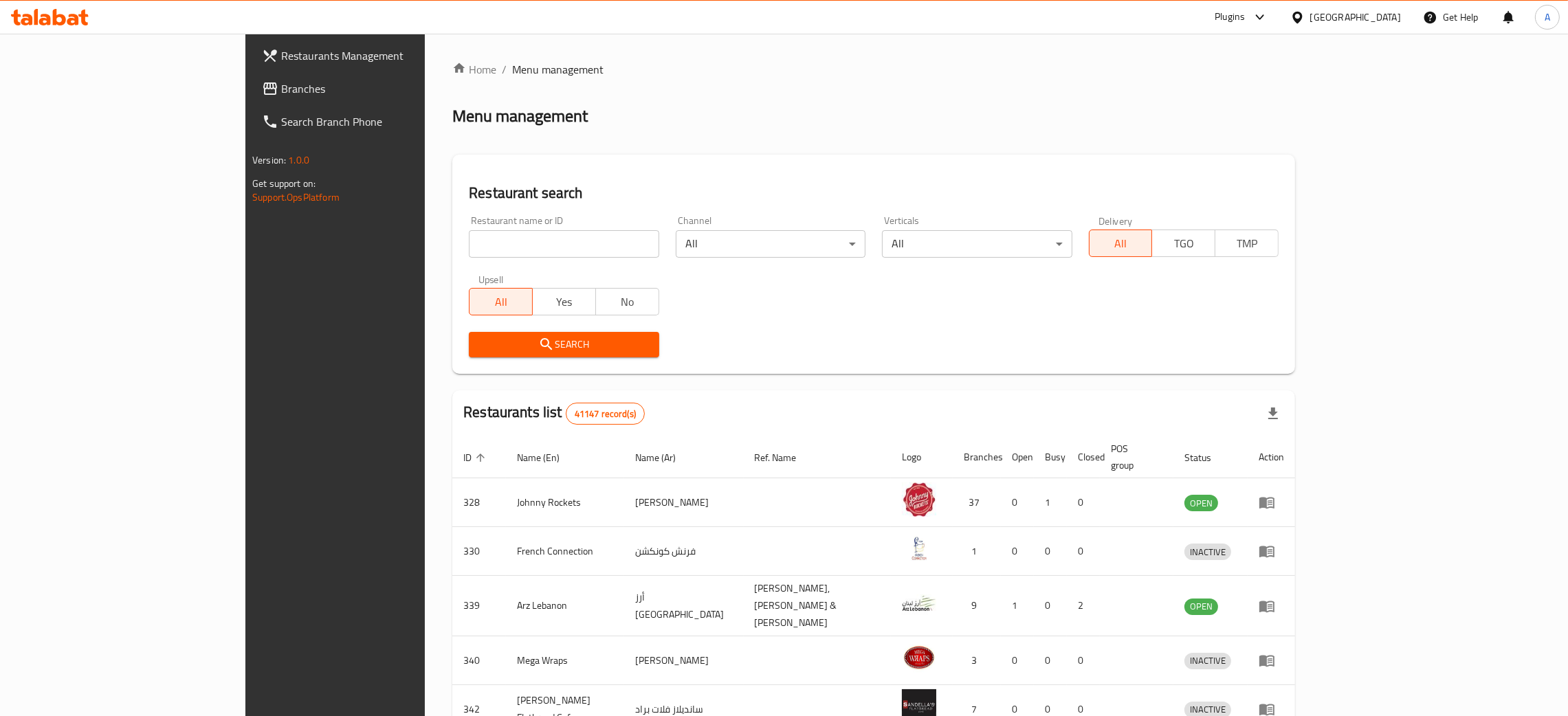
click at [469, 245] on input "search" at bounding box center [564, 243] width 190 height 27
paste input "Madhaq"
type input "Madhaq"
click button "Search" at bounding box center [564, 344] width 190 height 25
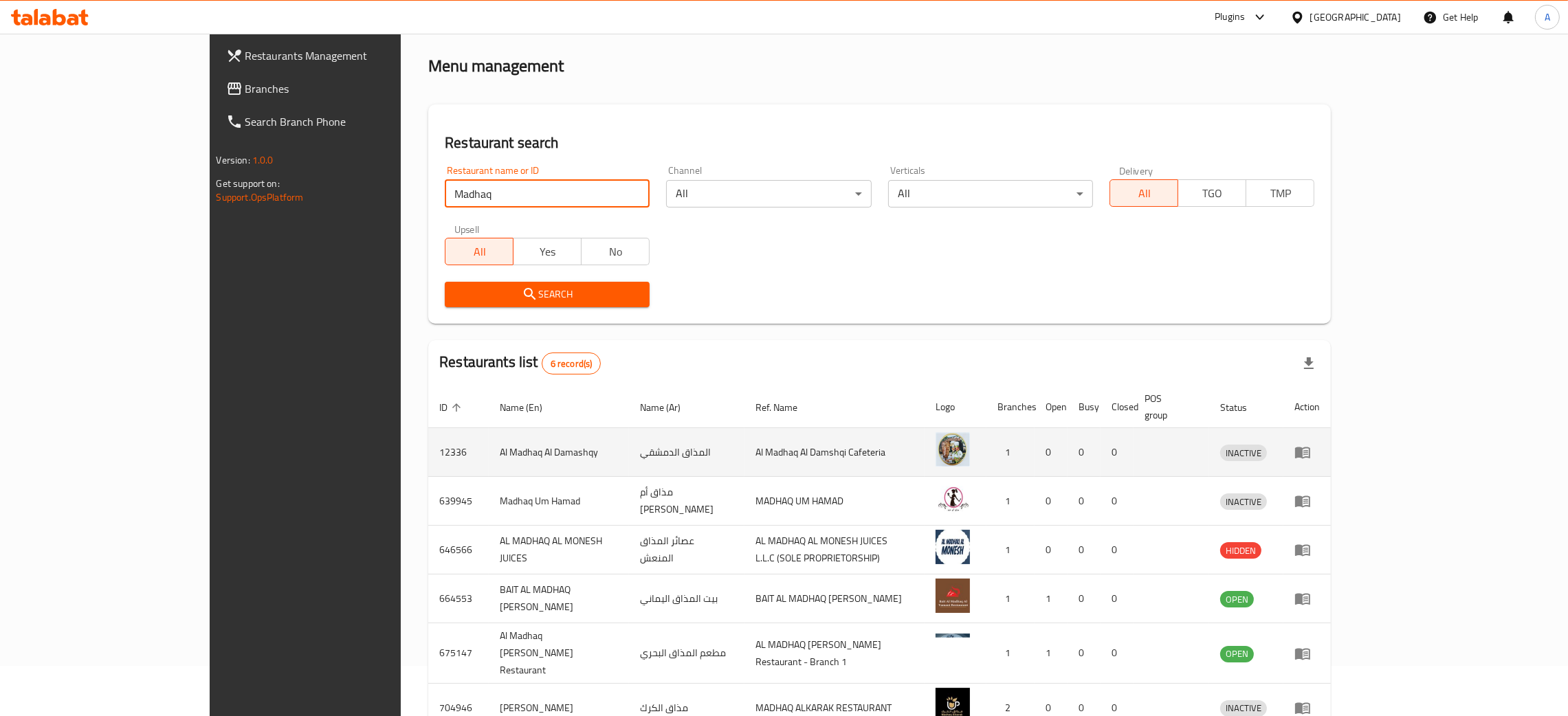
scroll to position [115, 0]
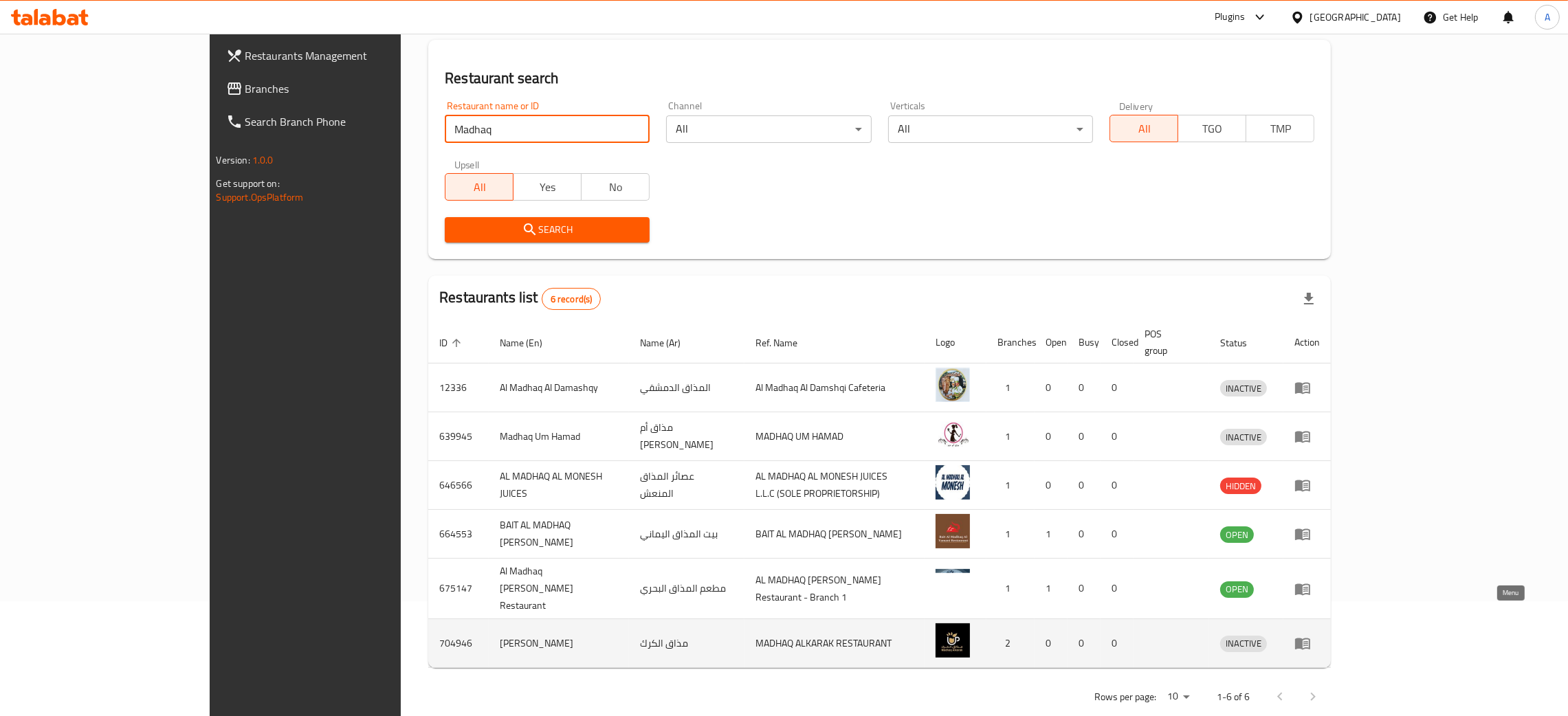
click at [1311, 635] on icon "enhanced table" at bounding box center [1302, 643] width 17 height 17
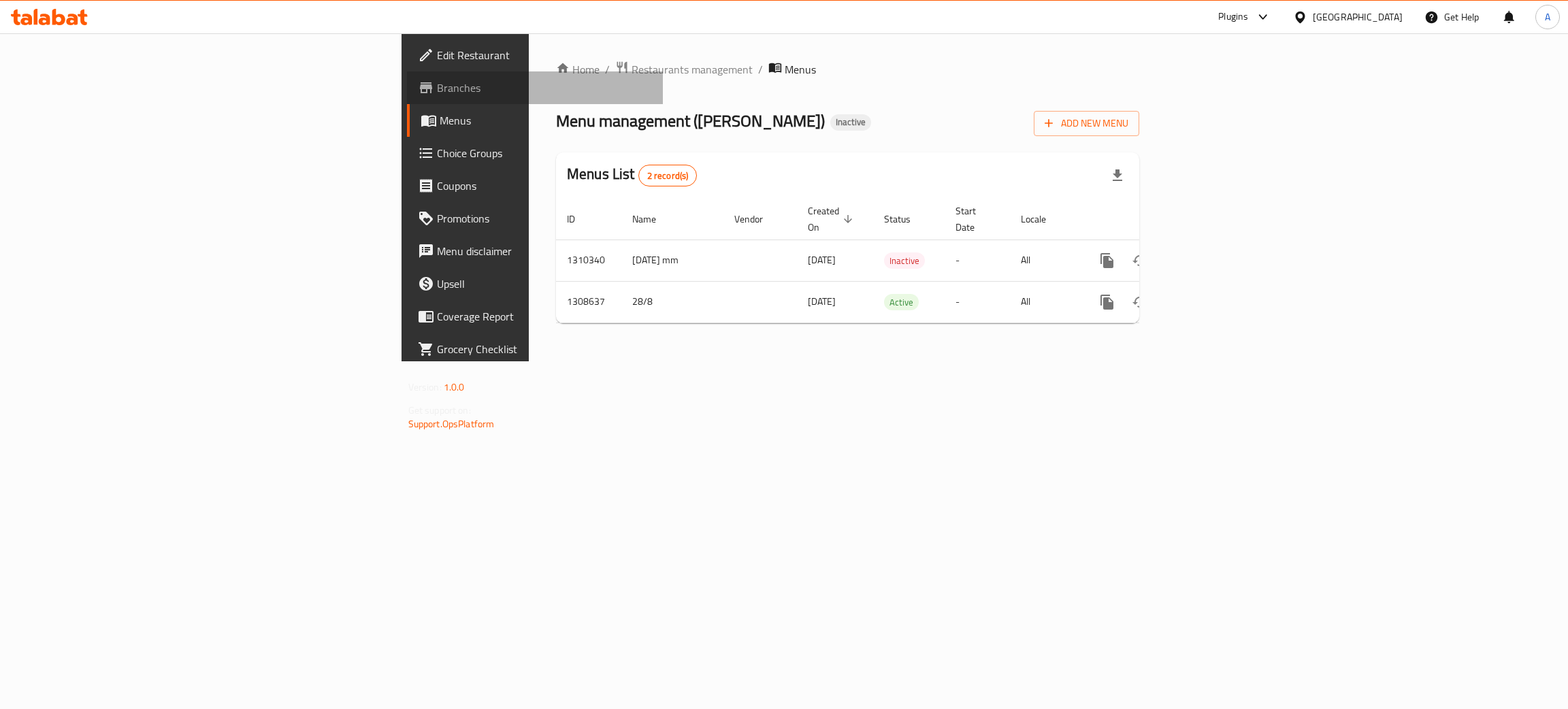
click at [437, 82] on span "Branches" at bounding box center [544, 88] width 216 height 17
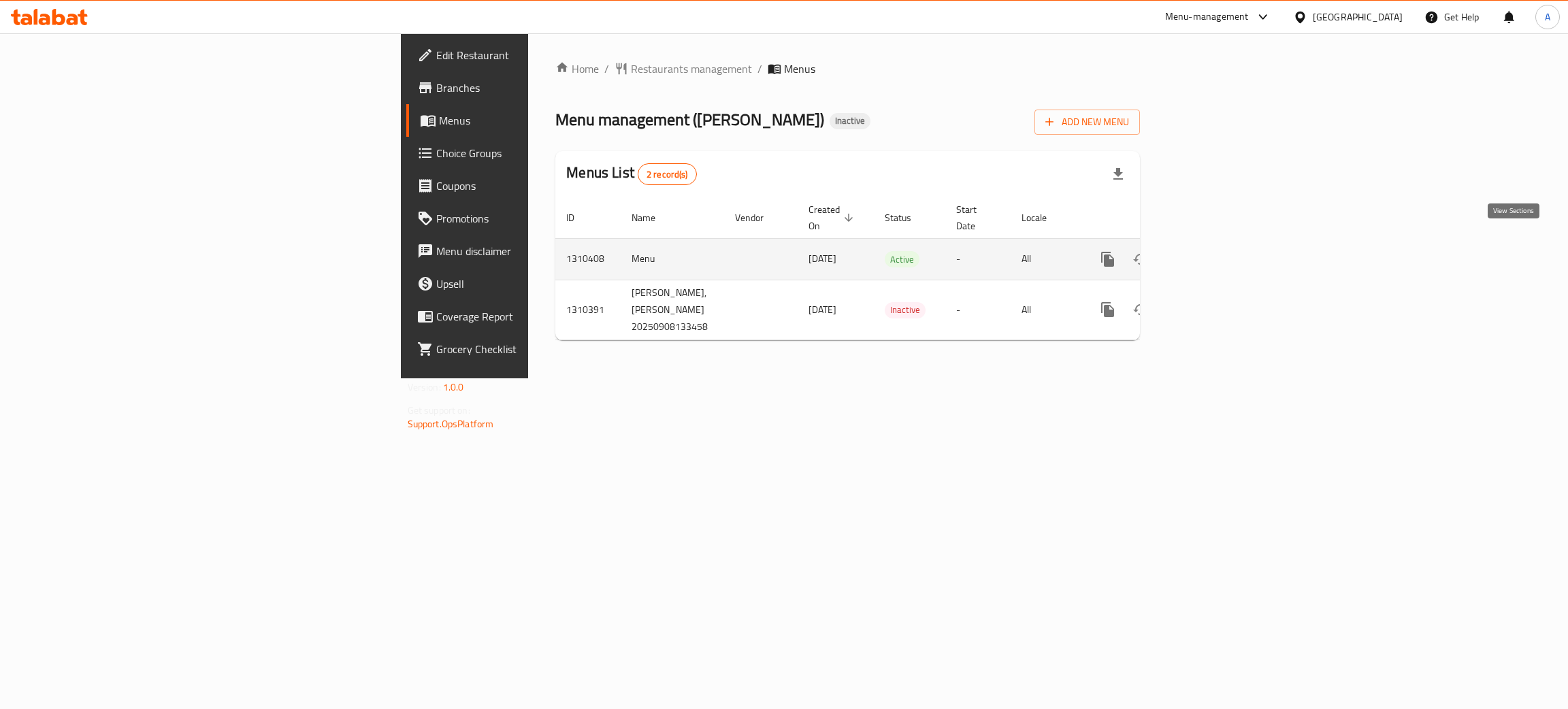
click at [1214, 251] on icon "enhanced table" at bounding box center [1205, 259] width 17 height 17
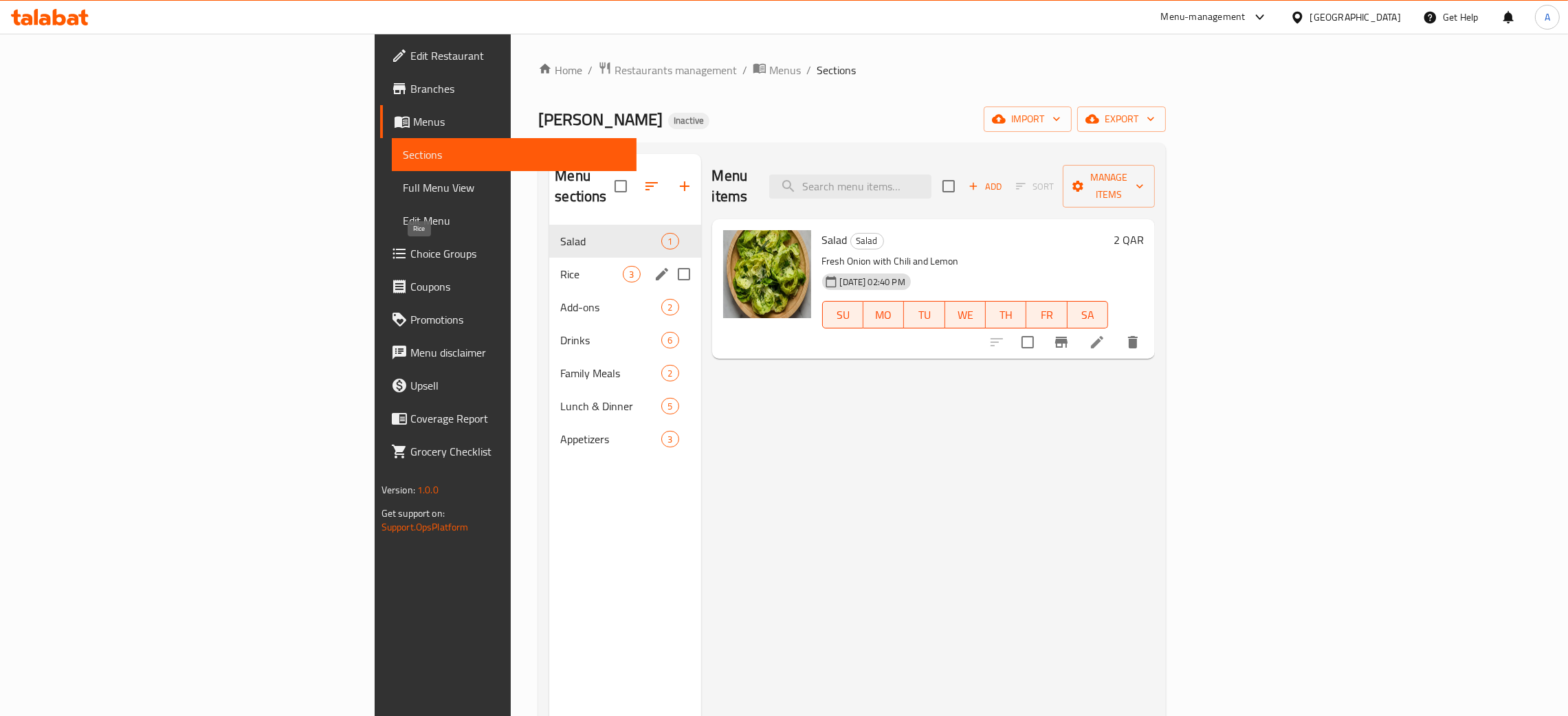
click at [560, 266] on span "Rice" at bounding box center [591, 274] width 62 height 17
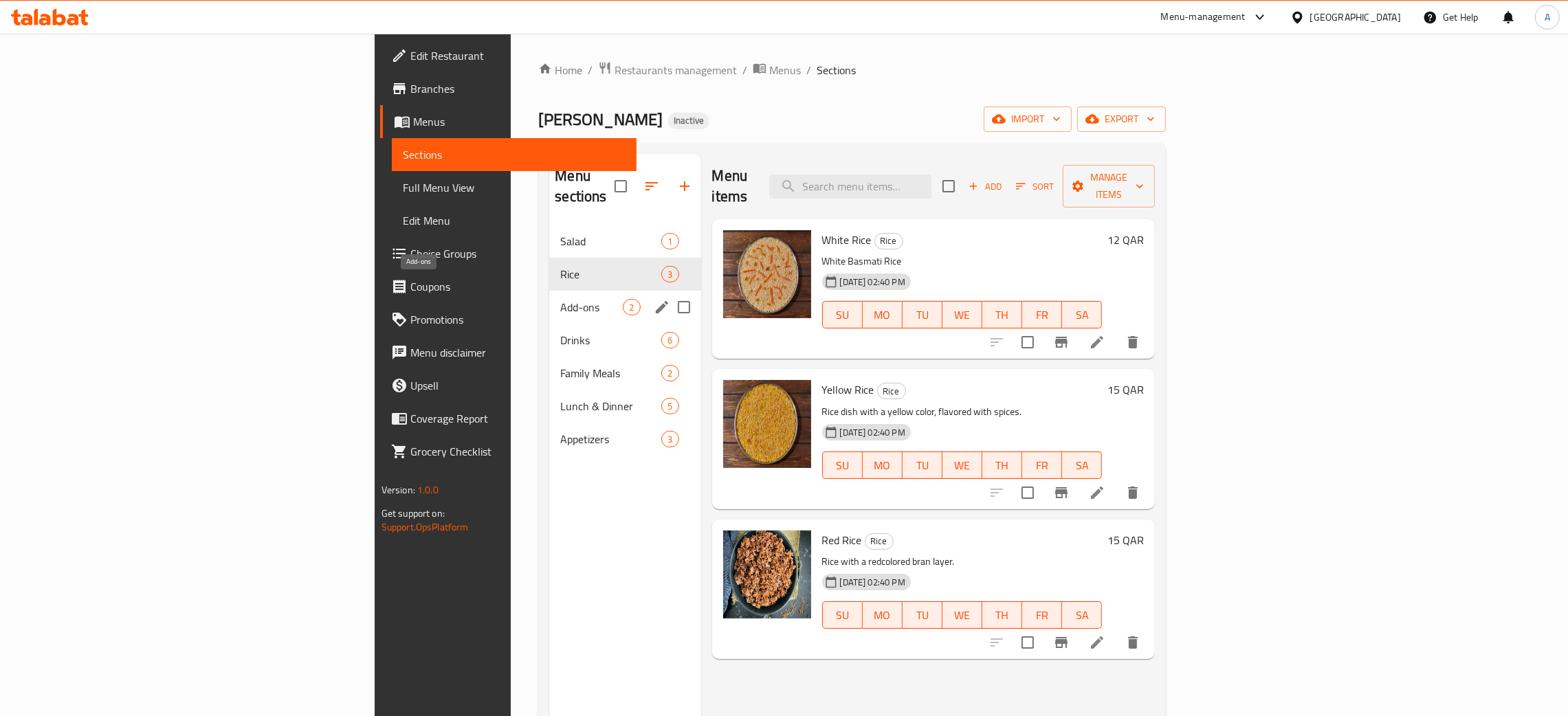
click at [560, 299] on span "Add-ons" at bounding box center [591, 307] width 62 height 17
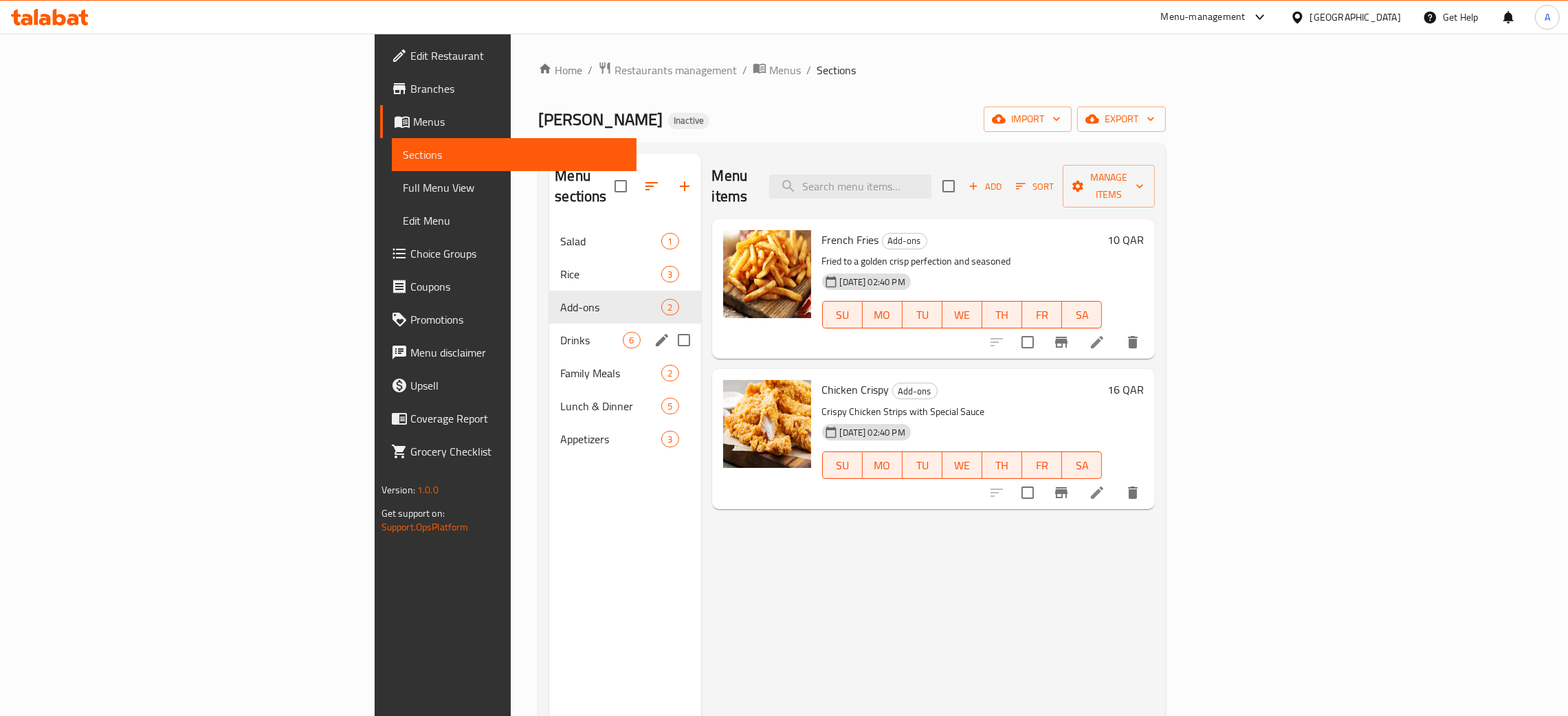
click at [549, 324] on div "Drinks 6" at bounding box center [625, 341] width 151 height 33
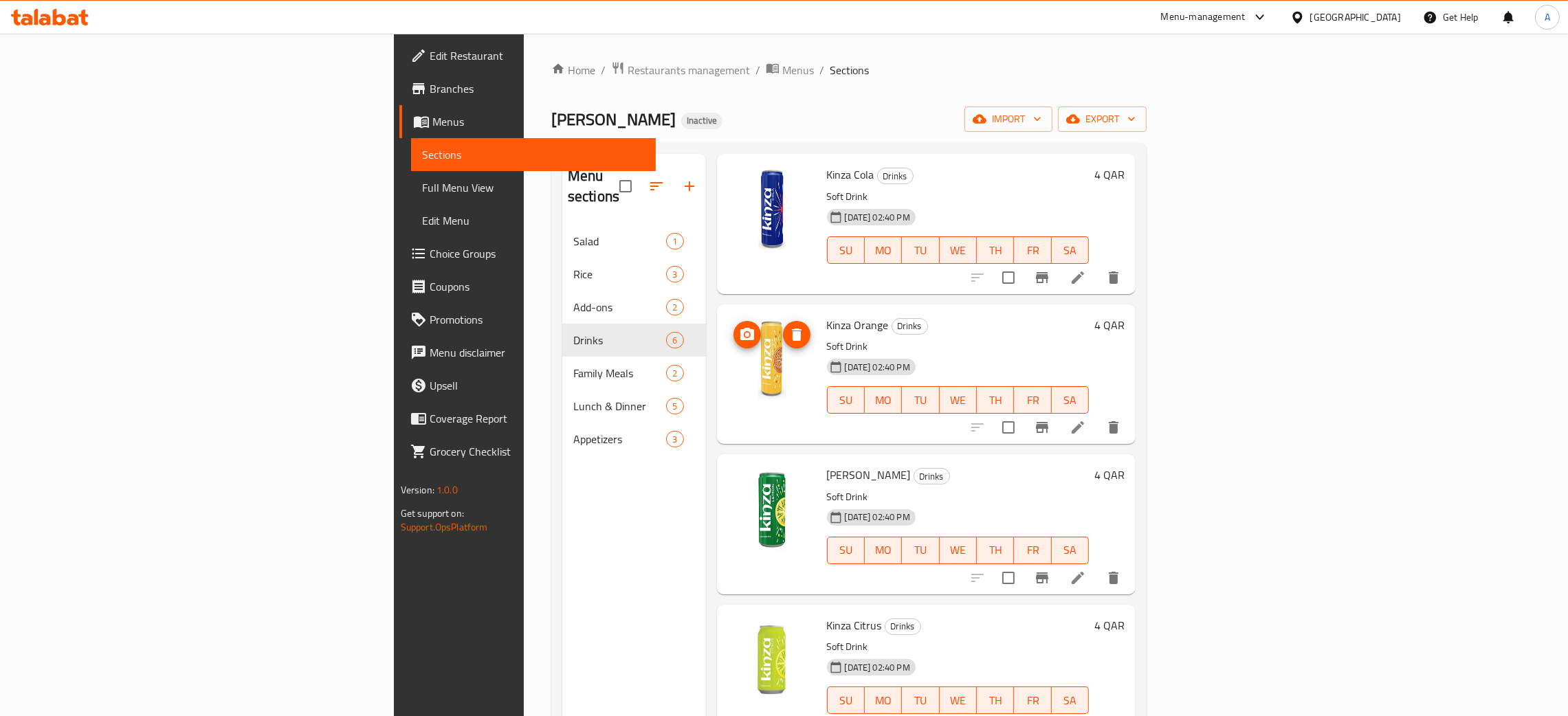
scroll to position [217, 0]
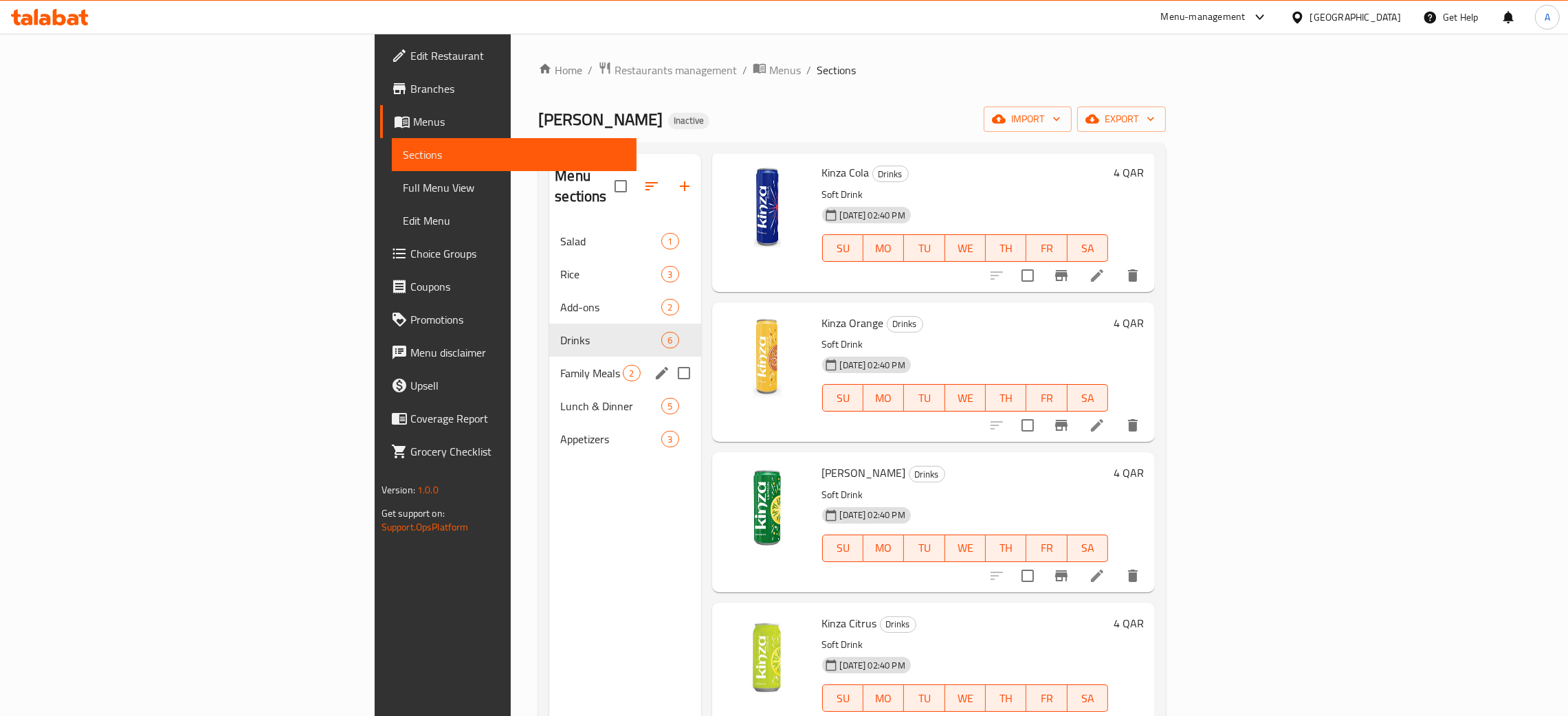
click at [549, 357] on div "Family Meals 2" at bounding box center [625, 373] width 151 height 33
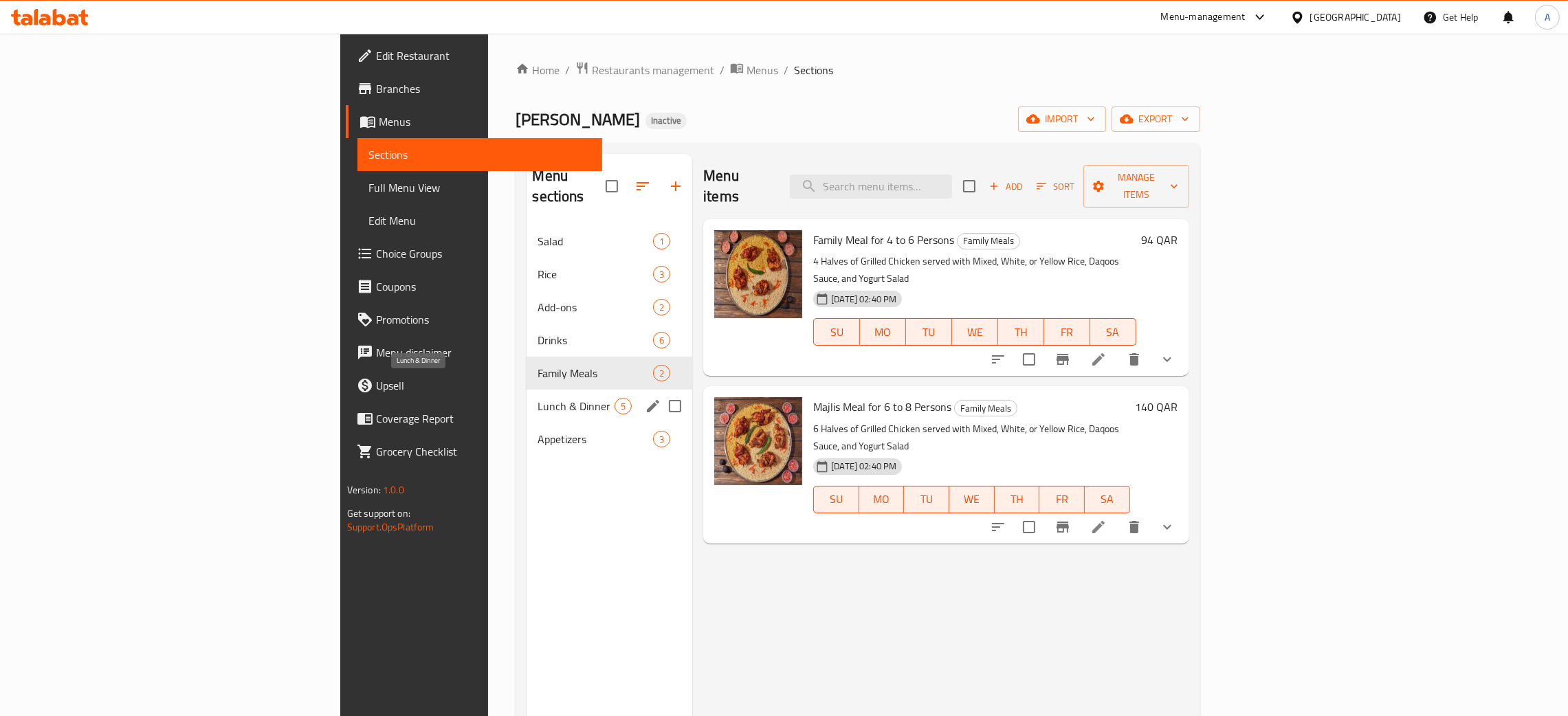
click at [538, 398] on span "Lunch & Dinner" at bounding box center [576, 406] width 77 height 17
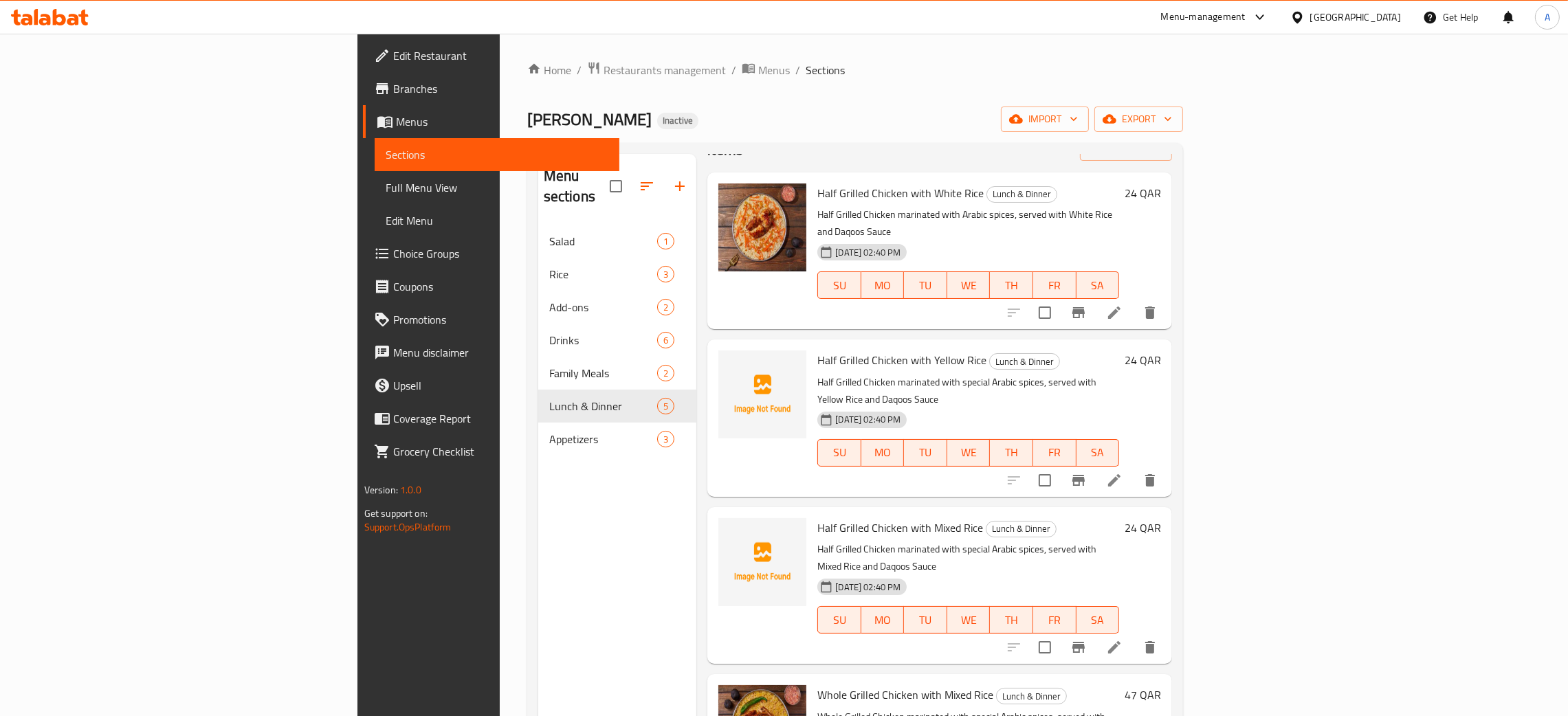
scroll to position [68, 0]
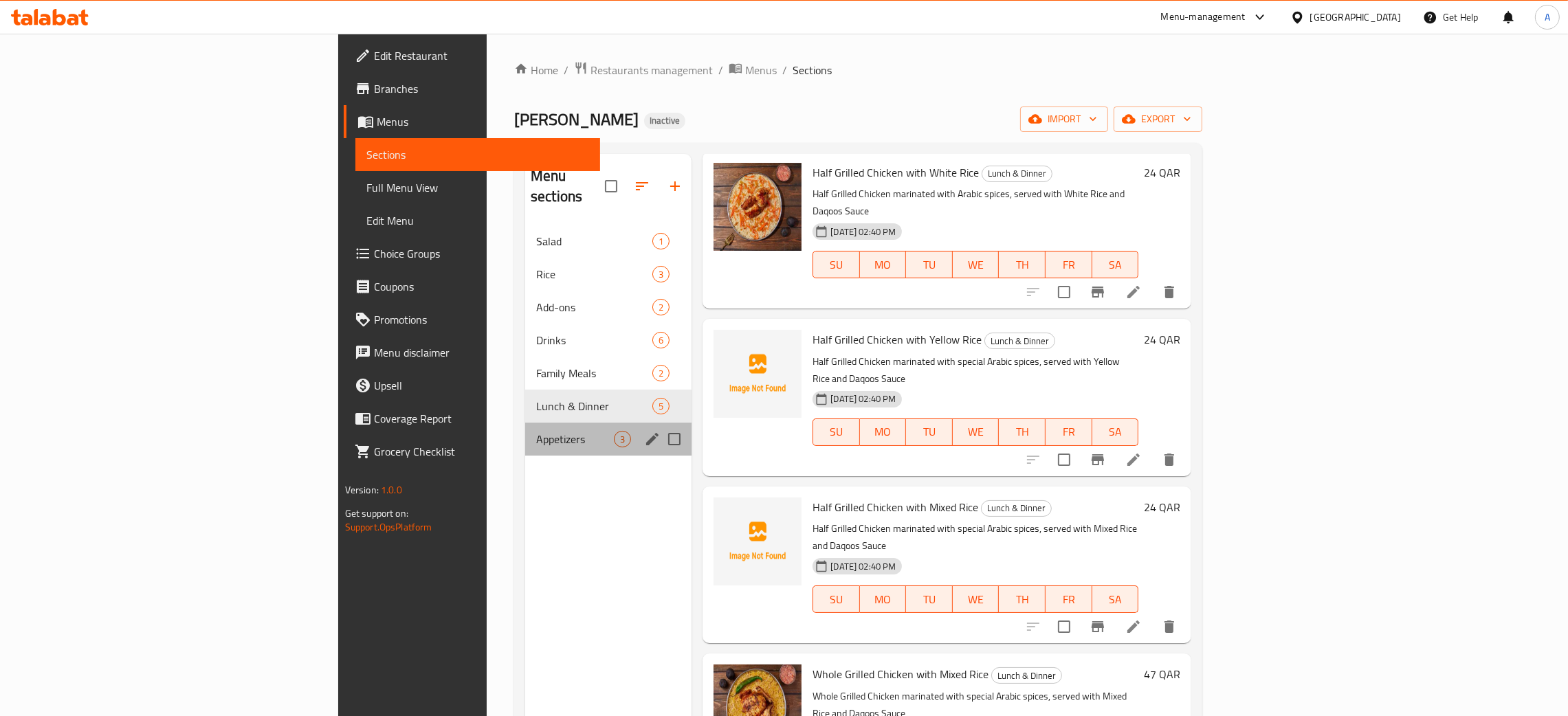
click at [525, 423] on div "Appetizers 3" at bounding box center [608, 439] width 166 height 33
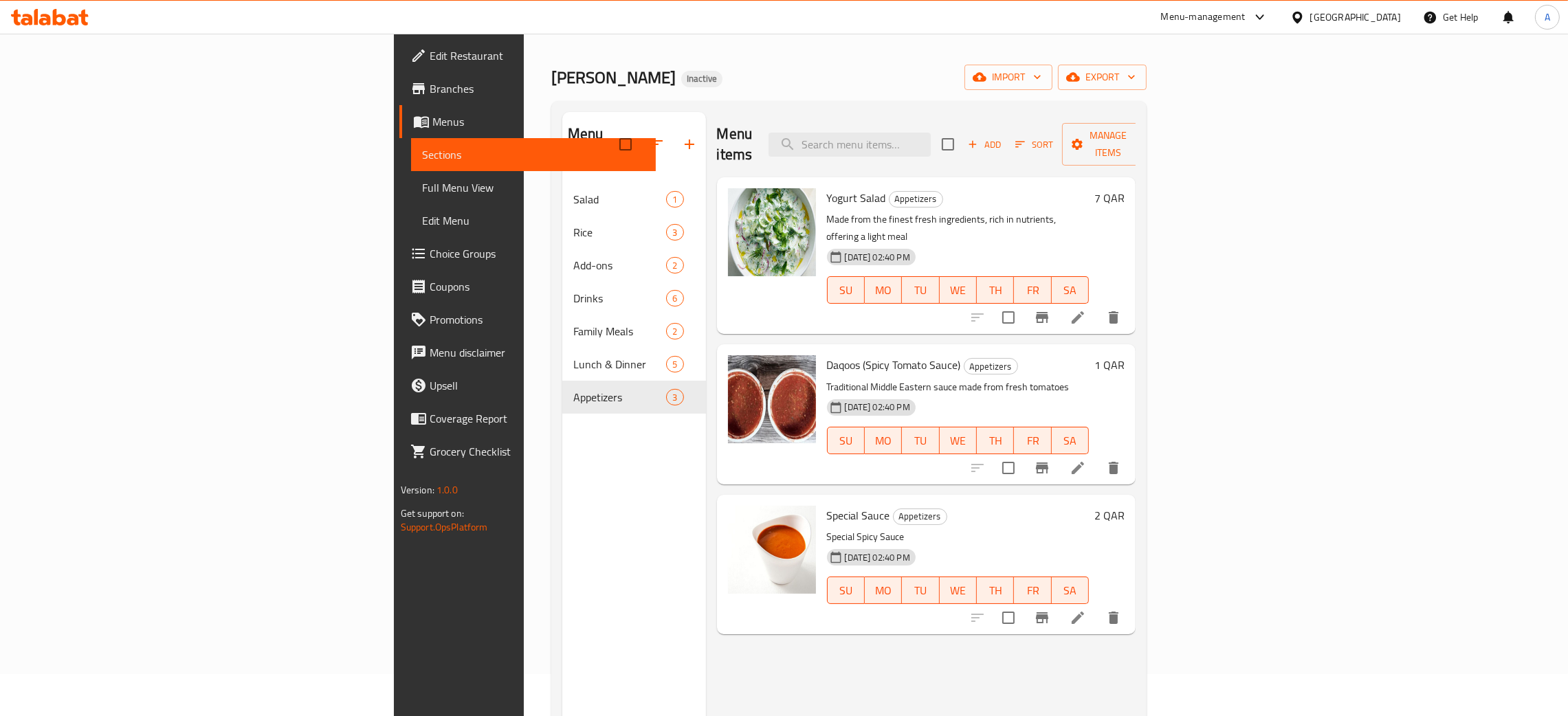
scroll to position [103, 0]
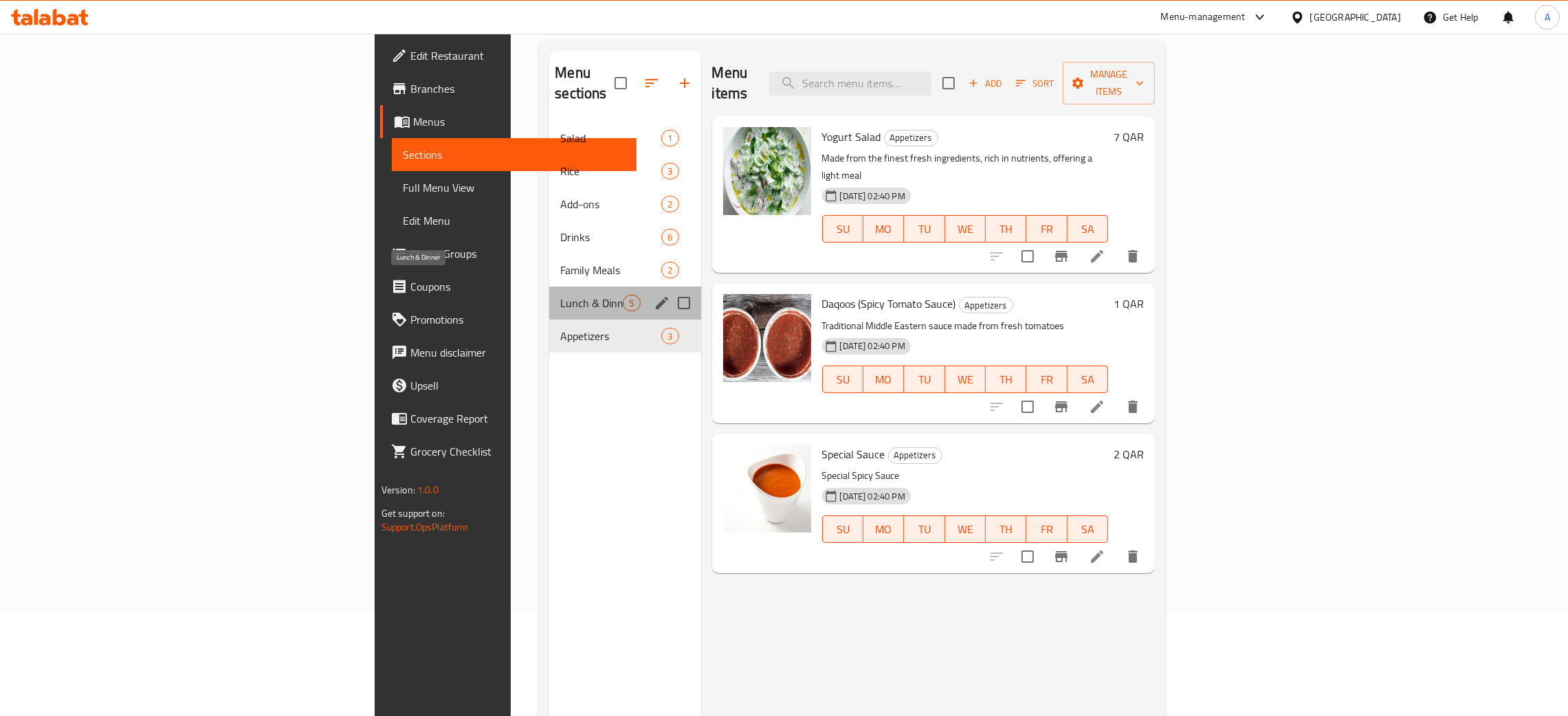
click at [560, 295] on span "Lunch & Dinner" at bounding box center [591, 303] width 62 height 17
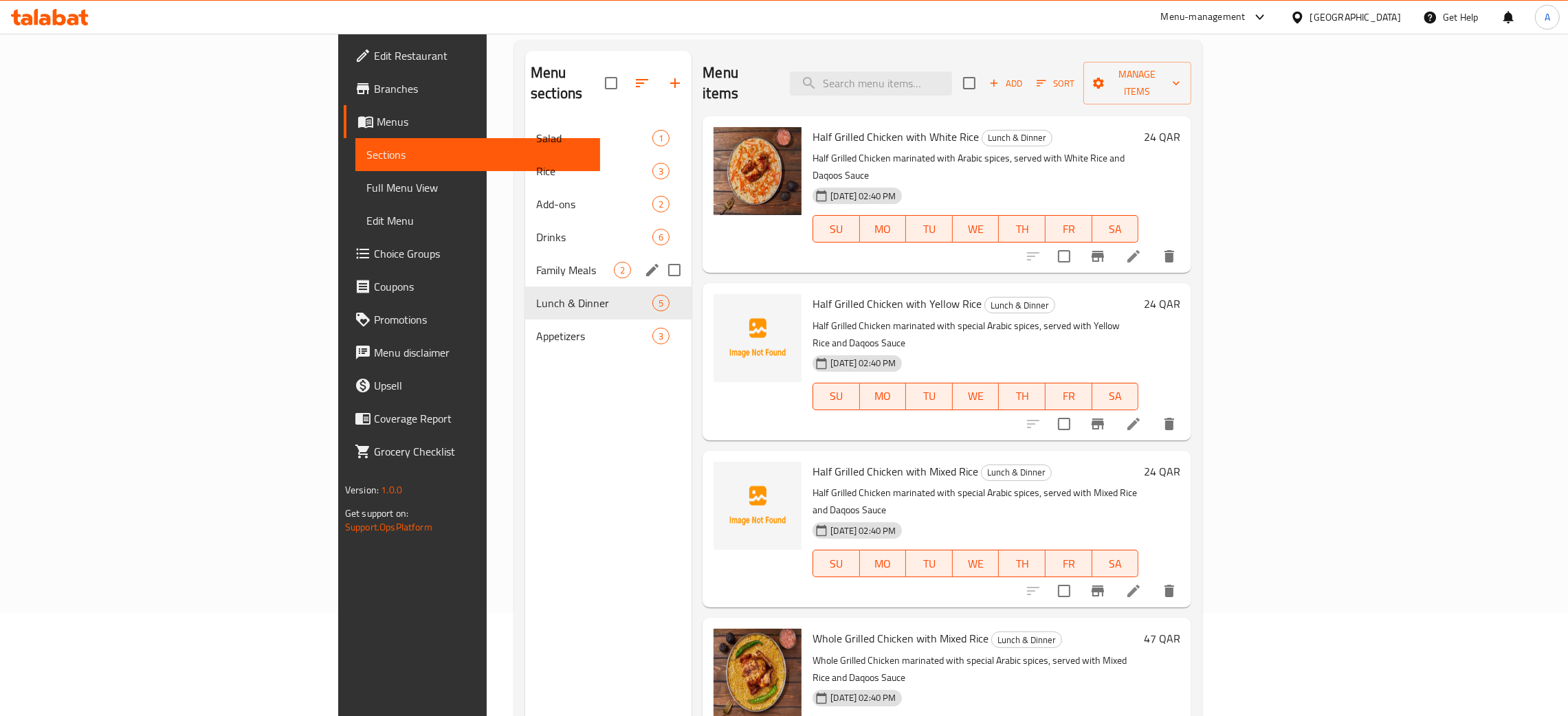
click at [525, 254] on div "Family Meals 2" at bounding box center [608, 271] width 166 height 33
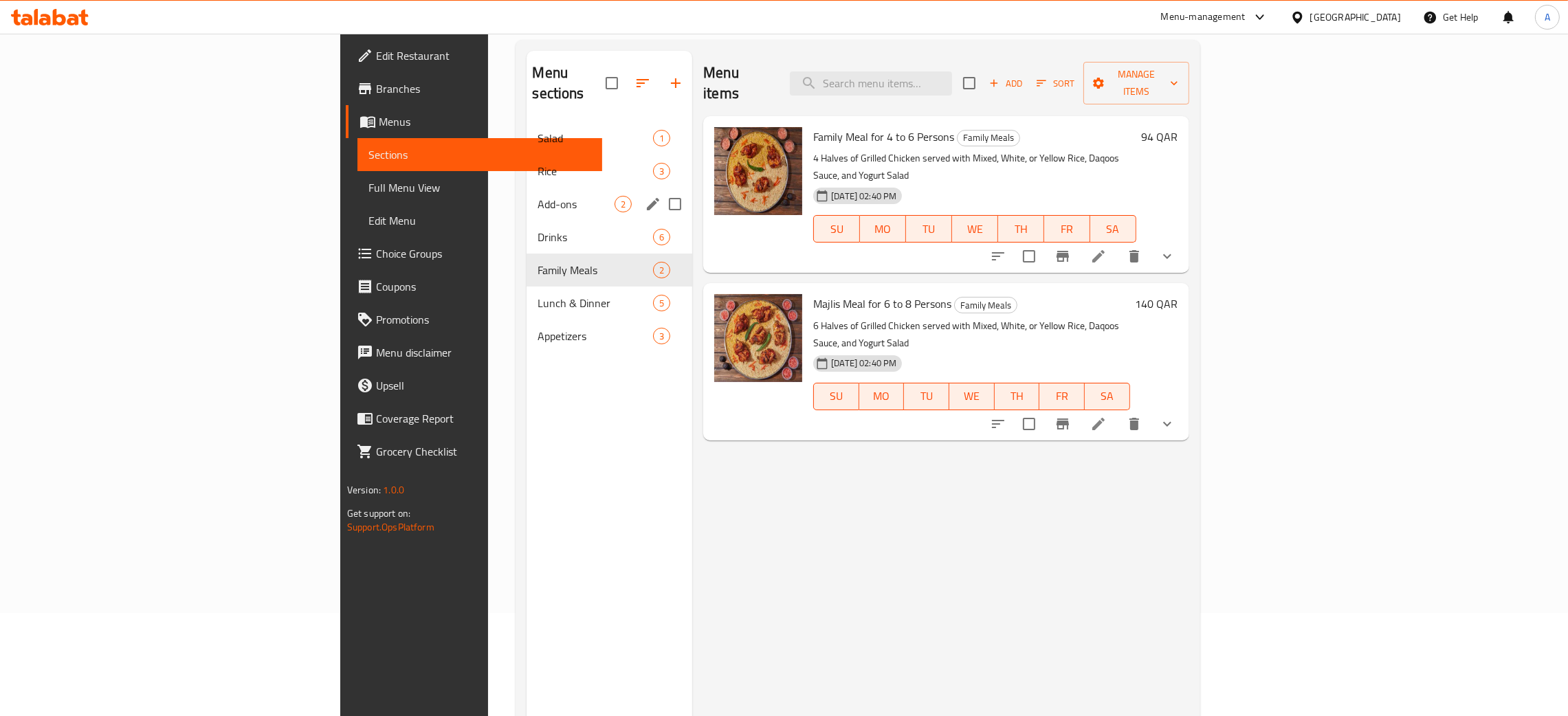
click at [526, 196] on div "Add-ons 2" at bounding box center [609, 205] width 166 height 33
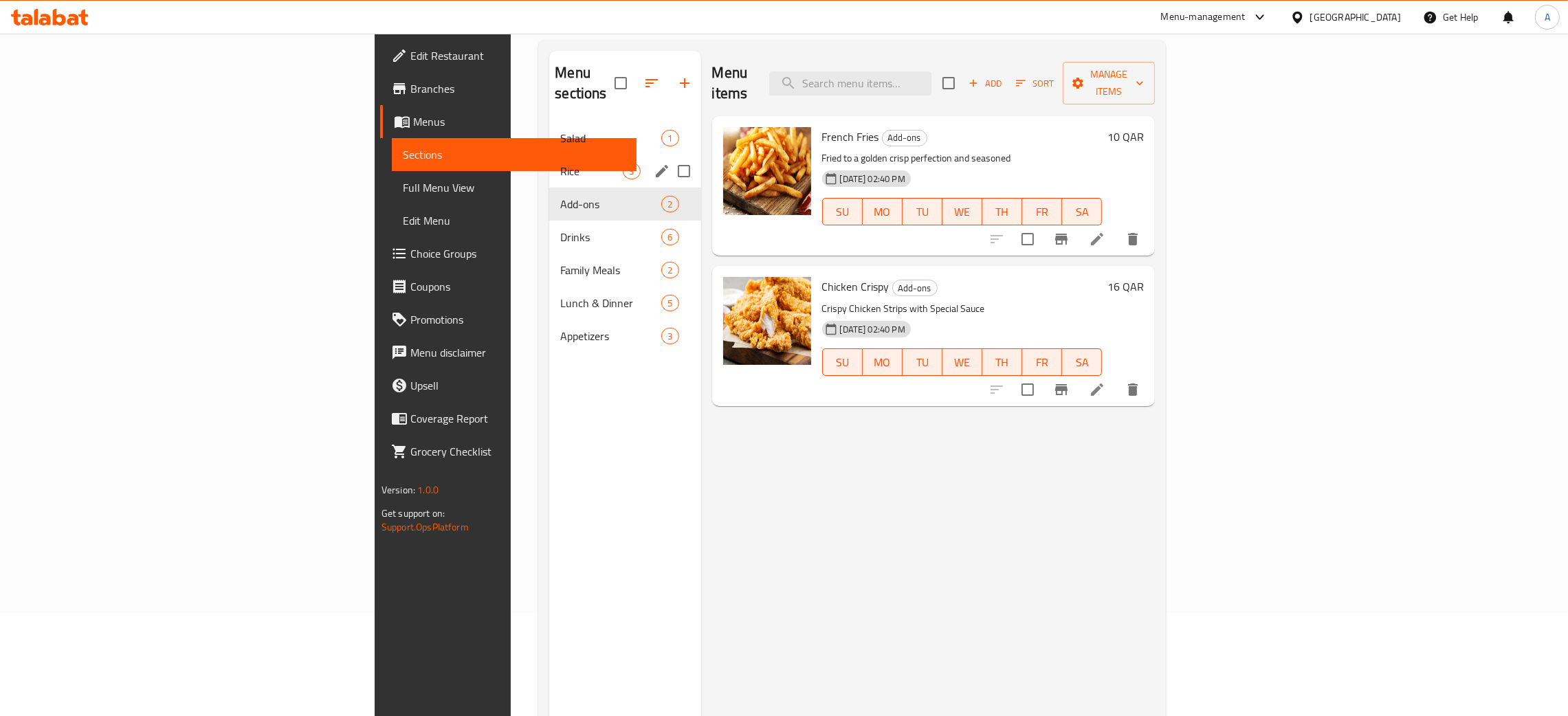
click at [549, 163] on div "Rice 3" at bounding box center [625, 171] width 151 height 33
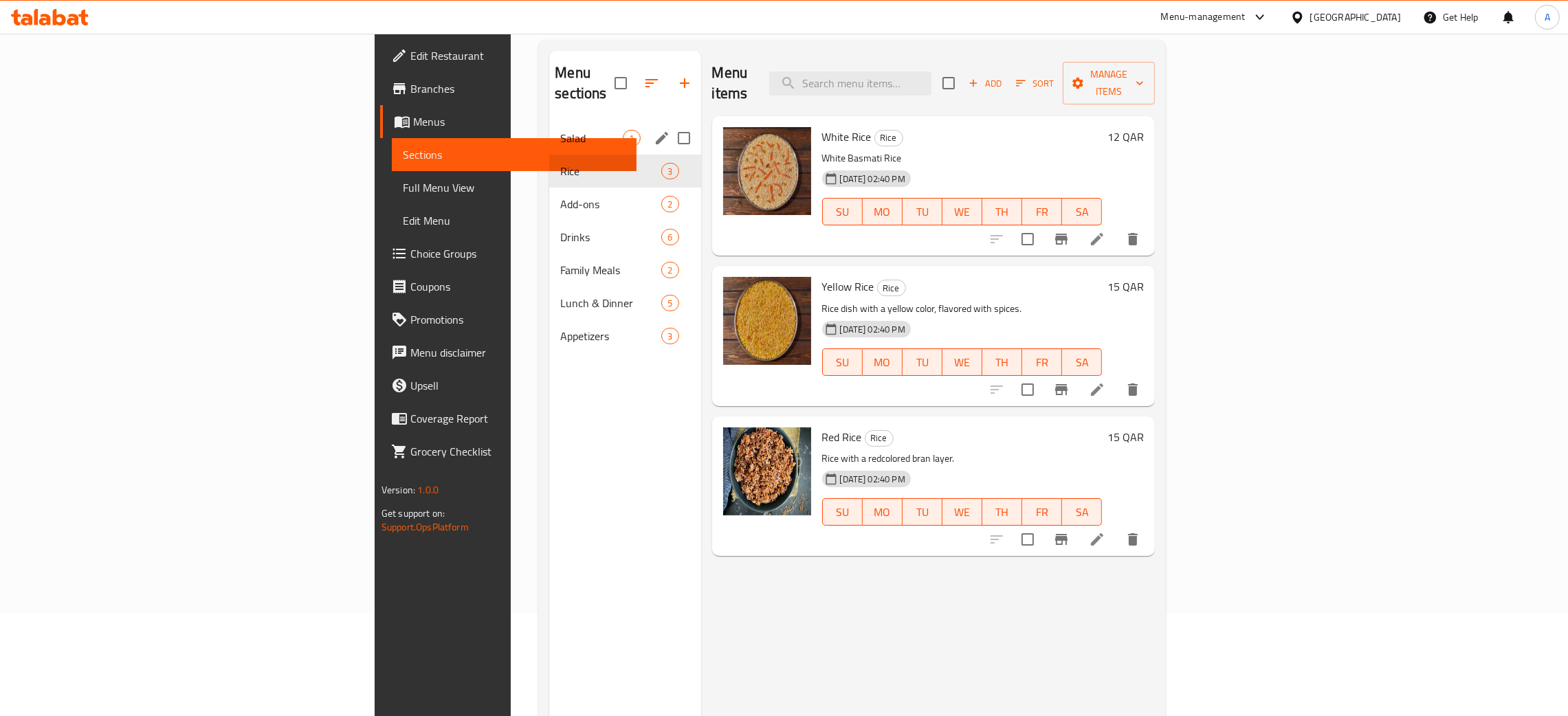
click at [549, 127] on div "Salad 1" at bounding box center [625, 138] width 151 height 33
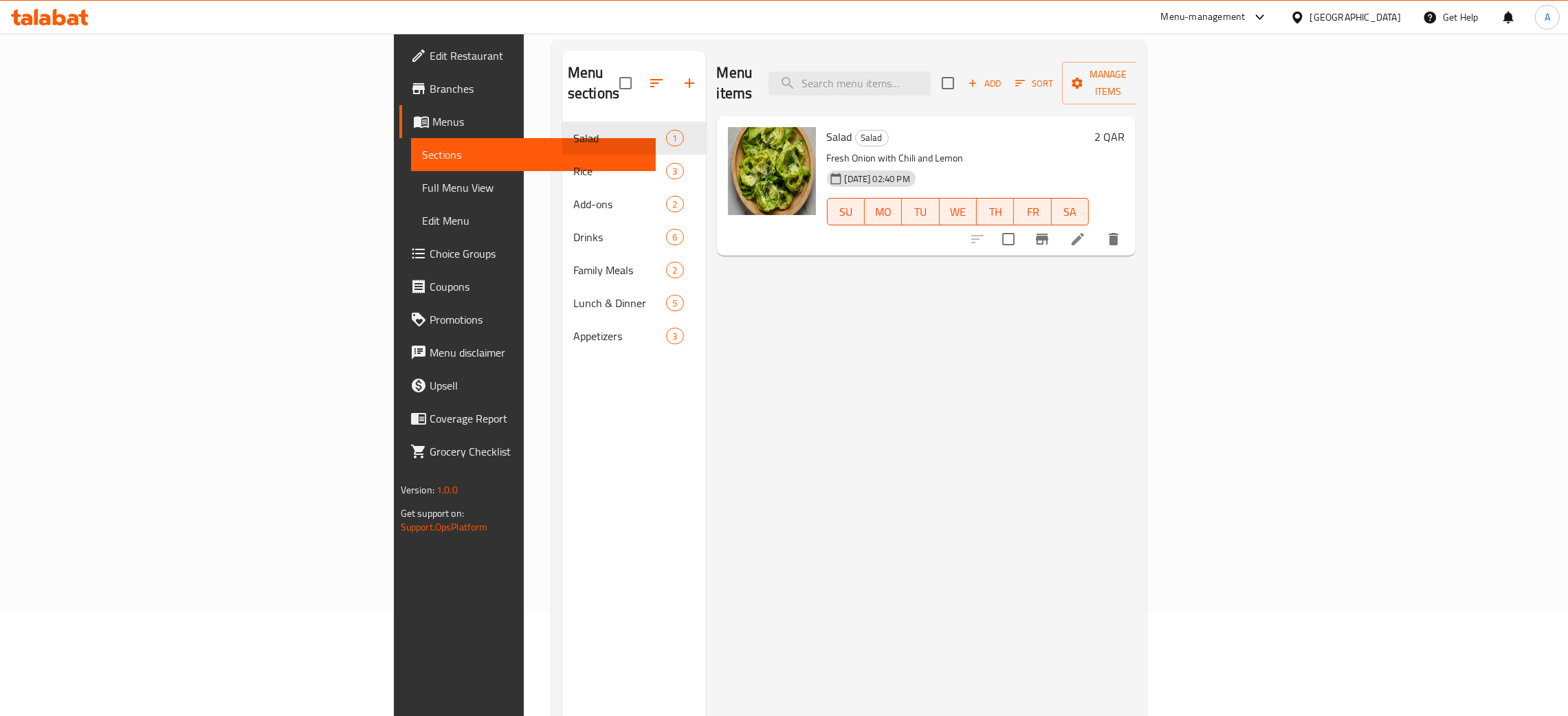
click at [430, 49] on span "Edit Restaurant" at bounding box center [537, 55] width 215 height 17
